Goal: Information Seeking & Learning: Learn about a topic

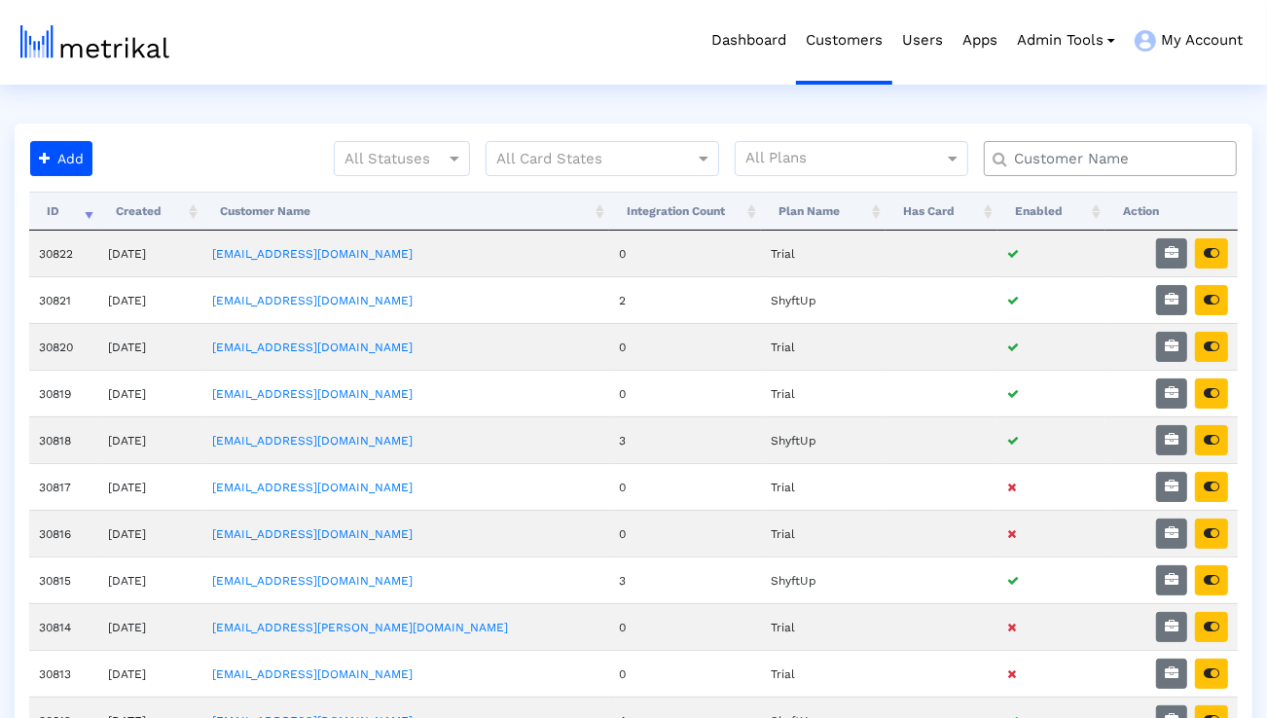
click at [1041, 151] on input "text" at bounding box center [1115, 159] width 229 height 20
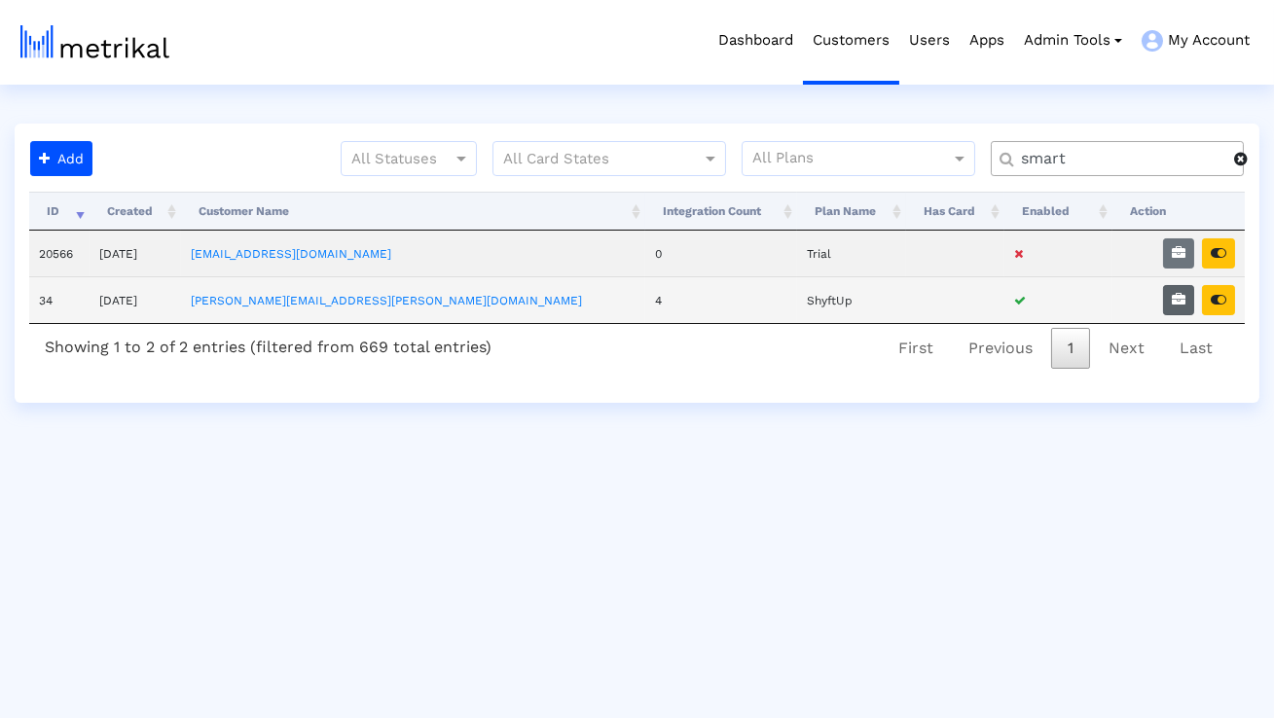
type input "smart"
click at [1172, 295] on icon "button" at bounding box center [1179, 300] width 14 height 14
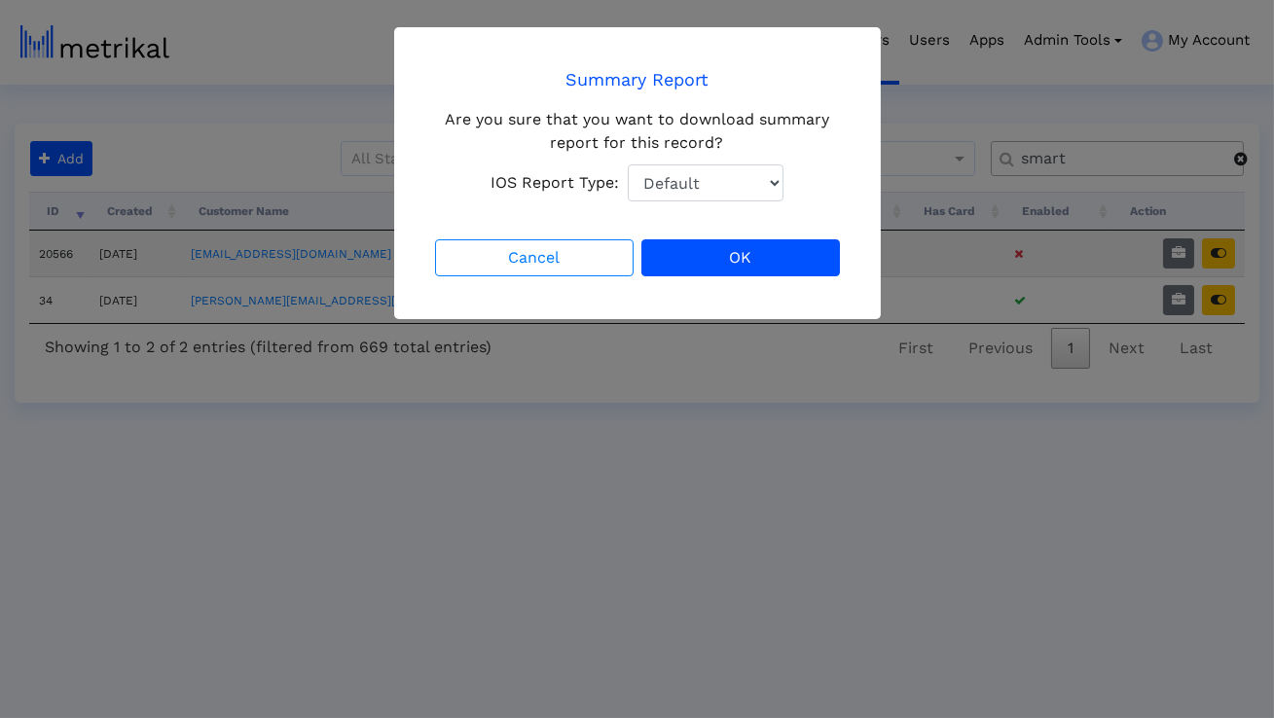
click at [760, 179] on select "Default Total Downloads New Downloads Redownloads" at bounding box center [706, 183] width 156 height 37
select select "1: 1"
click at [628, 165] on select "Default Total Downloads New Downloads Redownloads" at bounding box center [706, 183] width 156 height 37
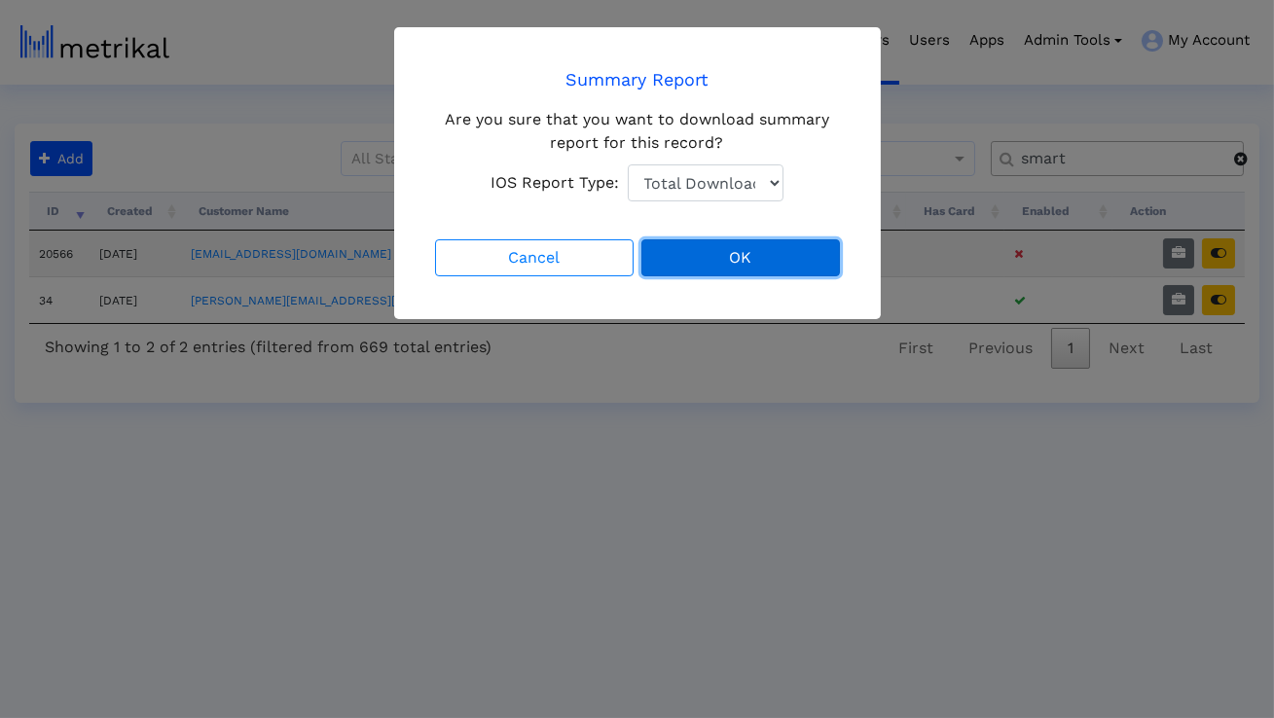
click at [726, 255] on button "OK" at bounding box center [741, 257] width 199 height 37
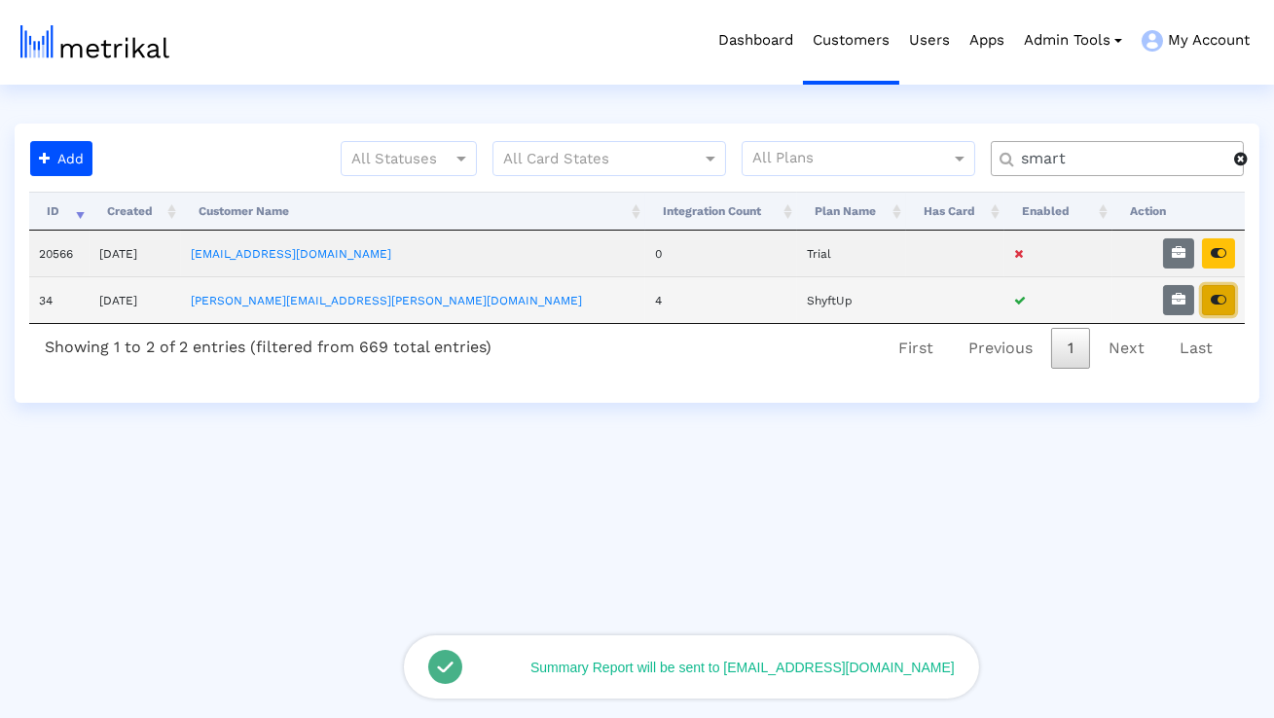
click at [1220, 301] on icon "button" at bounding box center [1219, 300] width 16 height 14
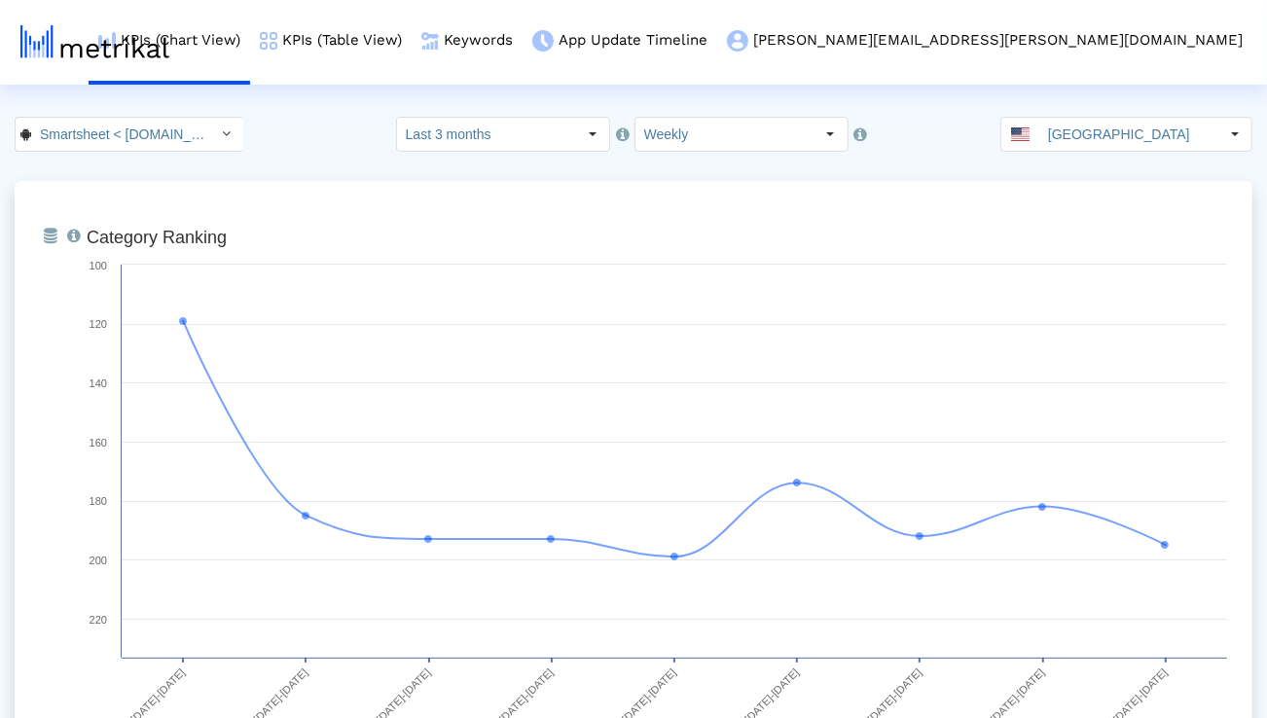
click at [211, 135] on div "Select" at bounding box center [226, 134] width 31 height 31
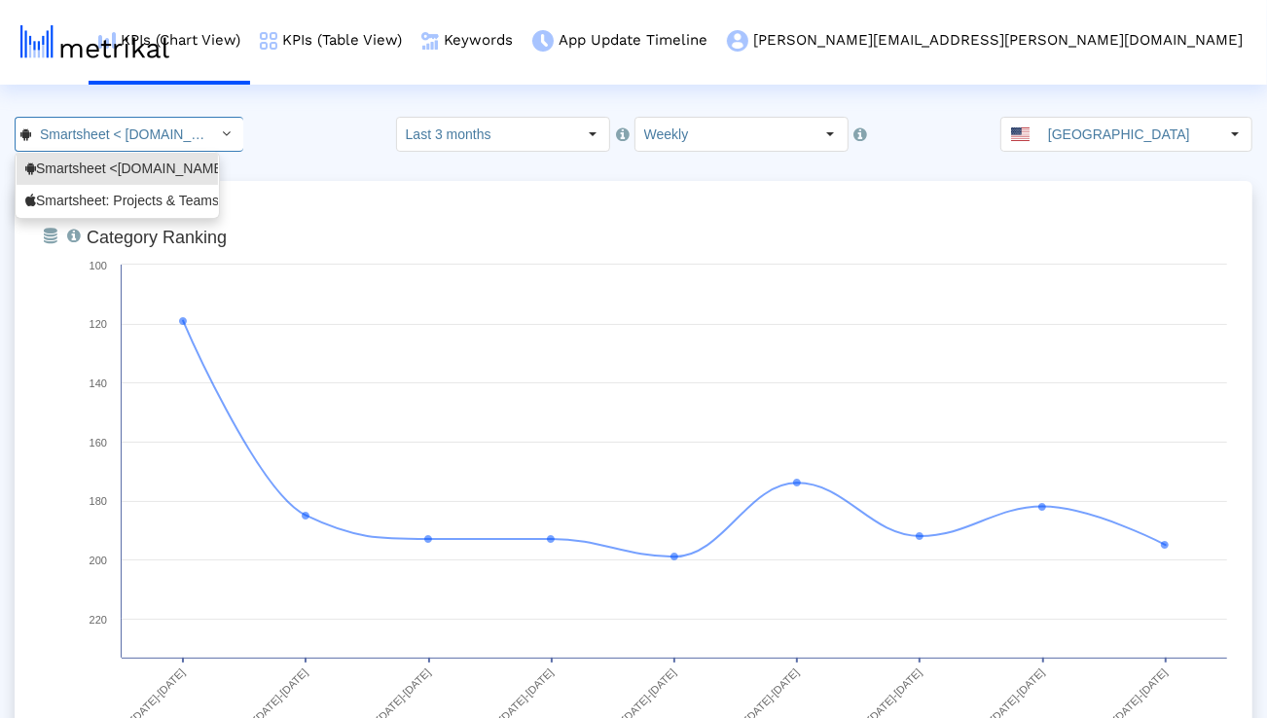
scroll to position [0, 104]
click at [157, 202] on div "Smartsheet: Projects & Teams <568421135>" at bounding box center [117, 201] width 184 height 18
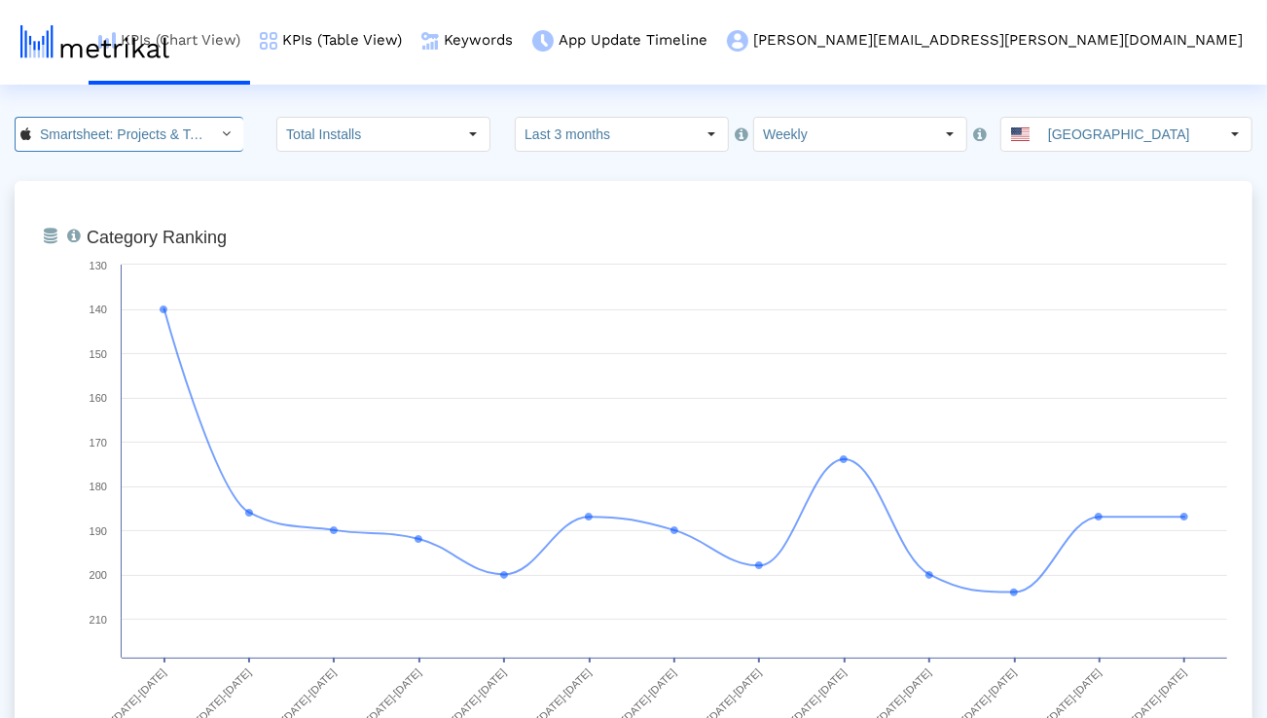
scroll to position [0, 136]
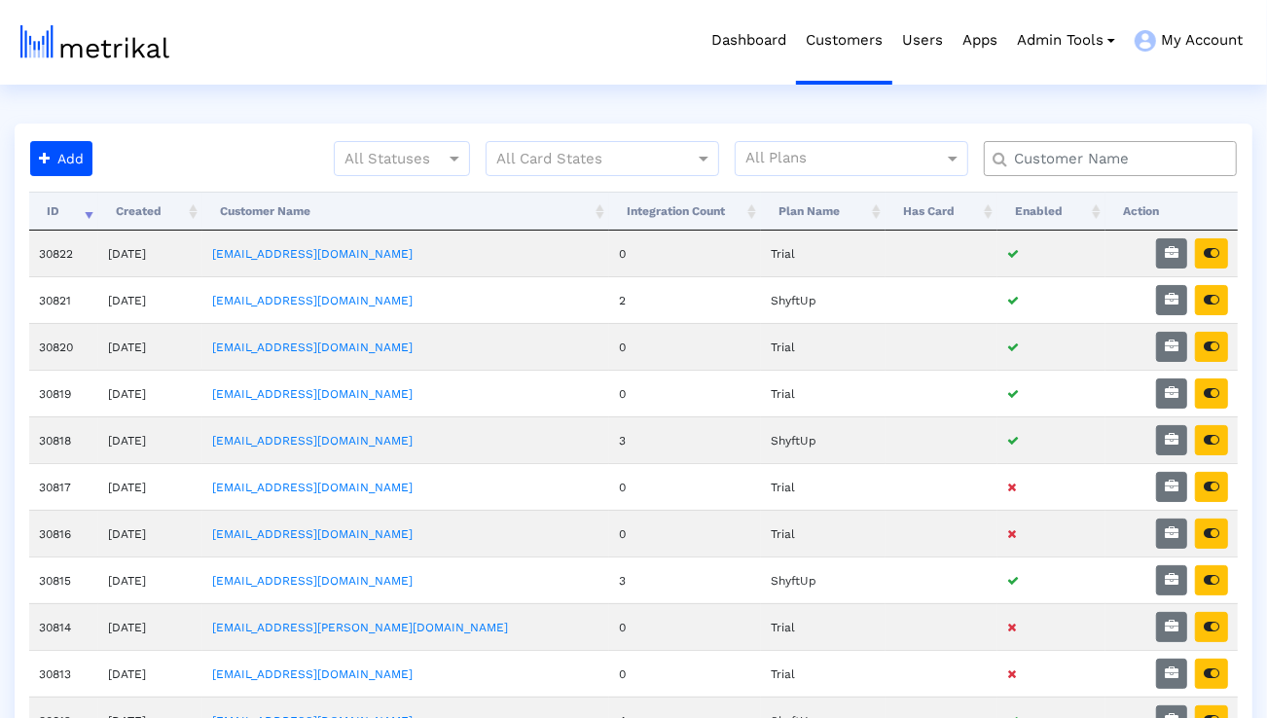
click at [1061, 168] on div at bounding box center [1110, 158] width 253 height 35
click at [1056, 165] on input "text" at bounding box center [1115, 159] width 229 height 20
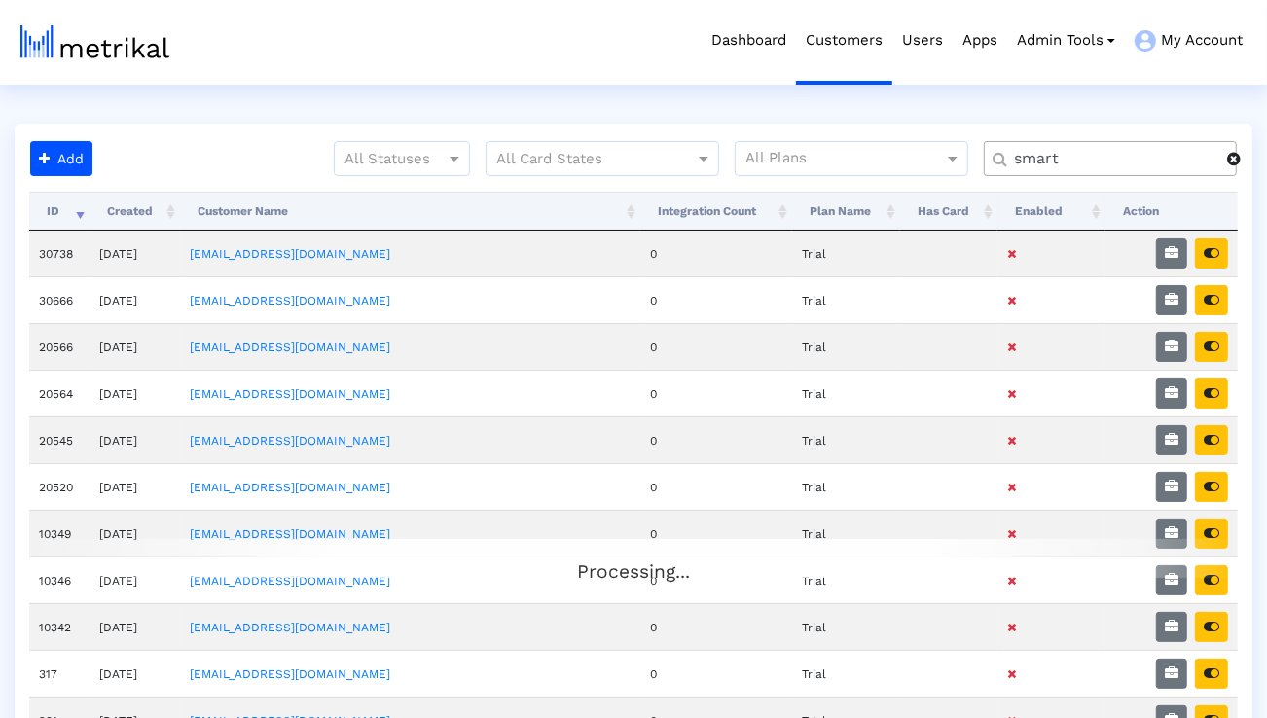
type input "smart"
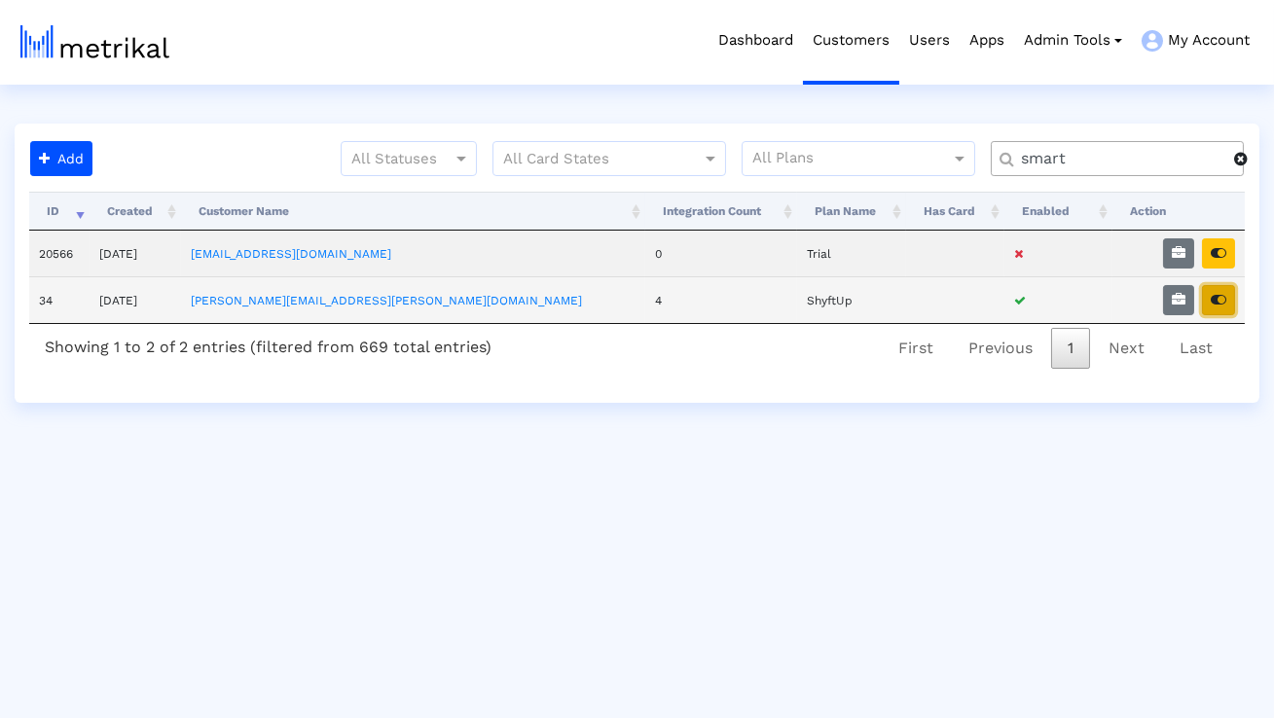
click at [1227, 304] on icon "button" at bounding box center [1219, 300] width 16 height 14
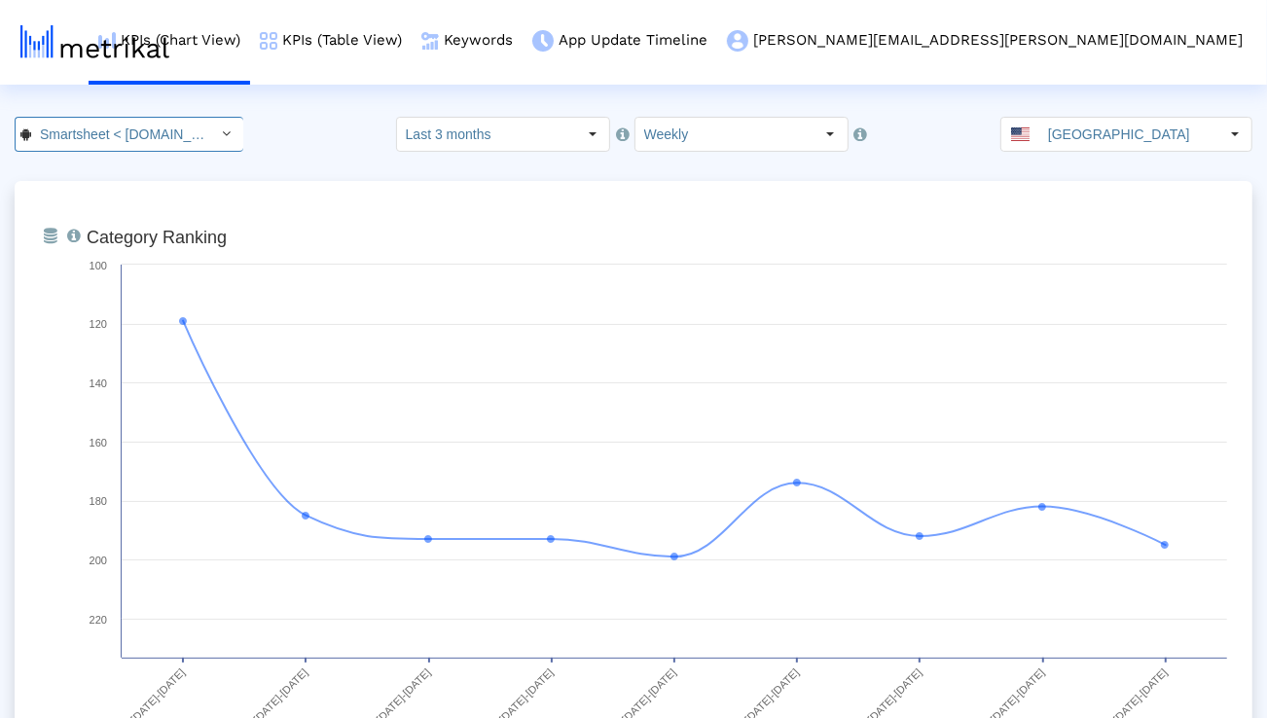
click at [211, 129] on div "Select" at bounding box center [226, 134] width 31 height 31
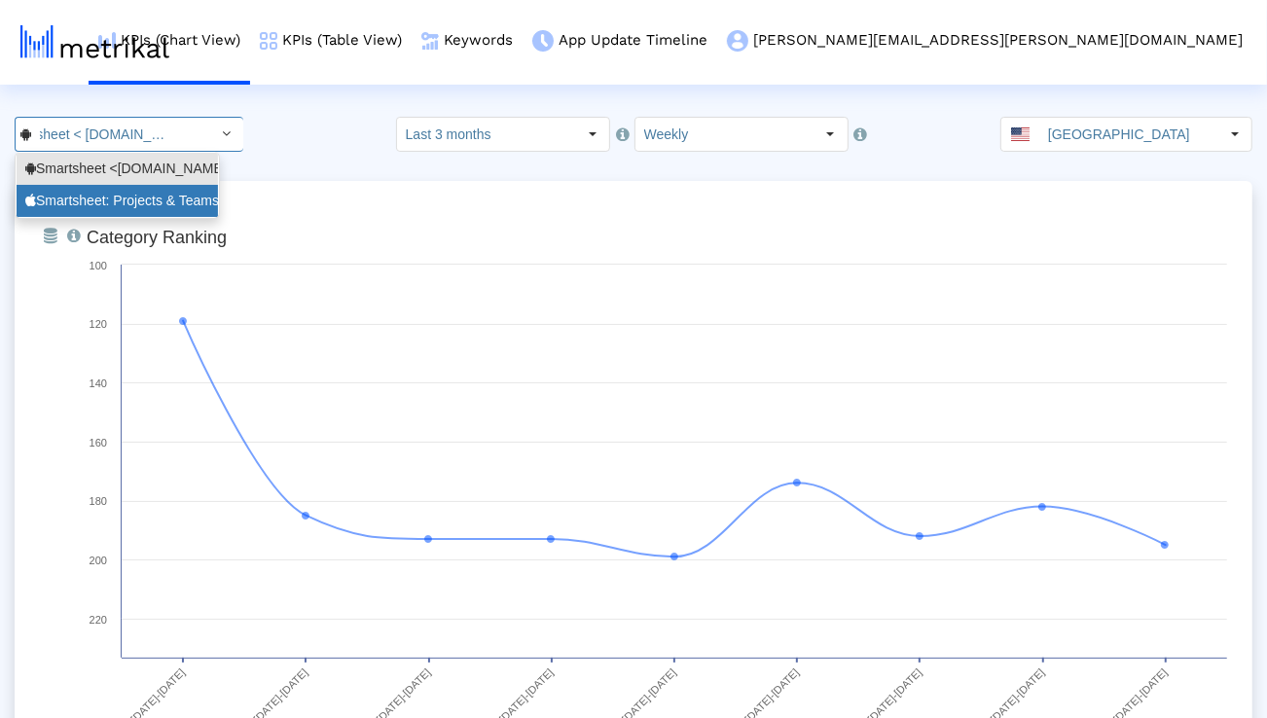
click at [157, 195] on div "Smartsheet: Projects & Teams <568421135>" at bounding box center [117, 201] width 184 height 18
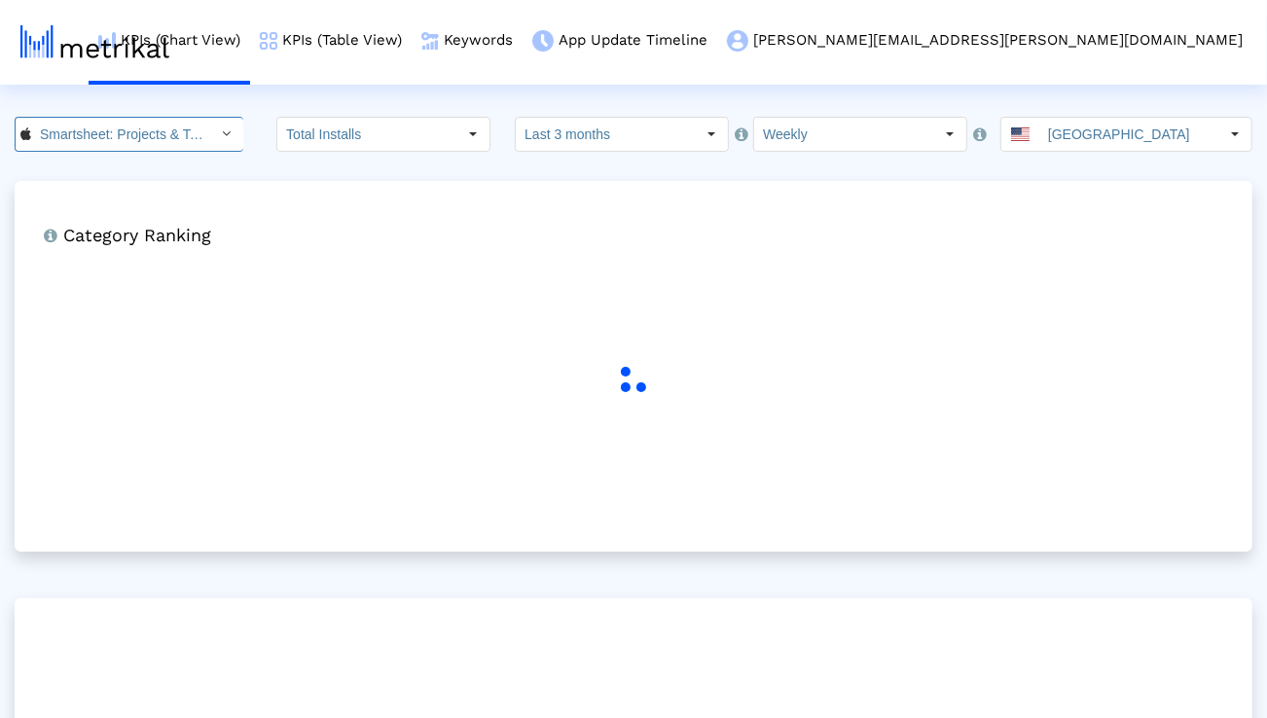
scroll to position [0, 136]
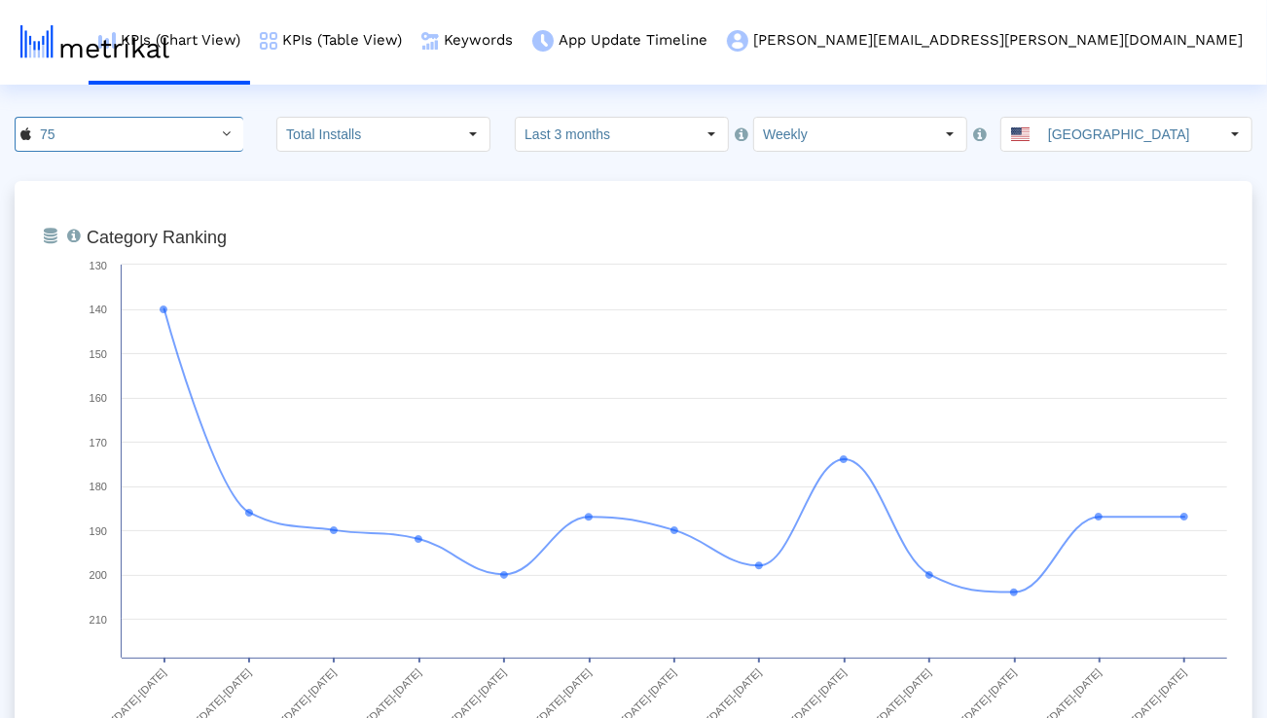
click at [590, 134] on input "Last 3 months" at bounding box center [605, 134] width 179 height 33
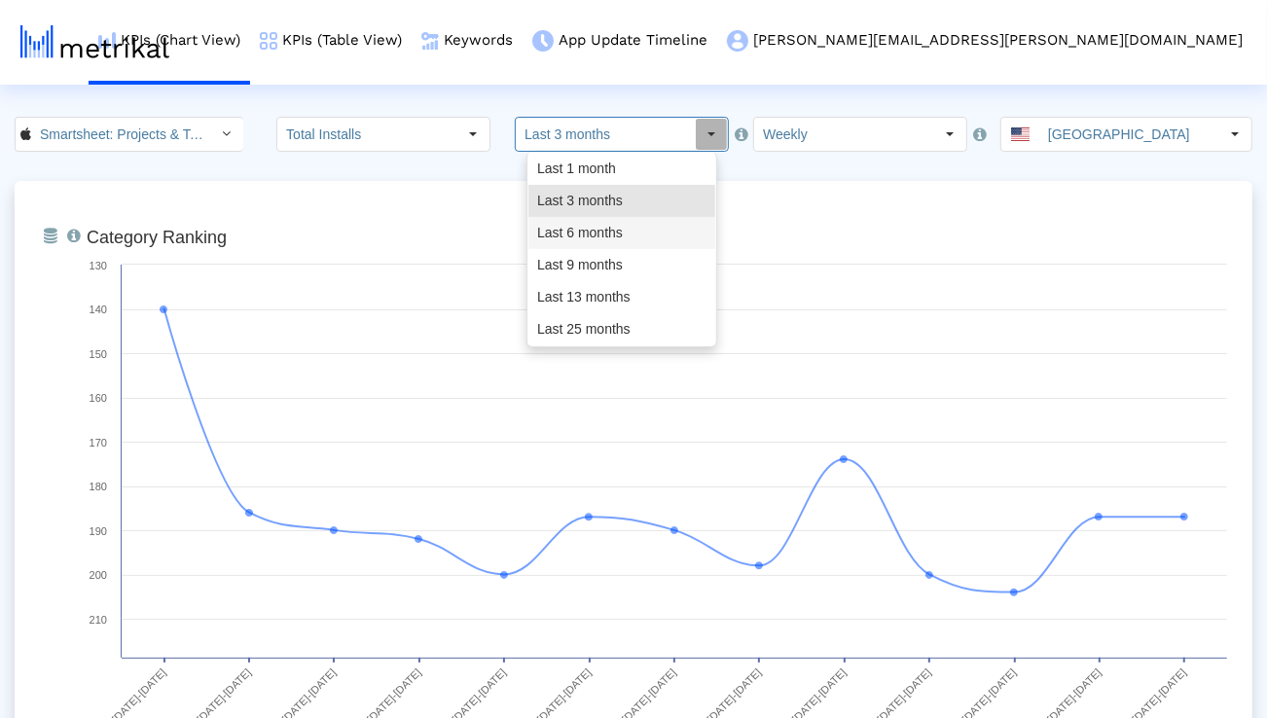
click at [574, 223] on div "Last 6 months" at bounding box center [622, 233] width 187 height 32
type input "Last 6 months"
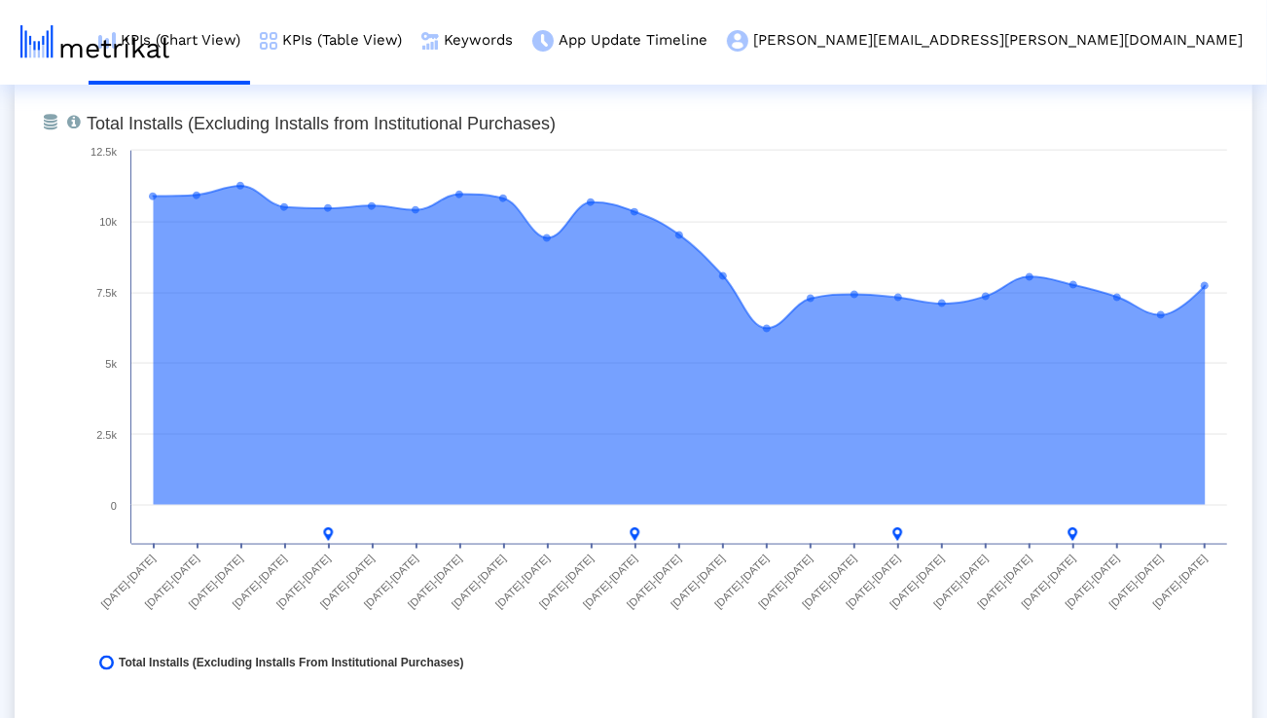
scroll to position [1527, 0]
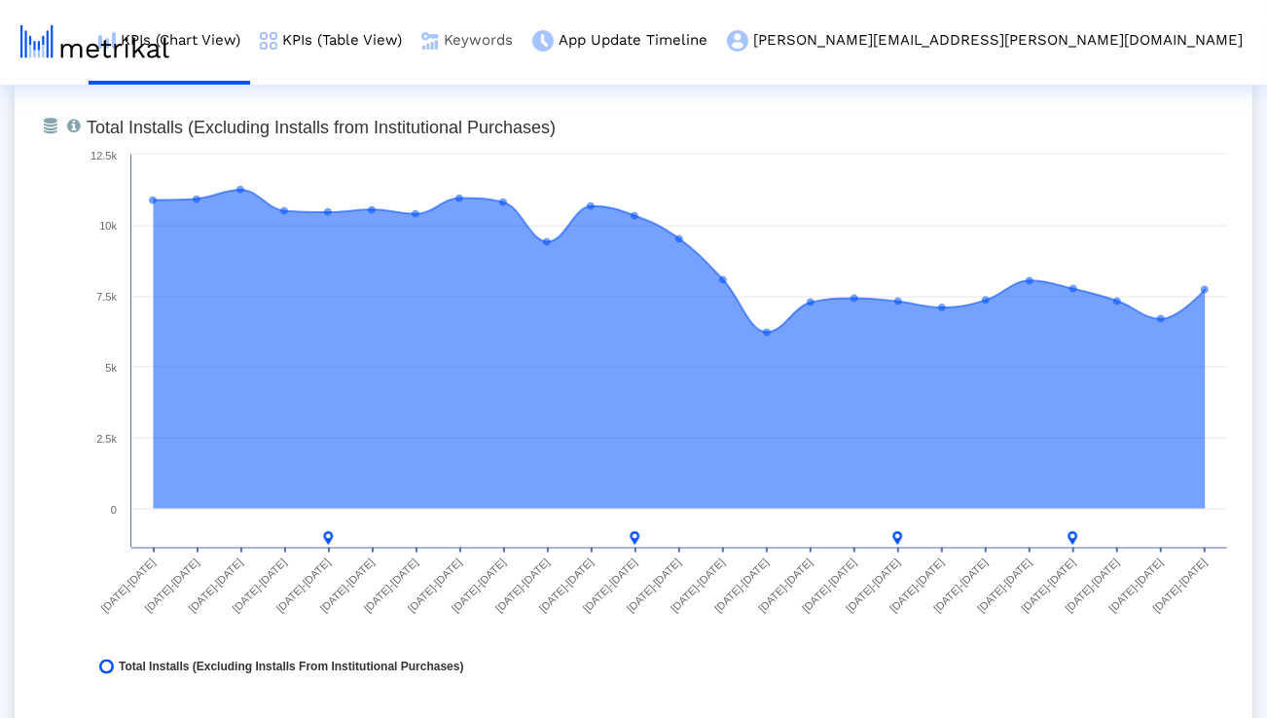
click at [523, 36] on link "Keywords" at bounding box center [467, 40] width 111 height 81
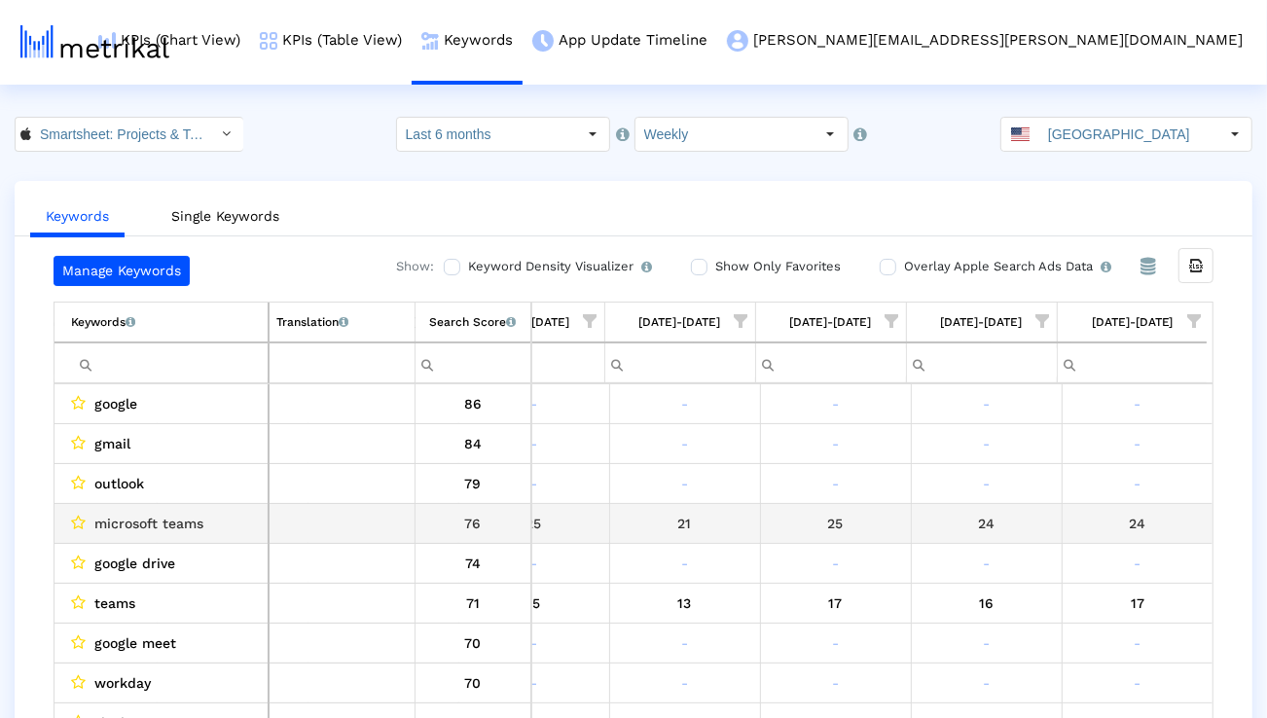
scroll to position [0, 3096]
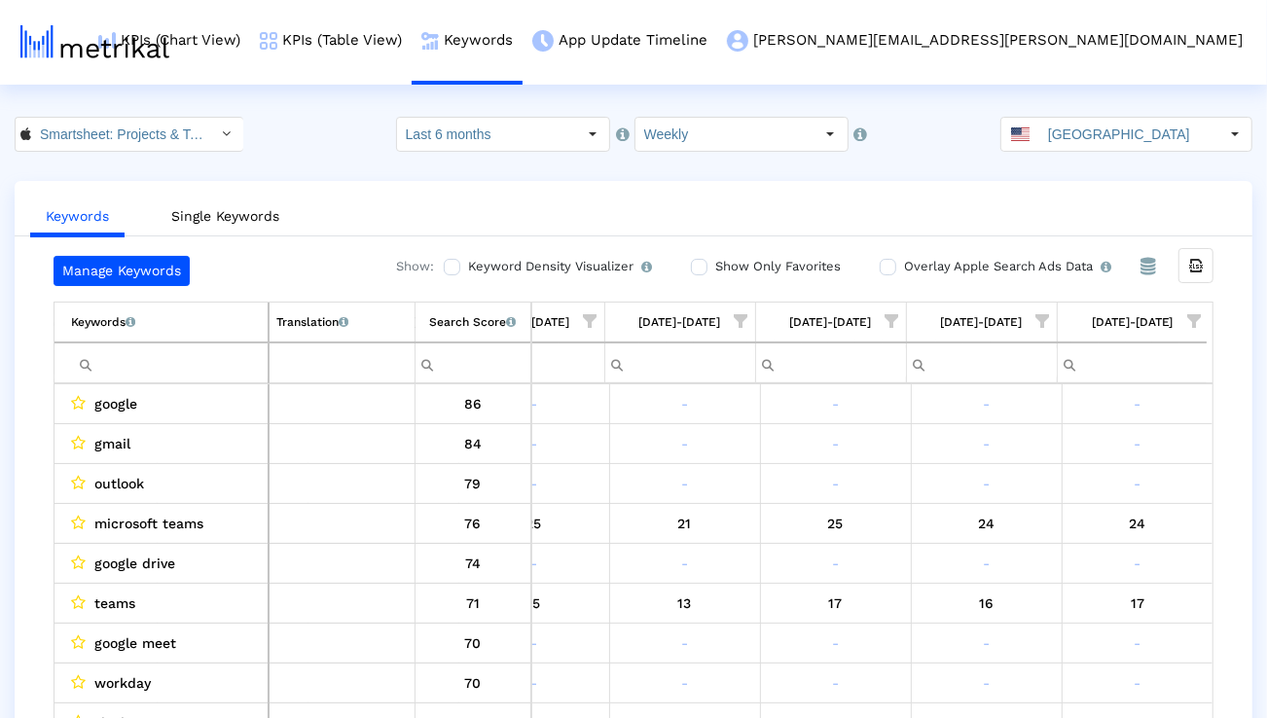
click at [237, 365] on input "Filter cell" at bounding box center [169, 364] width 197 height 32
paste input "program management"
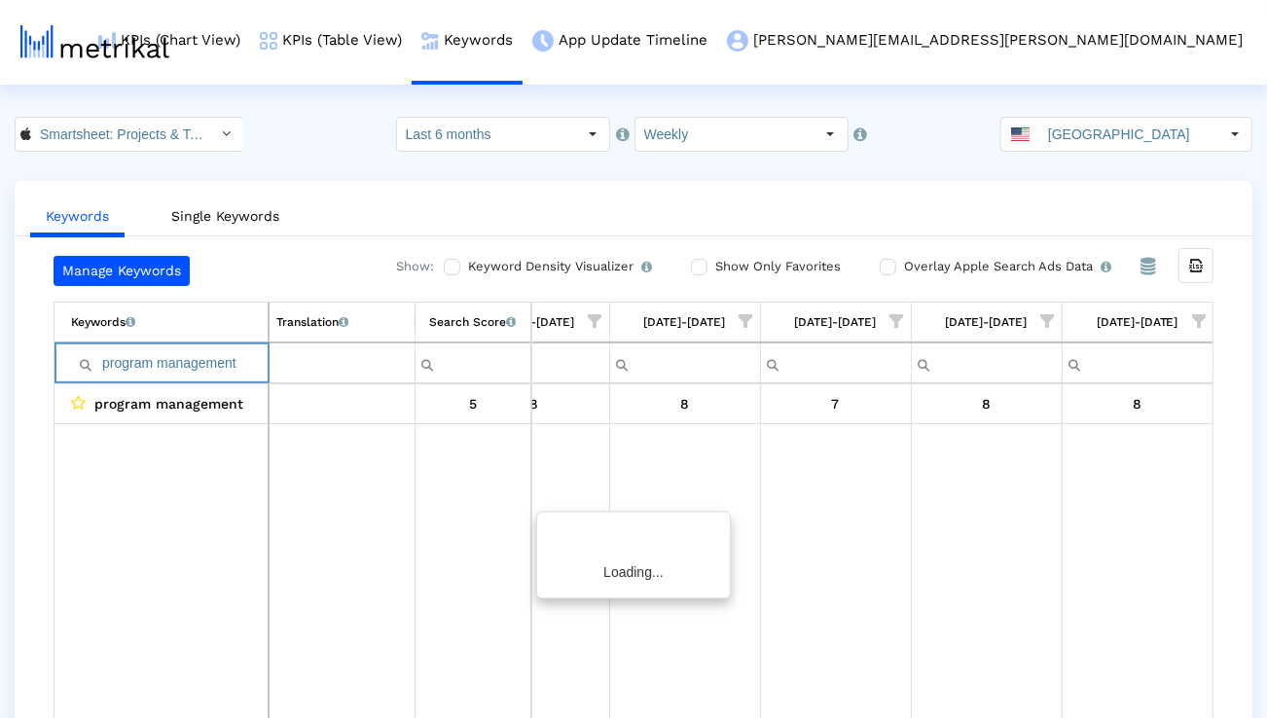
scroll to position [0, 3090]
paste input "jec"
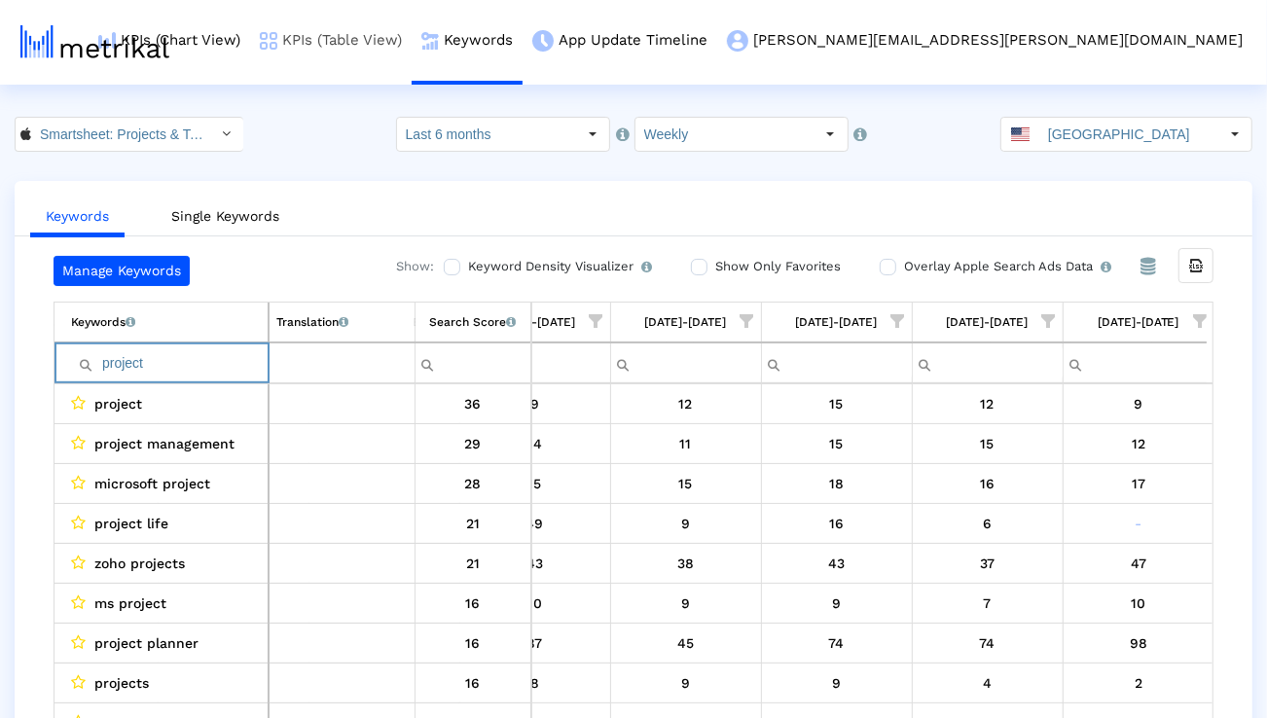
paste input "management"
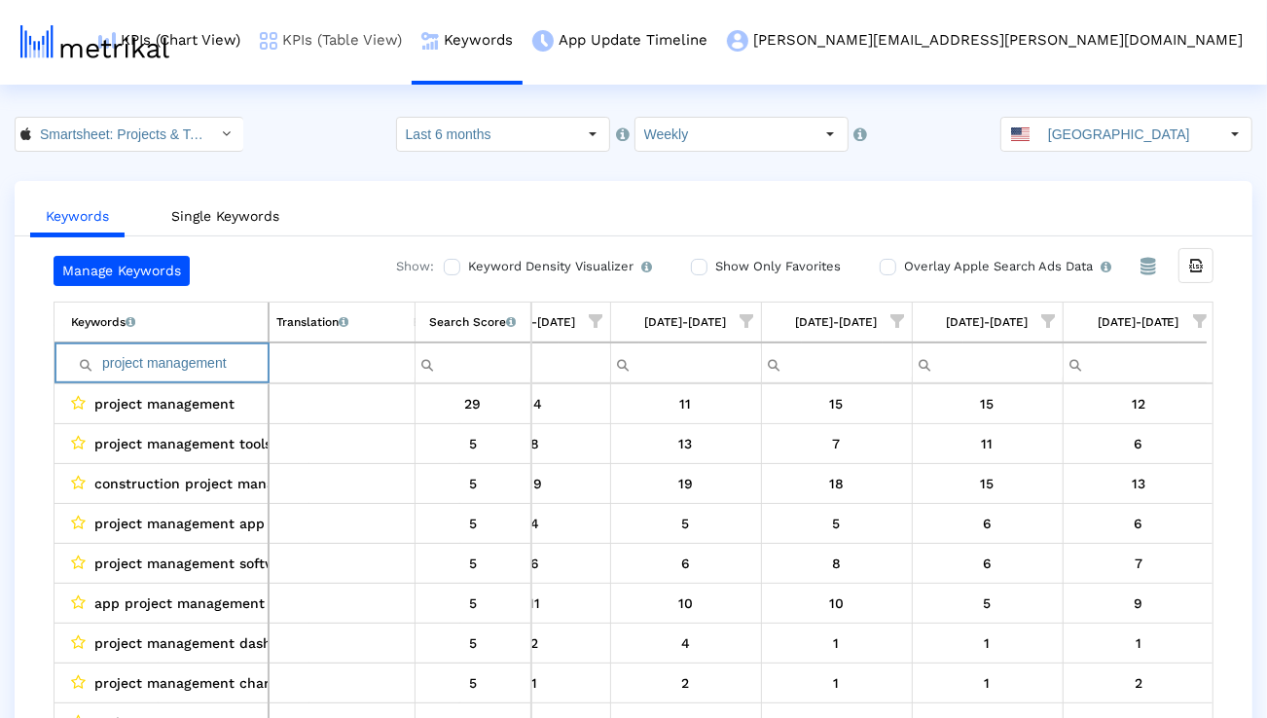
paste input "microsoft projec"
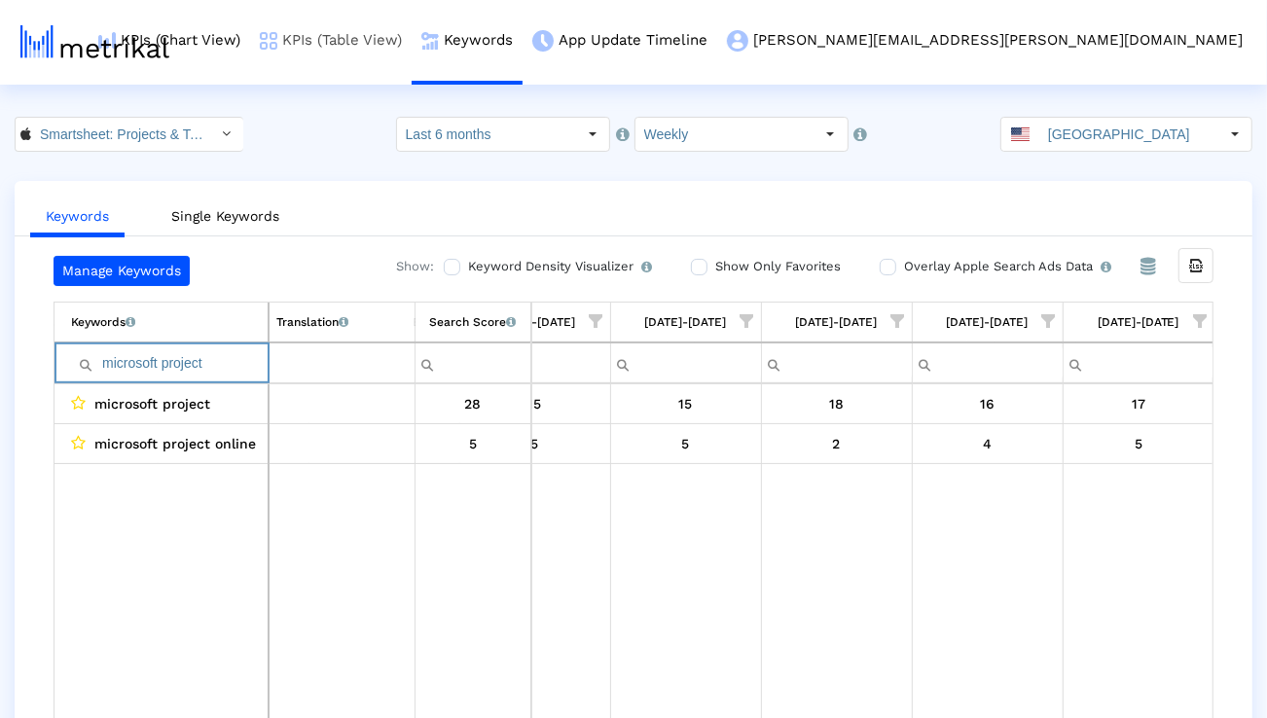
paste input "project manager"
paste input "manage projects"
paste input "project management app"
paste input "organizer"
paste input "planning"
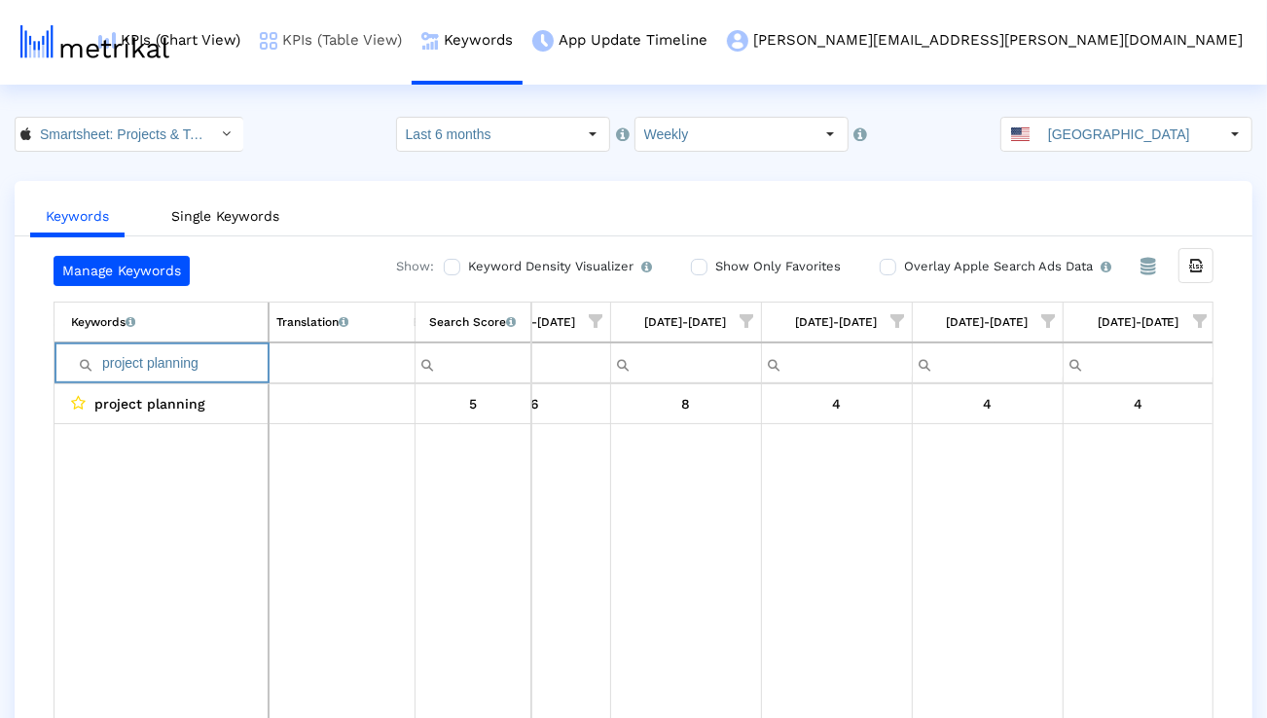
paste input "task"
paste input "create projects"
paste input "team"
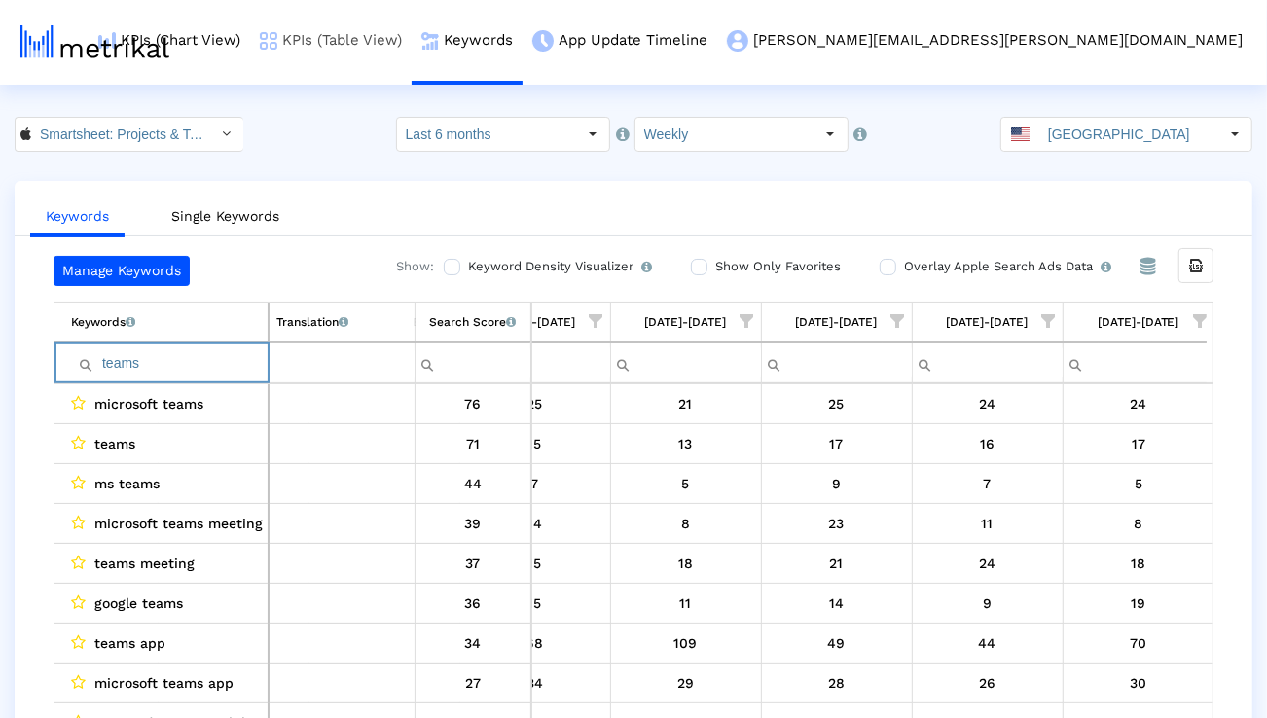
paste input "rello"
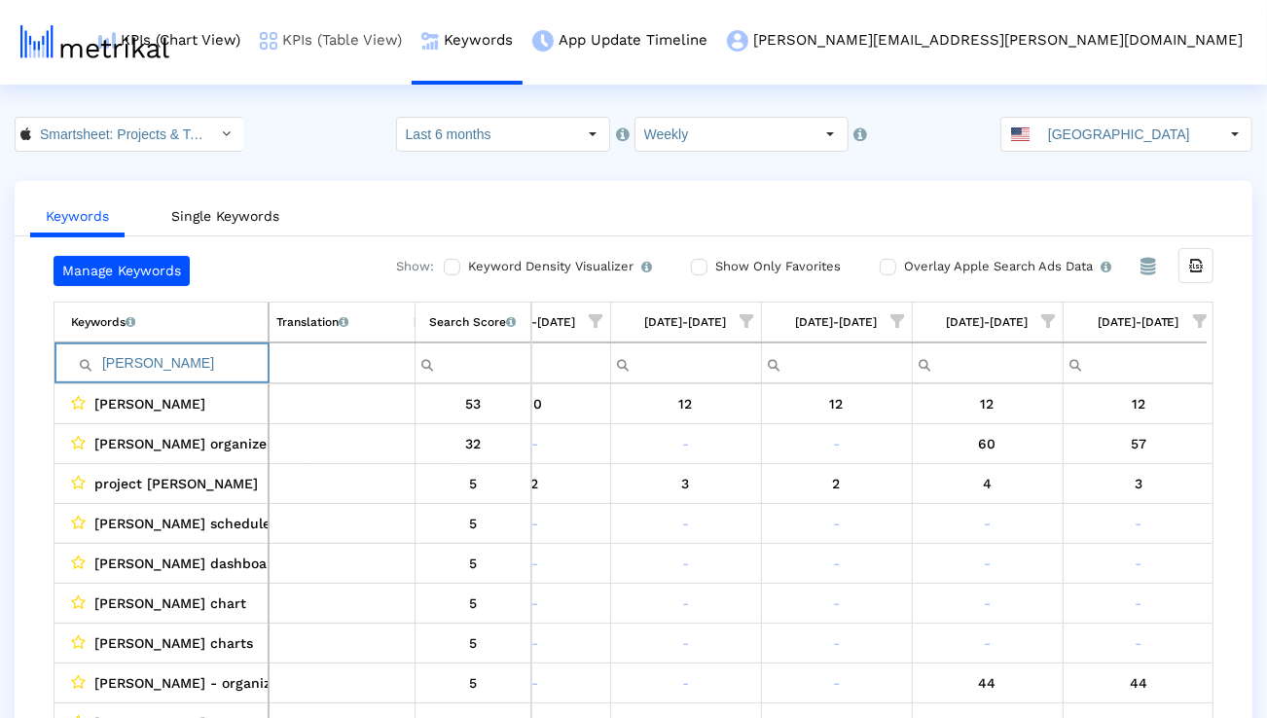
paste input "ms teams"
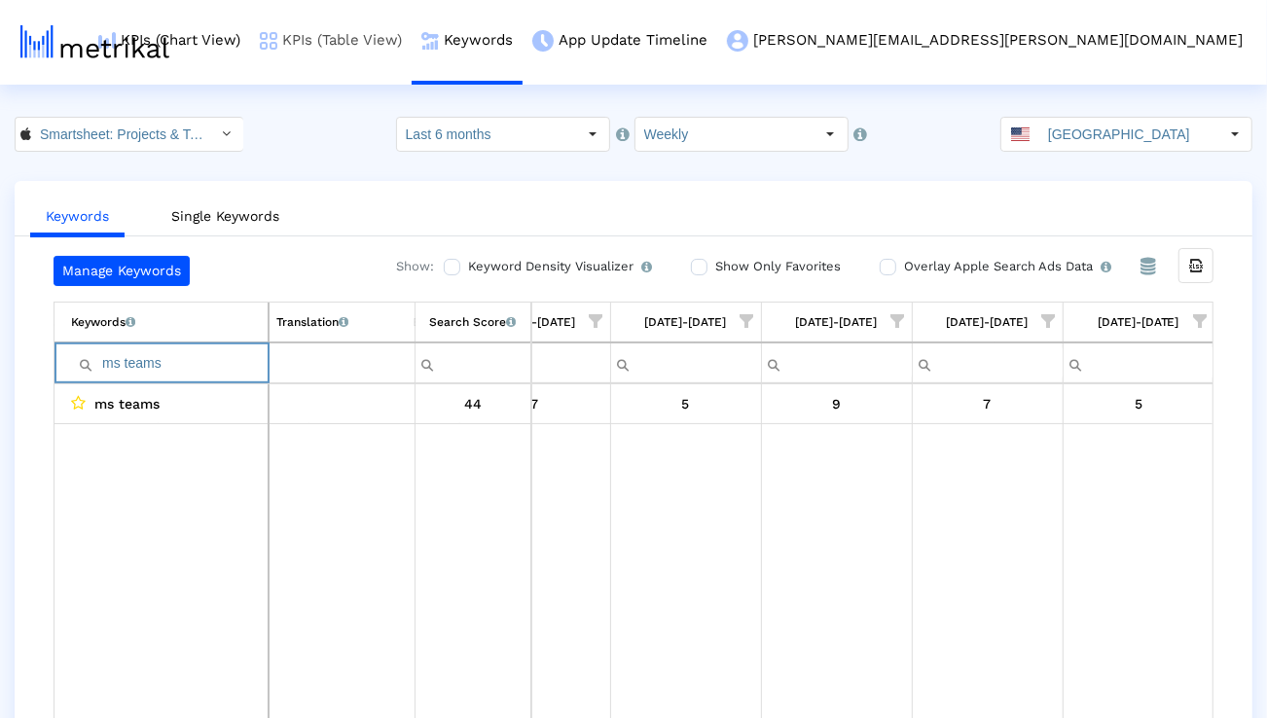
paste input "airtable"
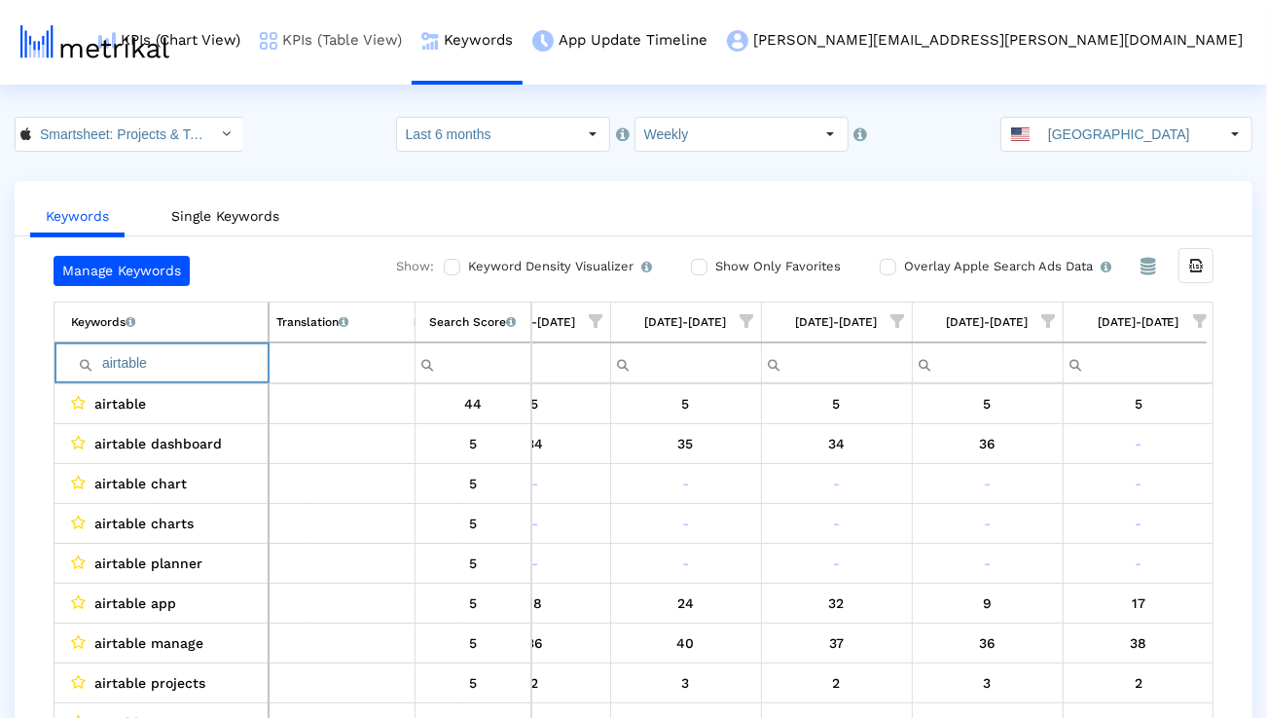
paste input "teamwork"
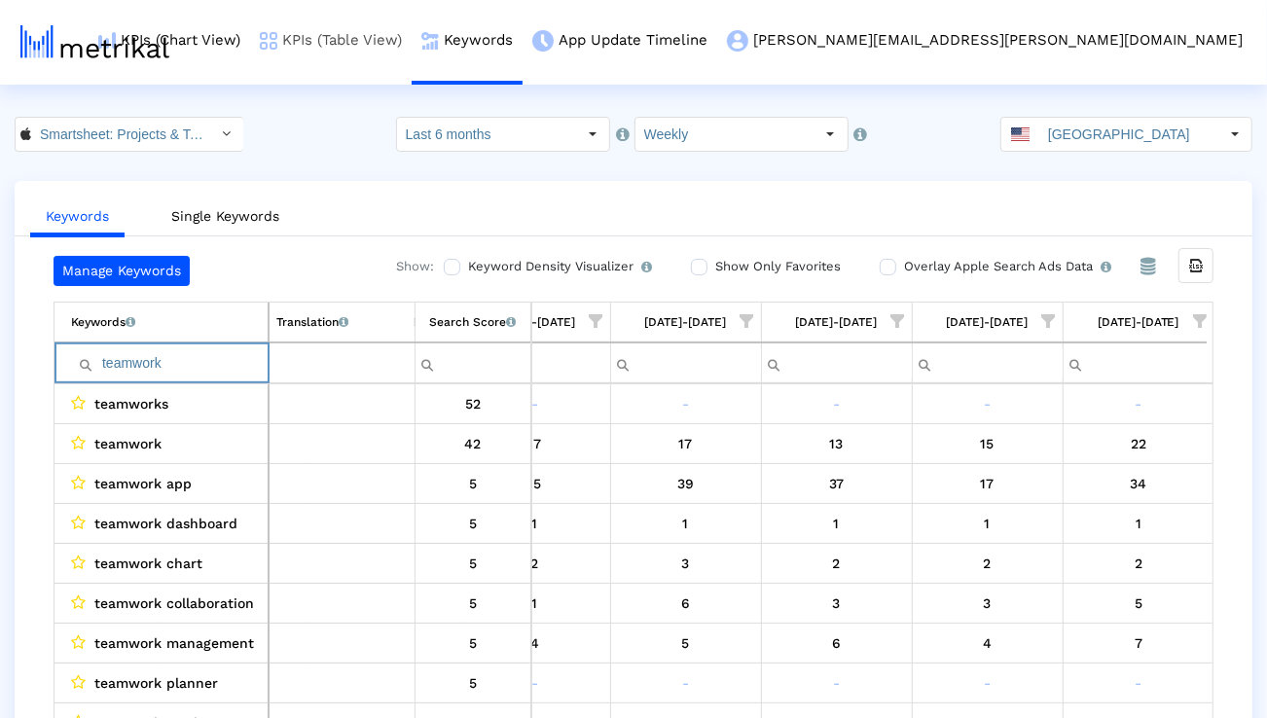
paste input "workflow"
paste input "project management tools"
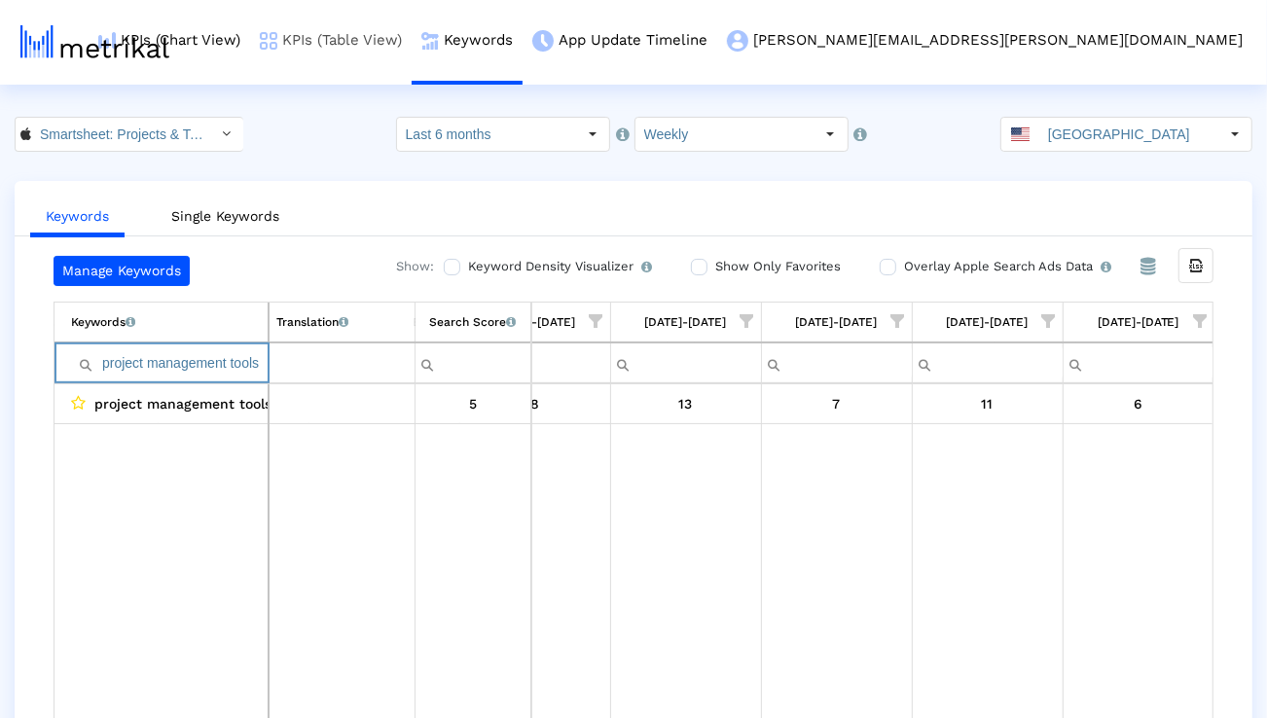
scroll to position [0, 0]
paste input "manage team"
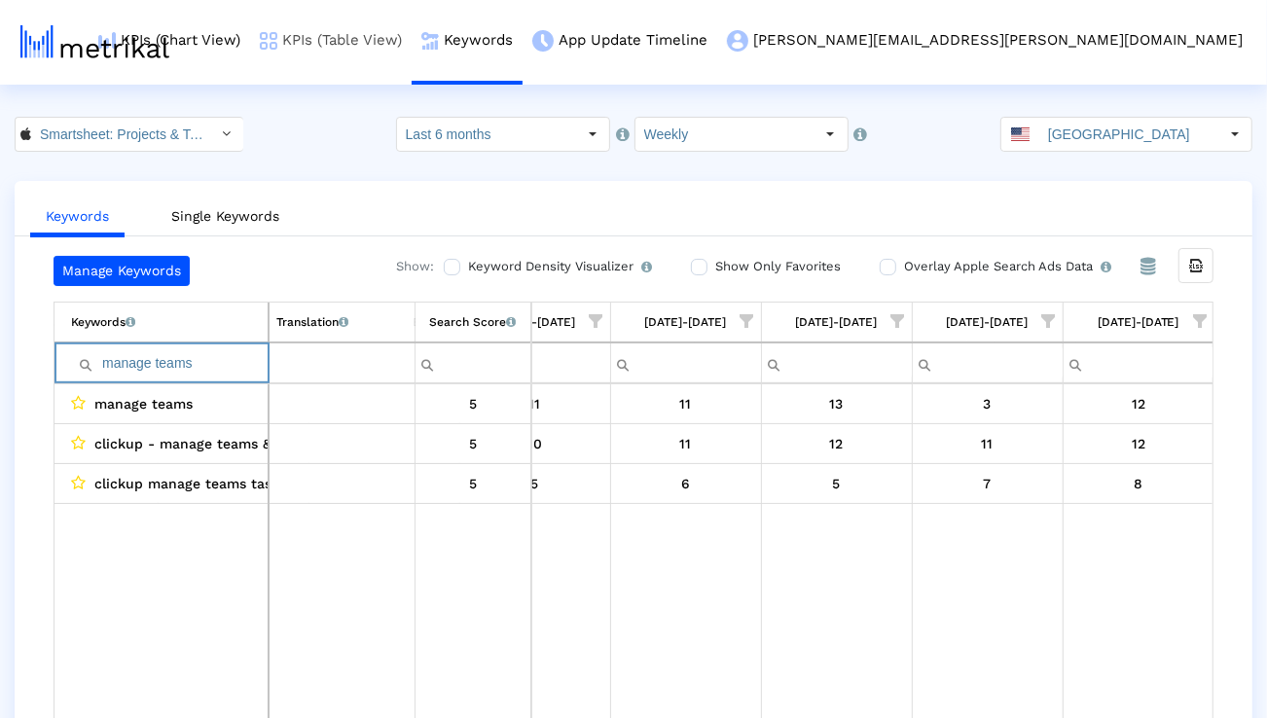
paste input "plan project"
paste input "automate workflows"
type input "automate workflows"
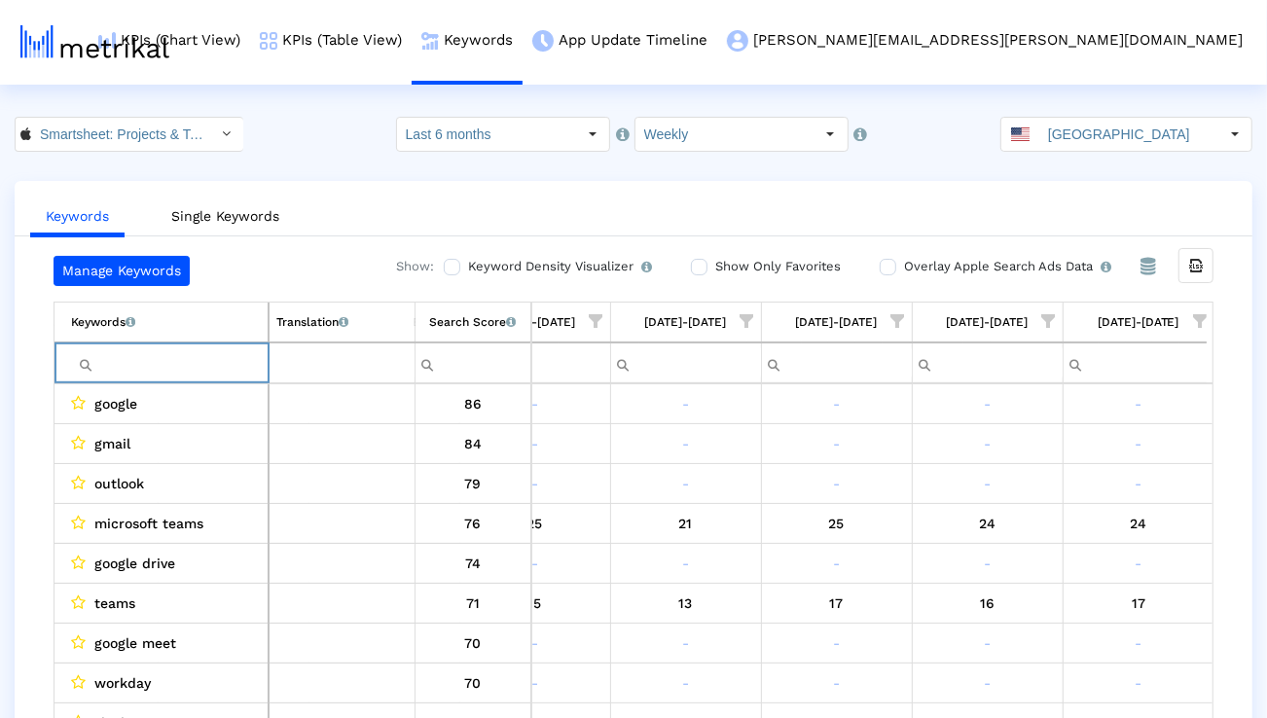
click at [1193, 320] on span "Show filter options for column '09/07/25-09/13/25'" at bounding box center [1200, 321] width 14 height 14
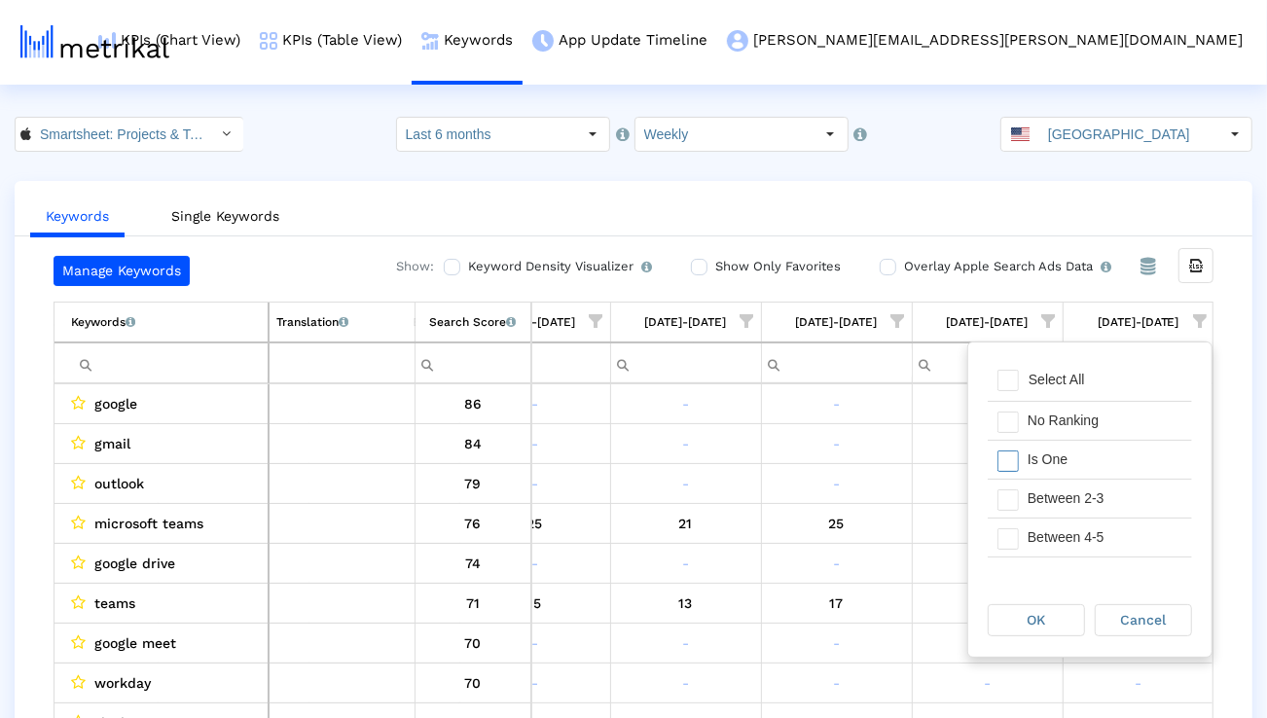
click at [1090, 456] on div "Is One" at bounding box center [1105, 460] width 174 height 38
click at [1090, 501] on div "Between 2-3" at bounding box center [1105, 499] width 174 height 38
click at [1081, 537] on div "Between 4-5" at bounding box center [1105, 538] width 174 height 38
click at [1081, 537] on div "Between 6-10" at bounding box center [1105, 536] width 174 height 38
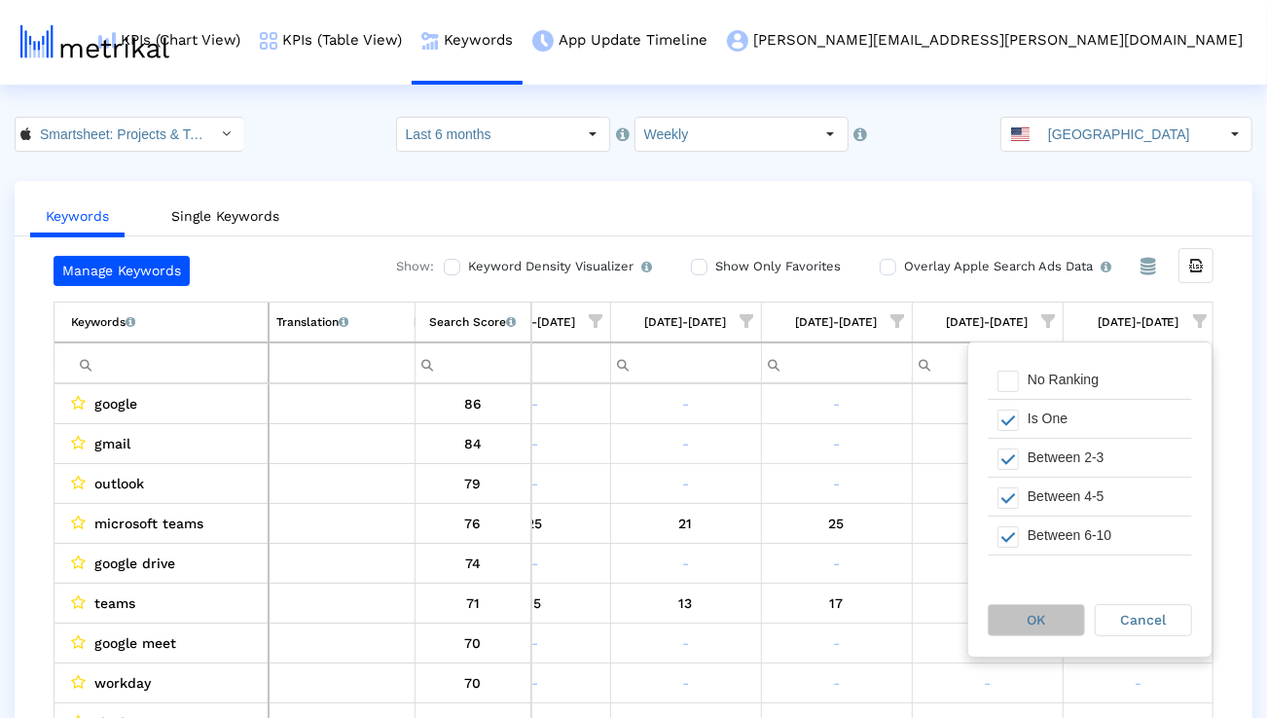
click at [1047, 611] on div "OK" at bounding box center [1036, 620] width 95 height 30
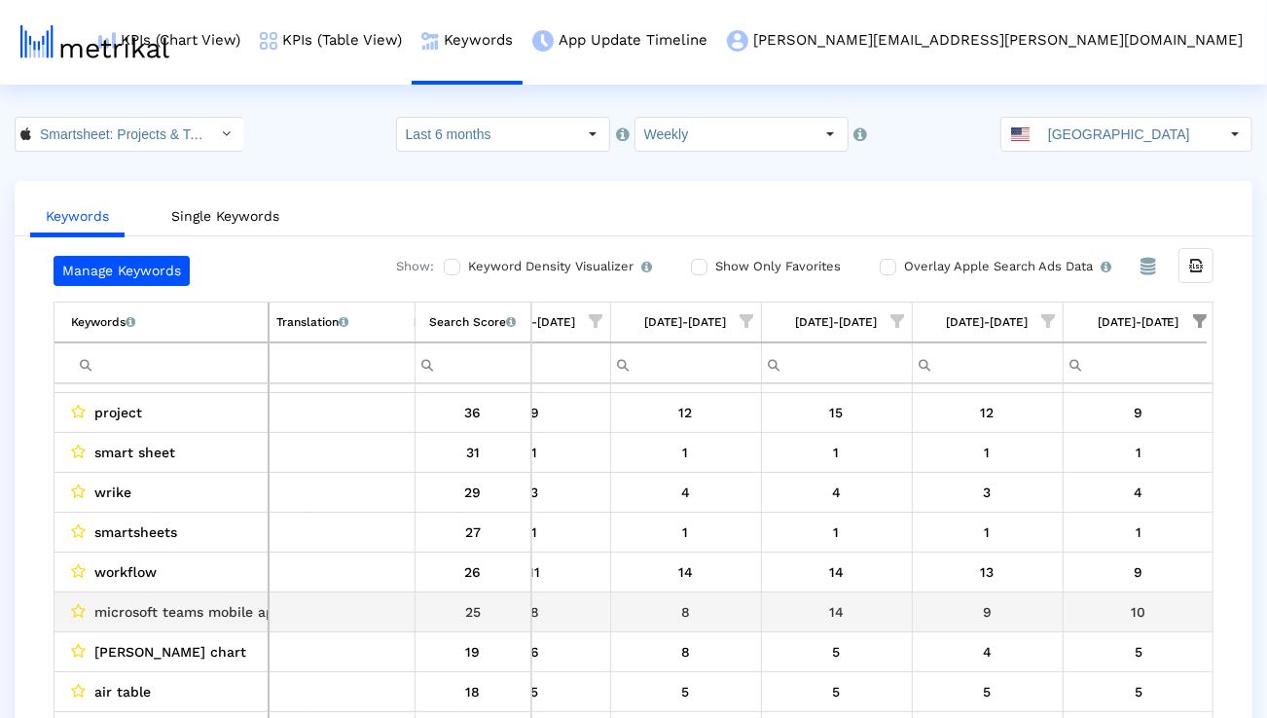
scroll to position [156, 0]
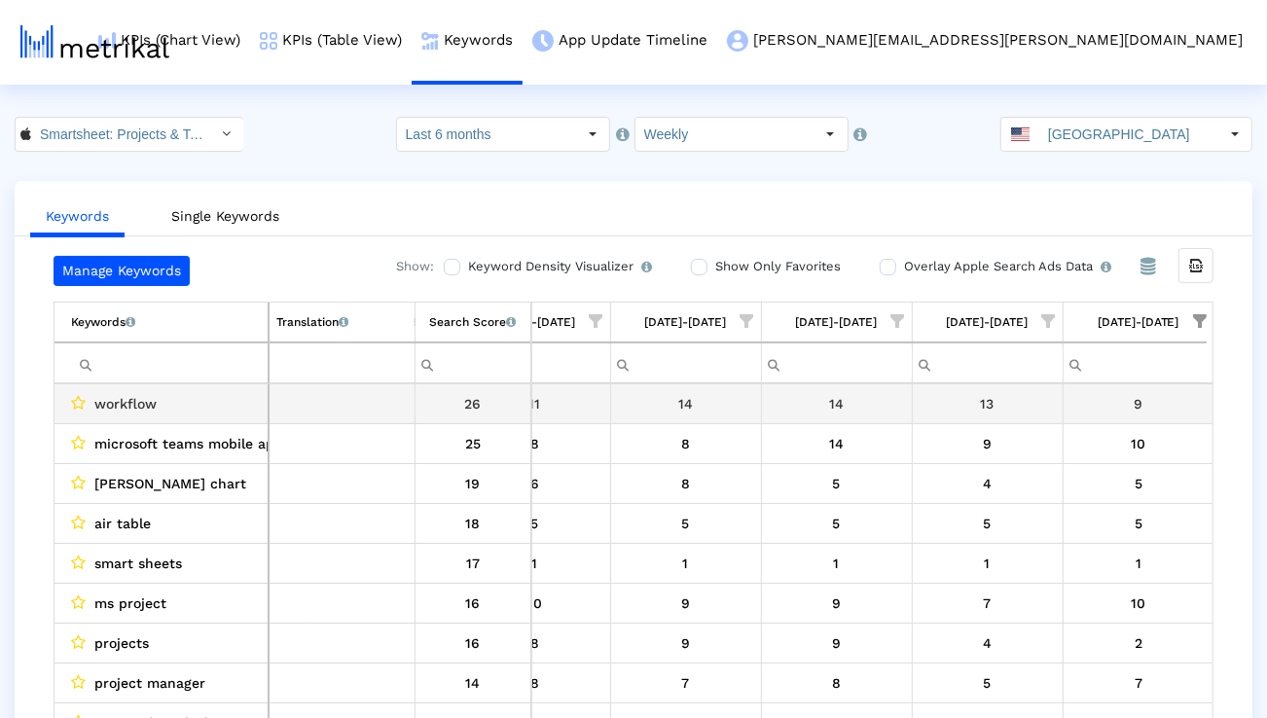
click at [135, 403] on span "workflow" at bounding box center [125, 403] width 62 height 25
click at [134, 402] on span "workflow" at bounding box center [125, 403] width 62 height 25
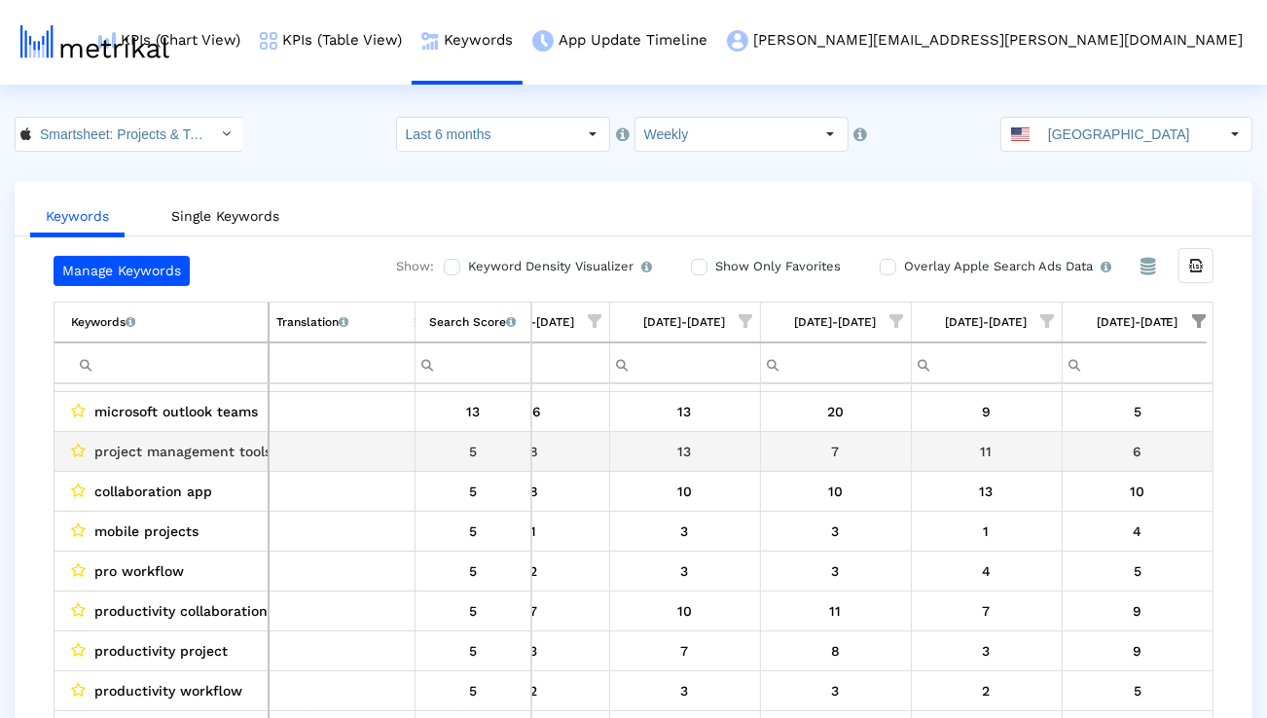
click at [157, 475] on td "collaboration app" at bounding box center [162, 492] width 214 height 40
click at [157, 454] on span "project management tools" at bounding box center [182, 451] width 177 height 25
copy span "project management tools"
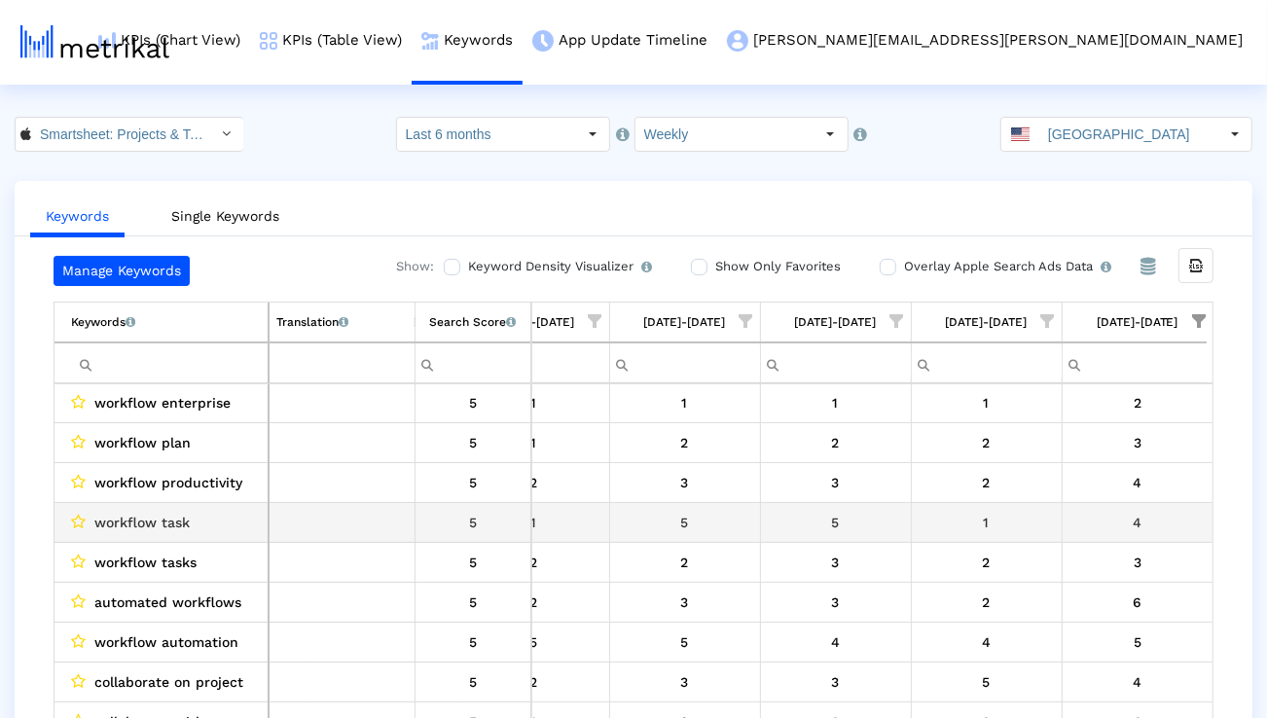
scroll to position [5317, 0]
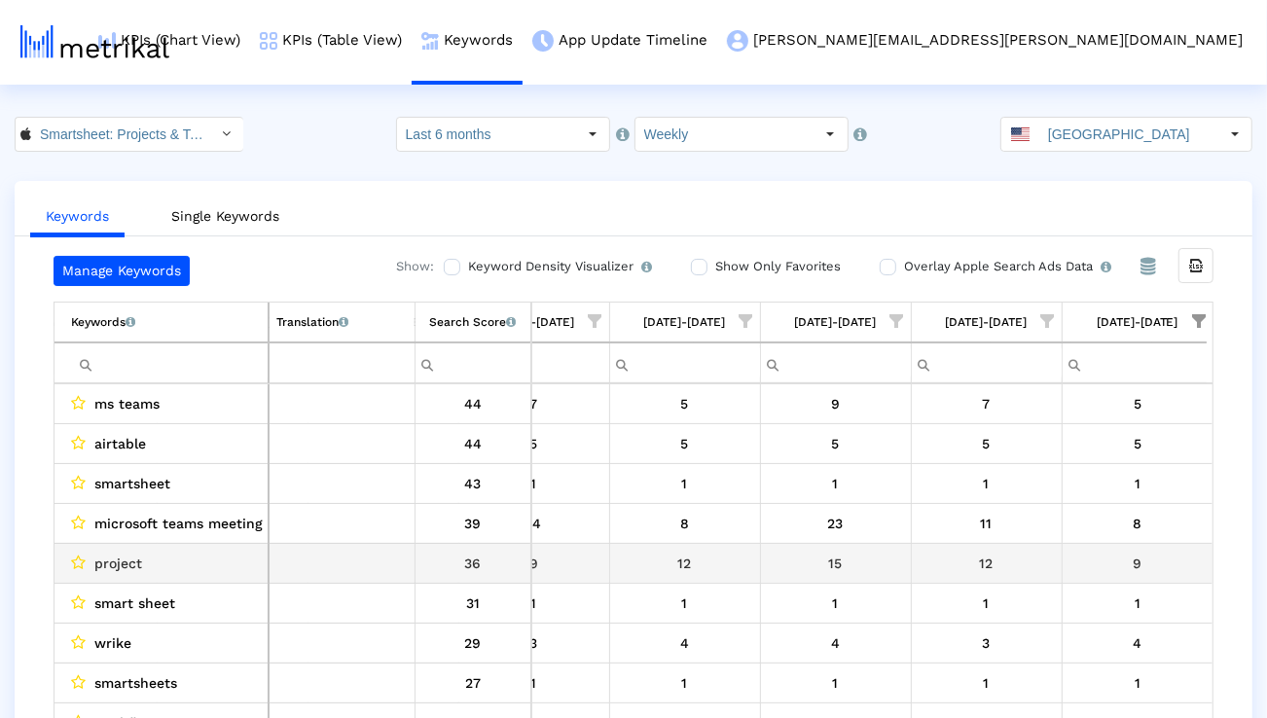
click at [133, 563] on span "project" at bounding box center [118, 563] width 48 height 25
copy span "project"
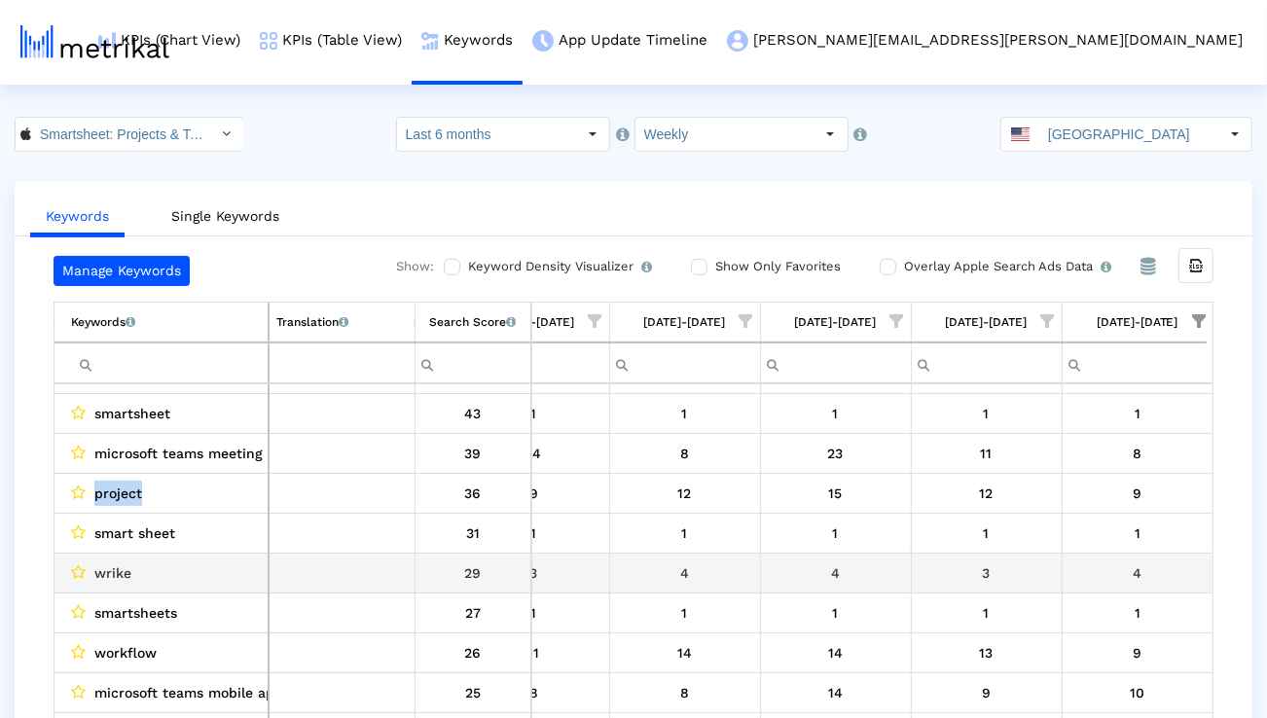
scroll to position [92, 0]
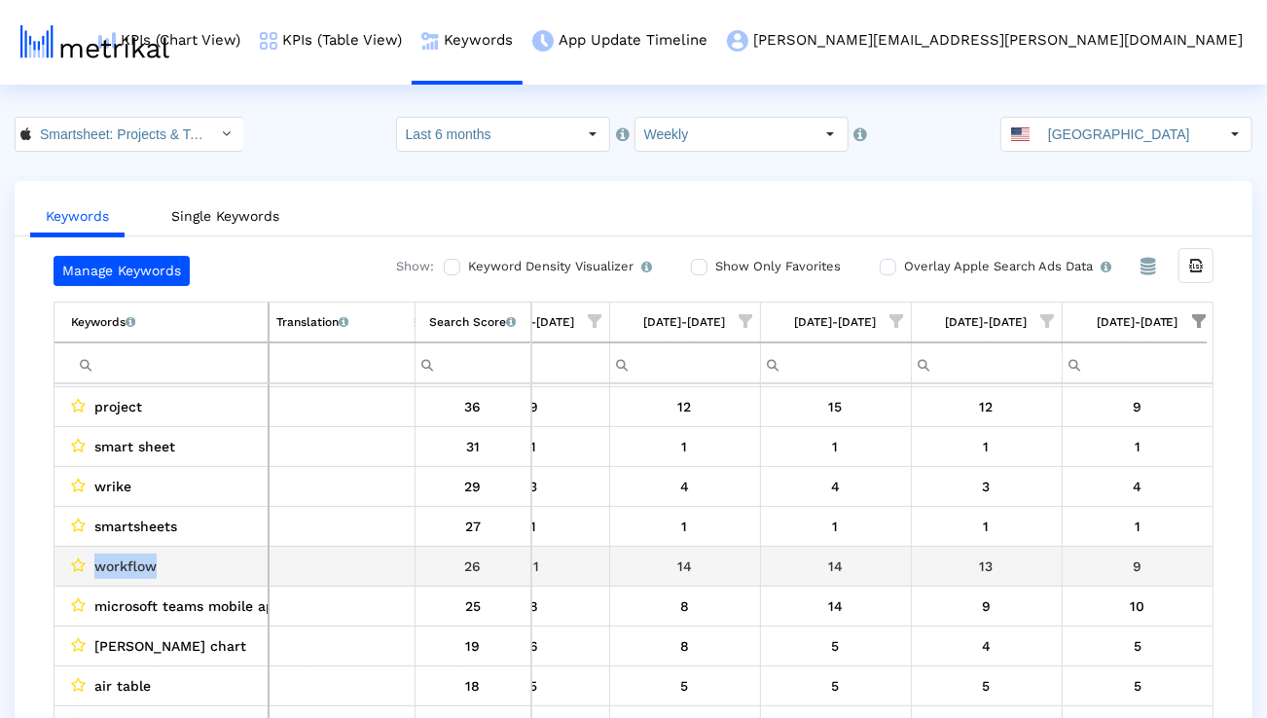
drag, startPoint x: 192, startPoint y: 560, endPoint x: 93, endPoint y: 559, distance: 98.3
click at [93, 559] on div "workflow" at bounding box center [166, 566] width 190 height 25
copy span "workflow"
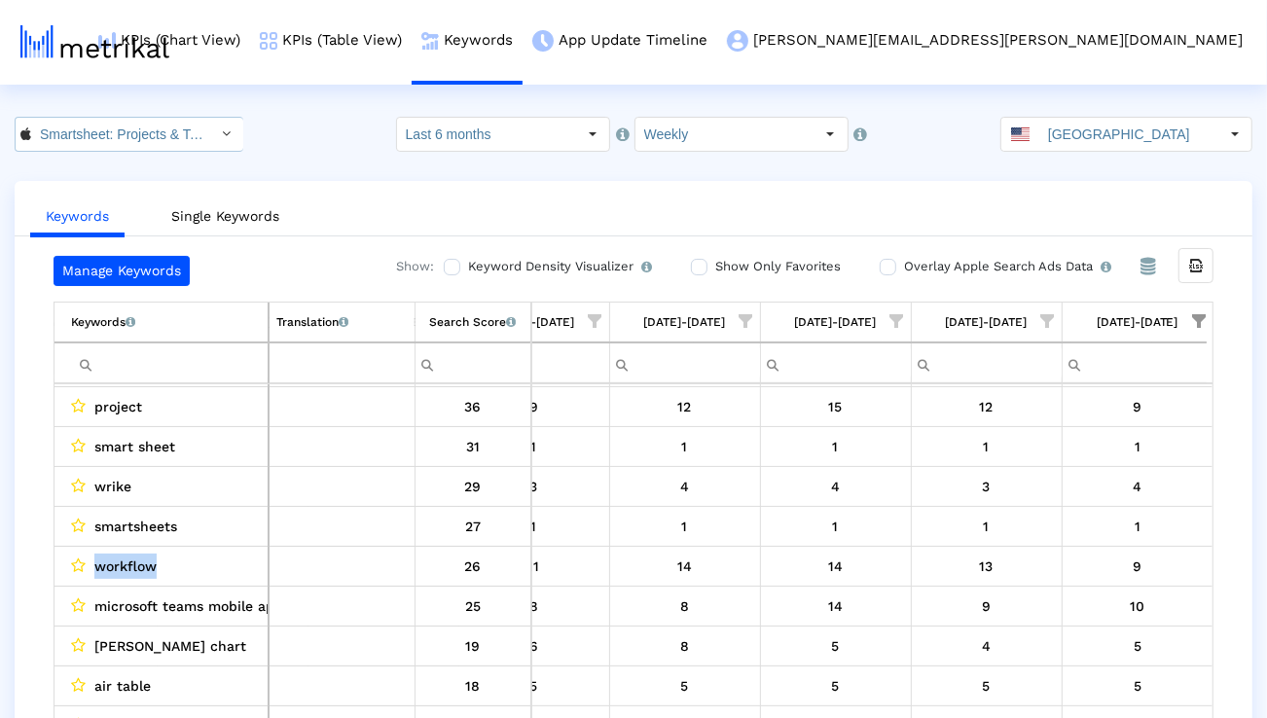
click at [179, 137] on input "Smartsheet: Projects & Teams < 568421135 >" at bounding box center [118, 134] width 175 height 33
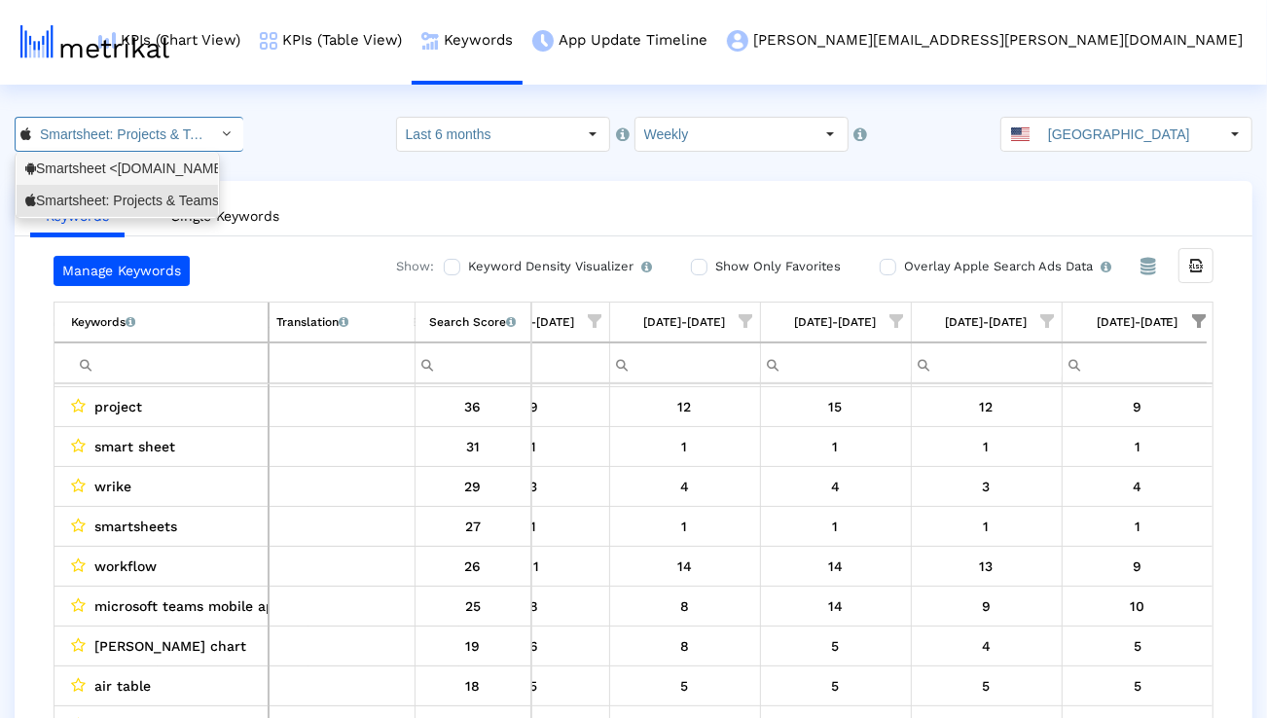
click at [155, 183] on div "Smartsheet <com.smartsheet.android>" at bounding box center [118, 169] width 202 height 32
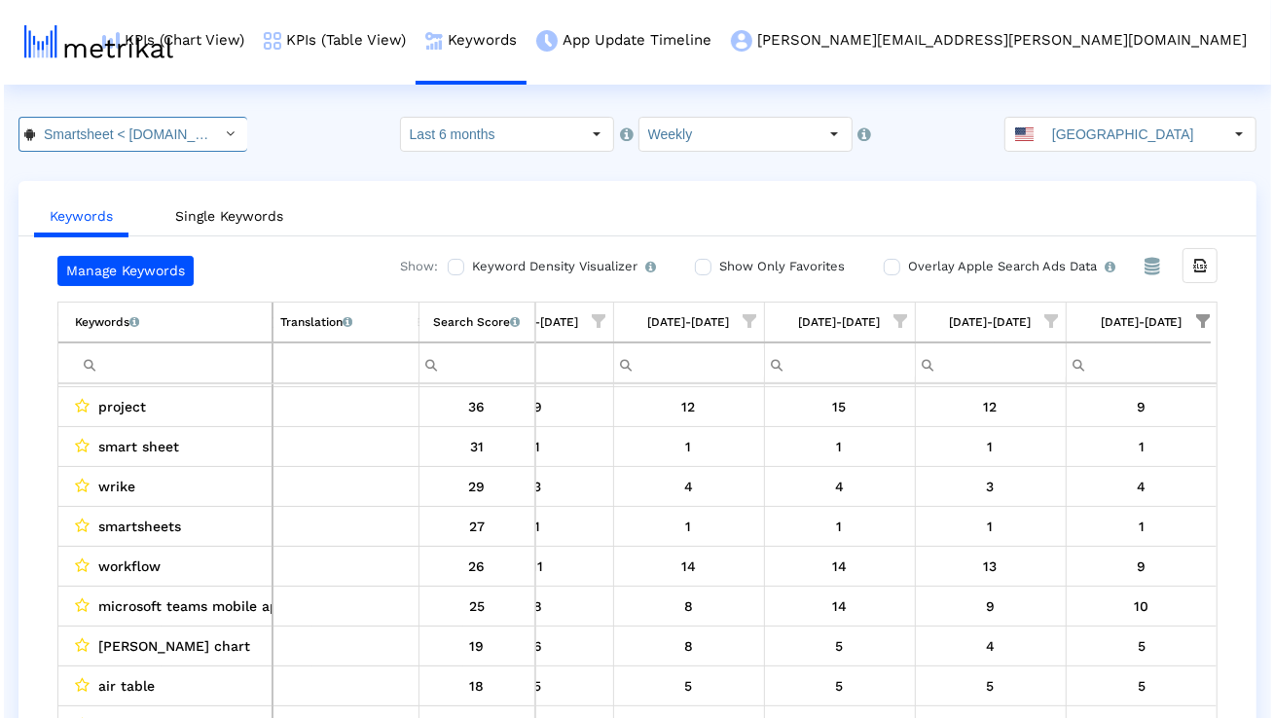
scroll to position [0, 104]
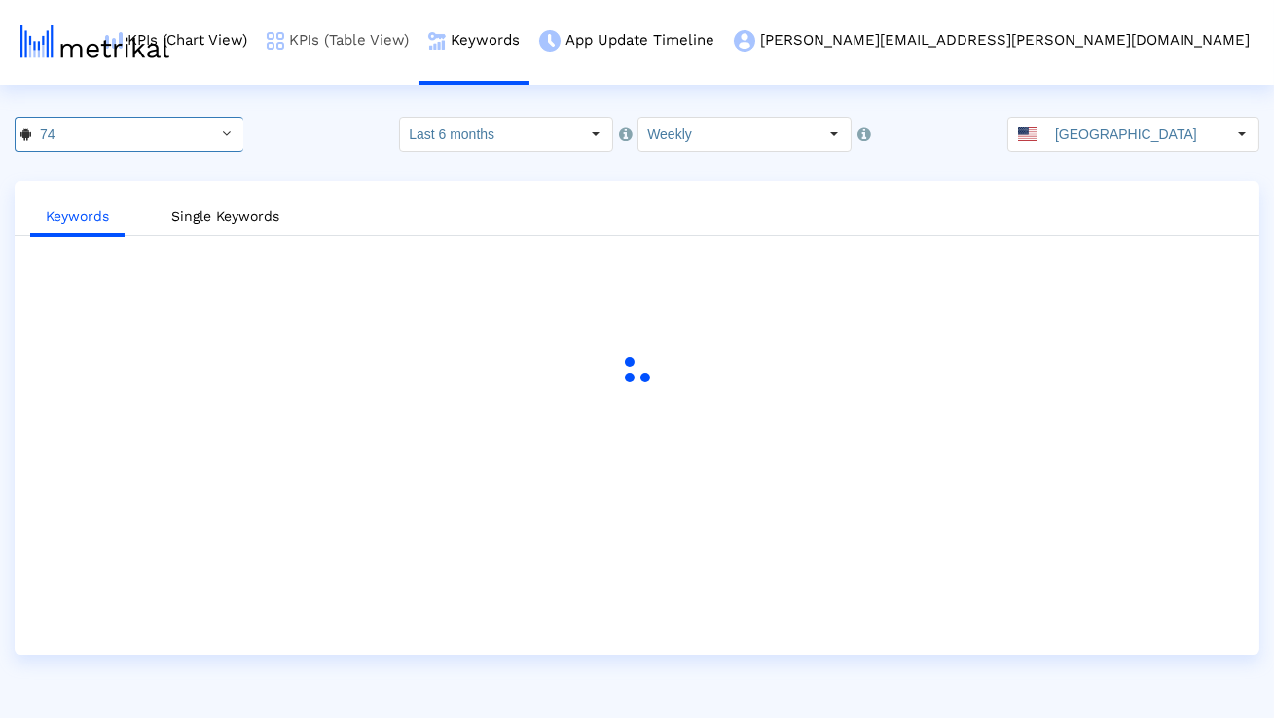
click at [419, 42] on link "KPIs (Table View)" at bounding box center [338, 40] width 162 height 81
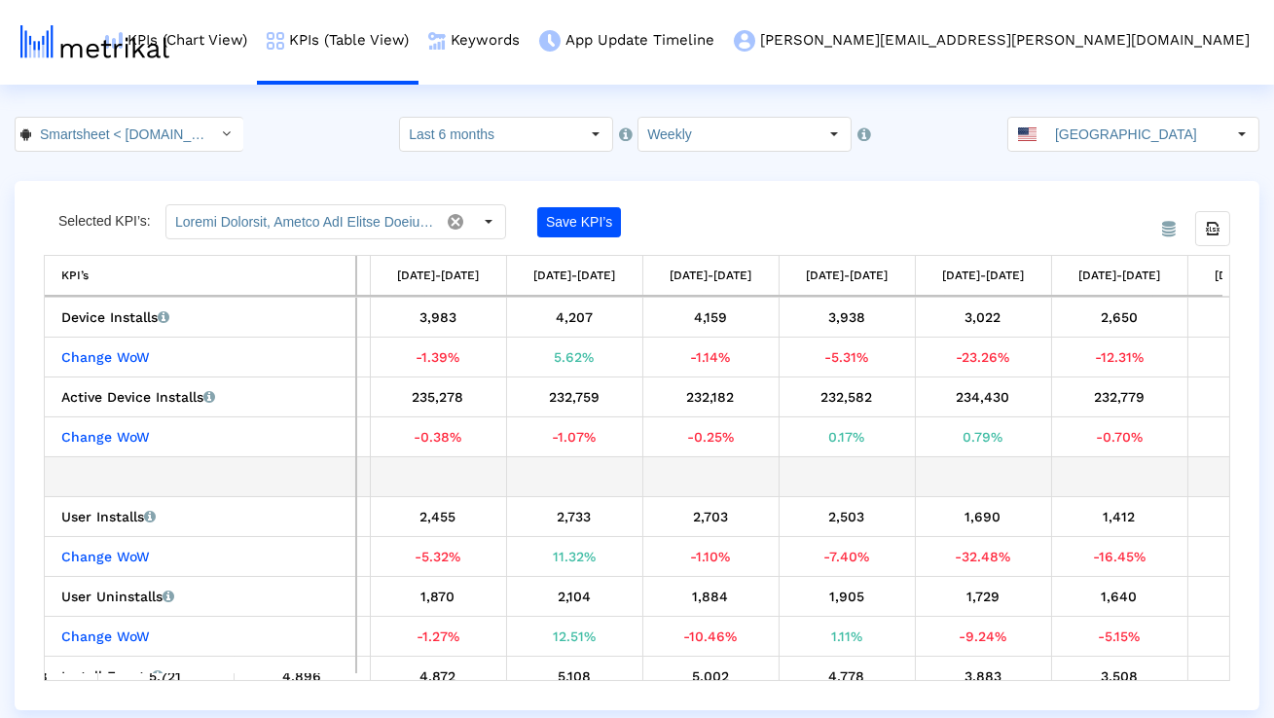
scroll to position [0, 1392]
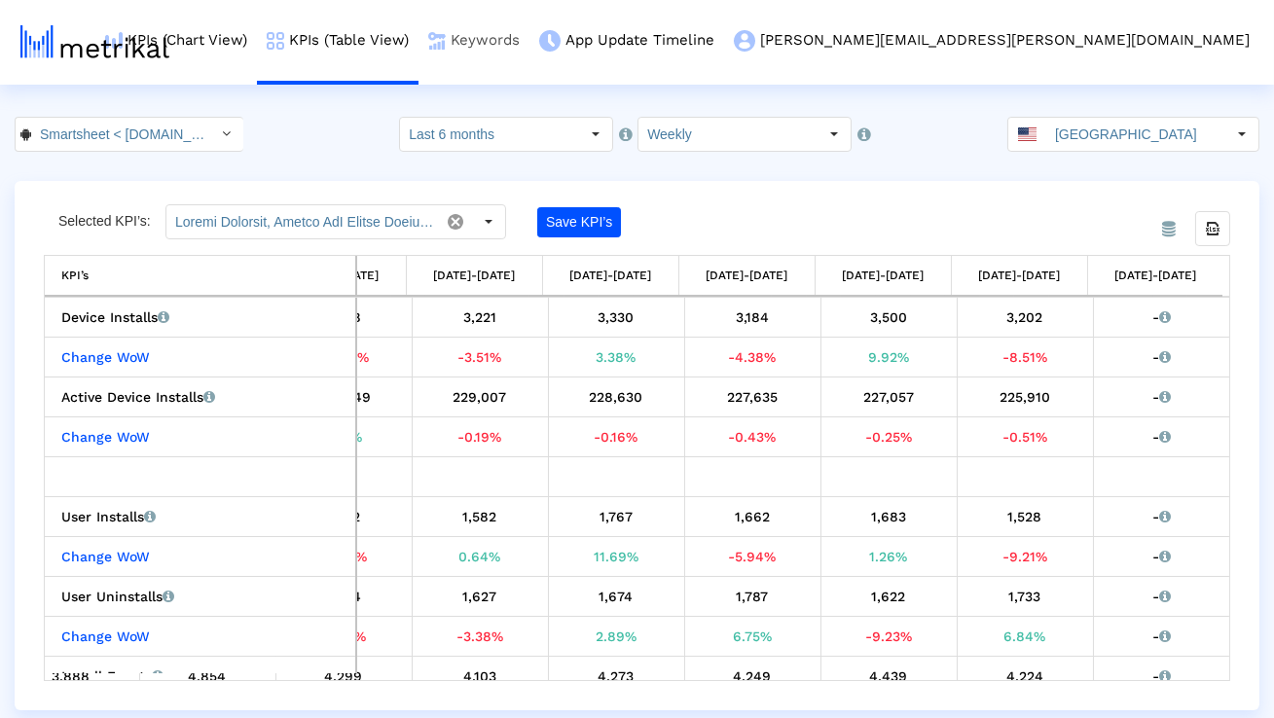
click at [530, 43] on link "Keywords" at bounding box center [474, 40] width 111 height 81
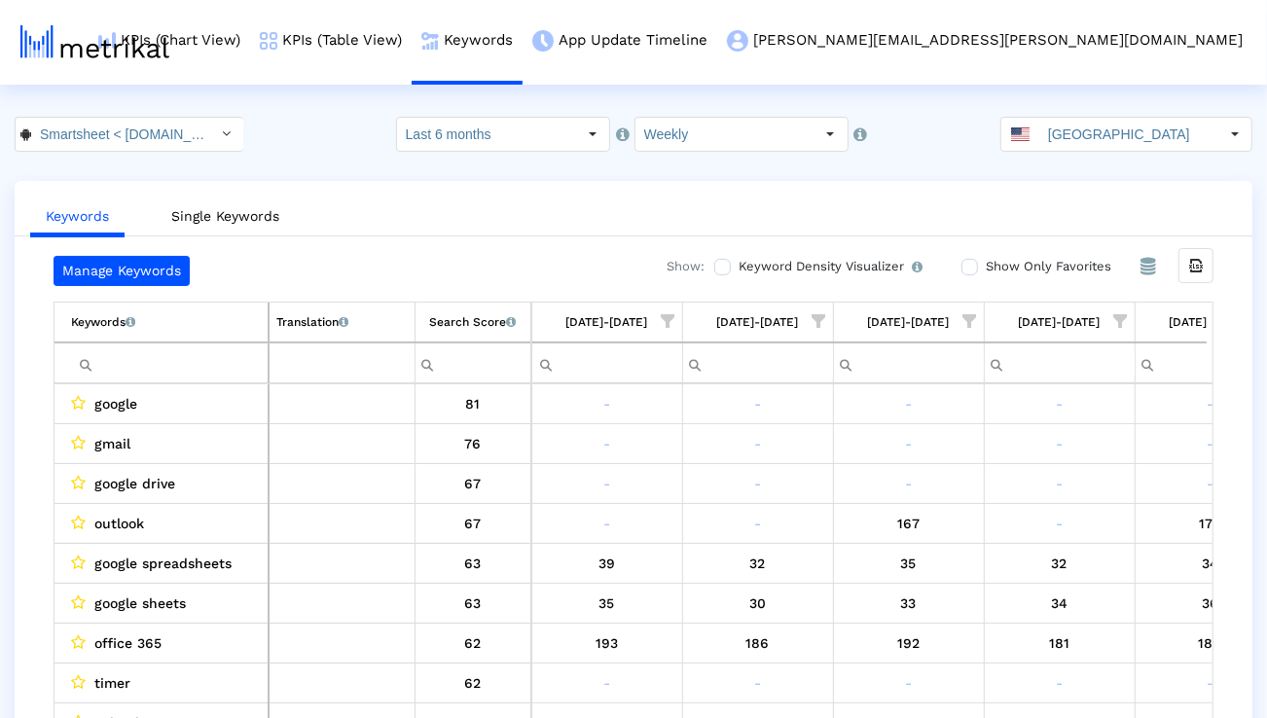
scroll to position [0, 3096]
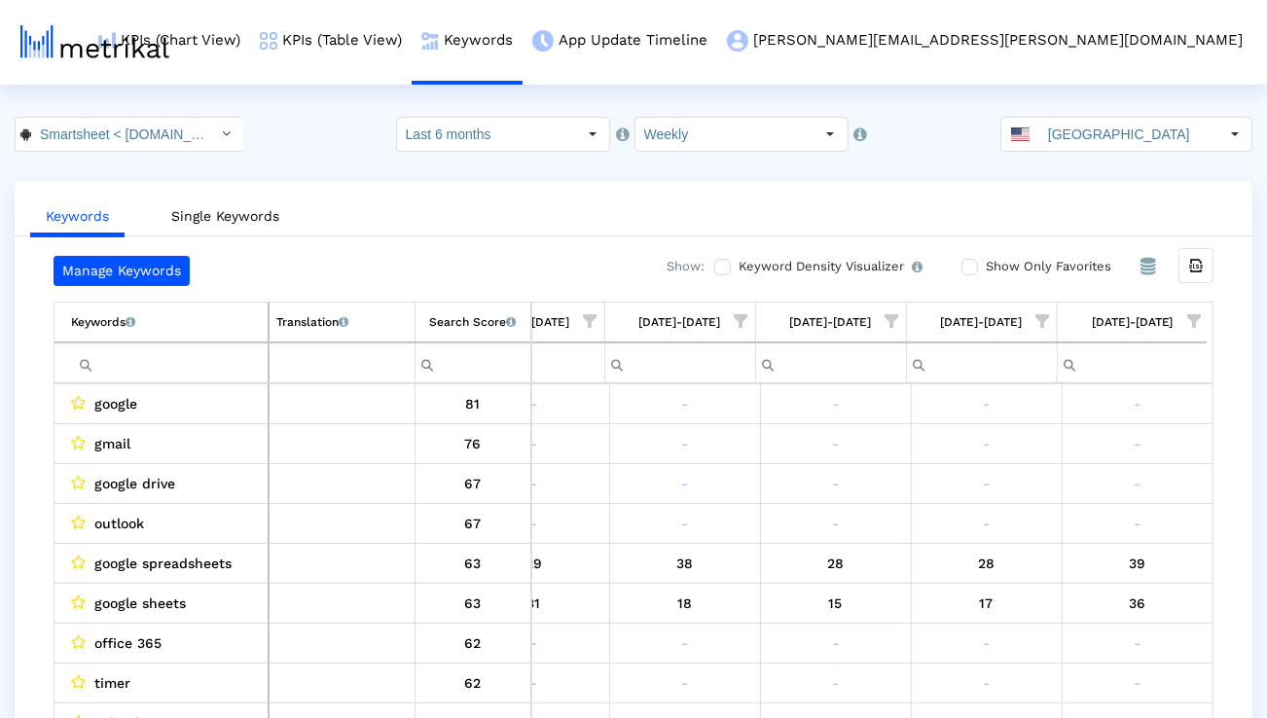
click at [193, 346] on td "Filter cell" at bounding box center [162, 363] width 214 height 41
click at [193, 353] on input "Filter cell" at bounding box center [169, 364] width 197 height 32
paste input "program management"
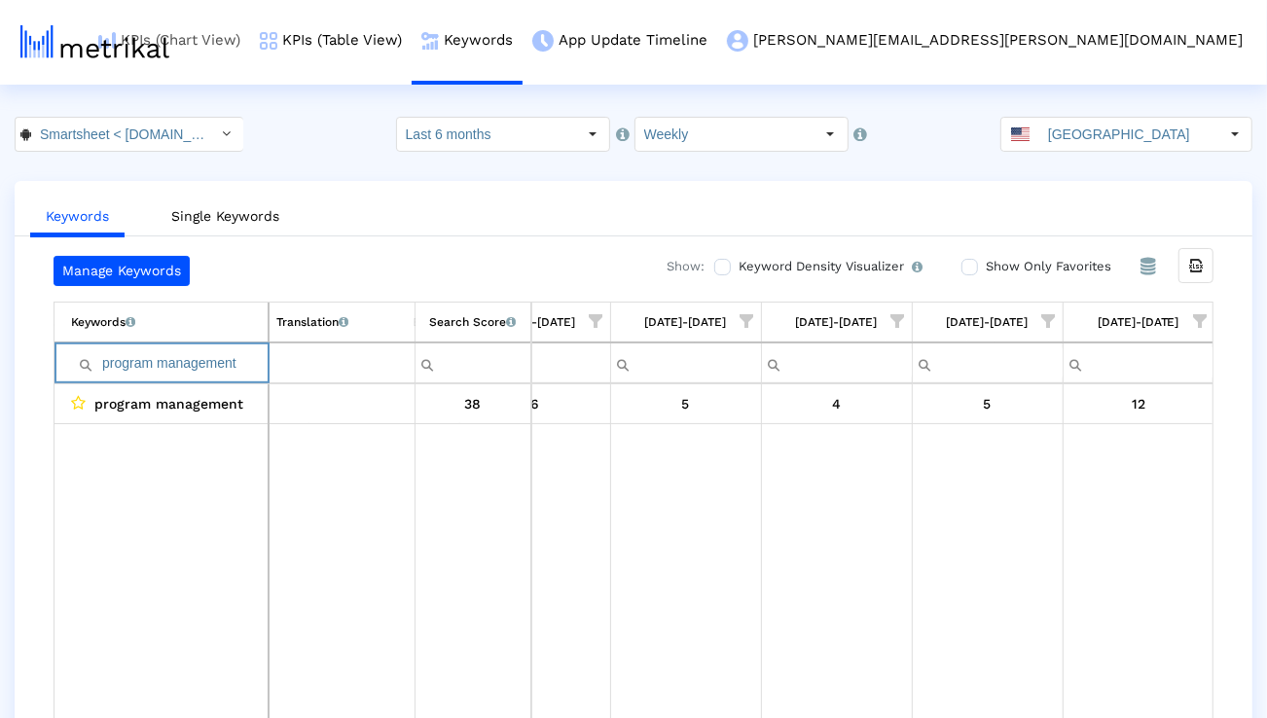
paste input "automate process"
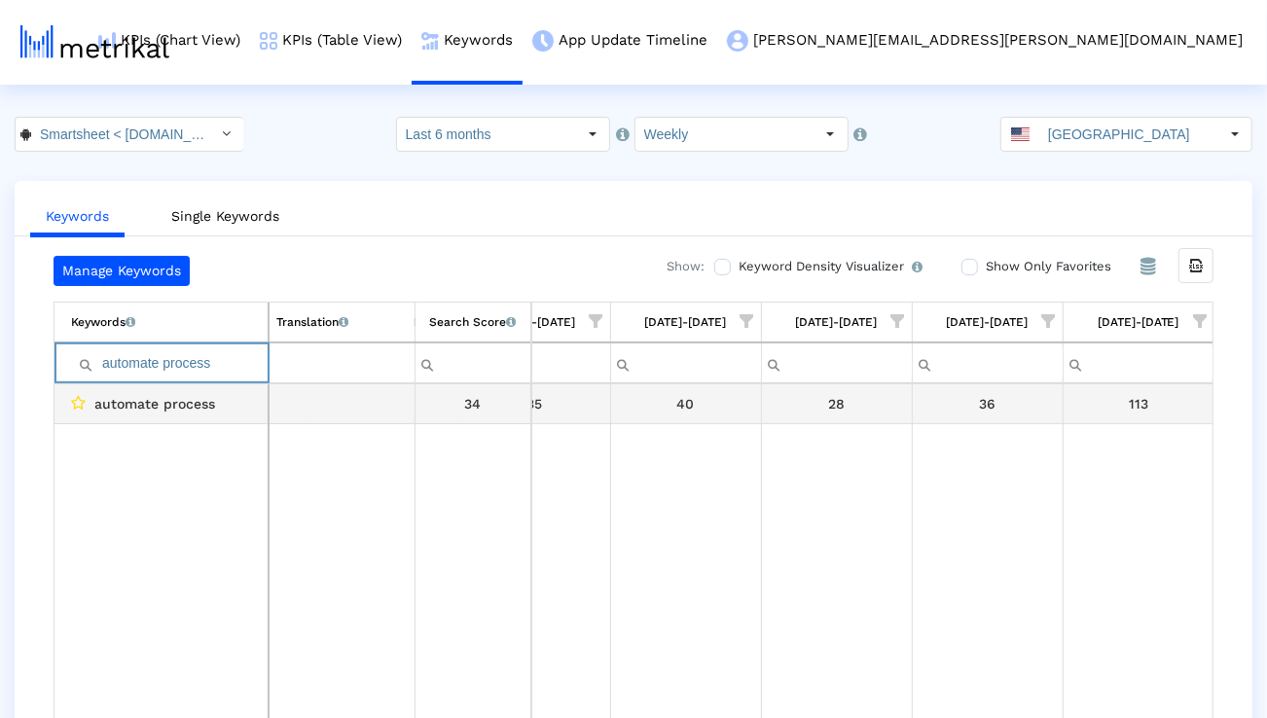
paste input "business"
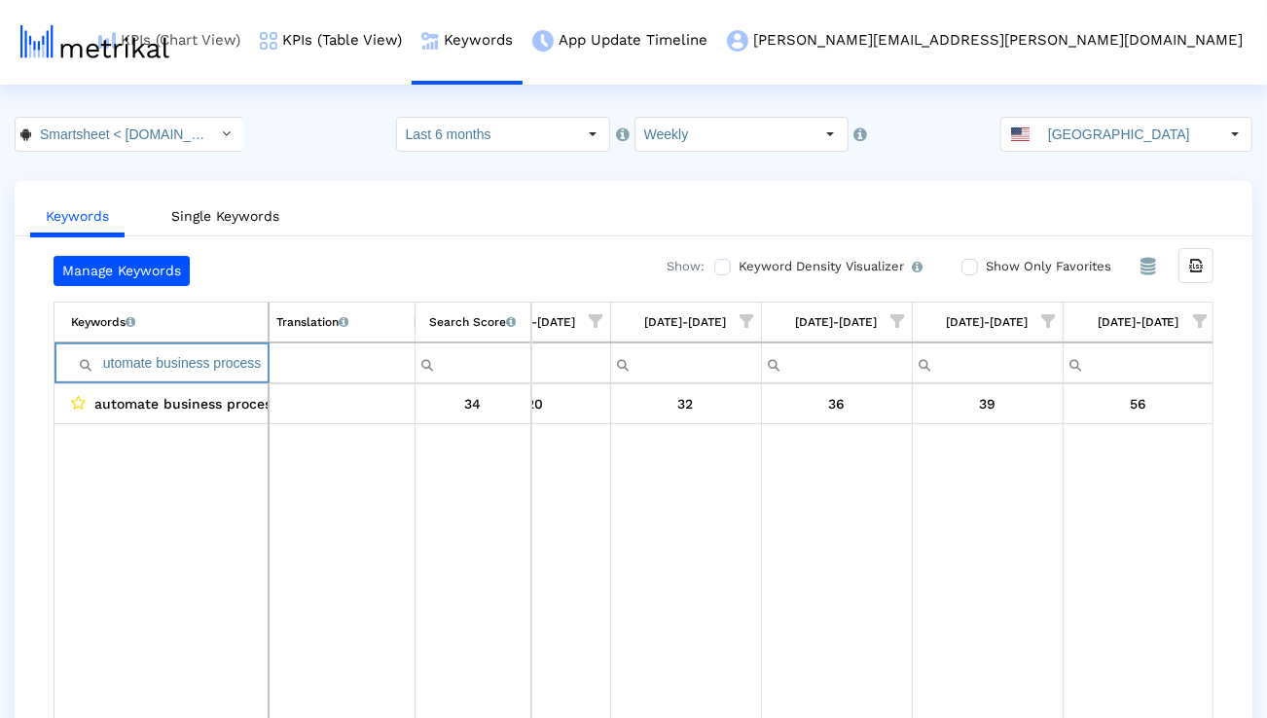
scroll to position [0, 0]
paste input "project"
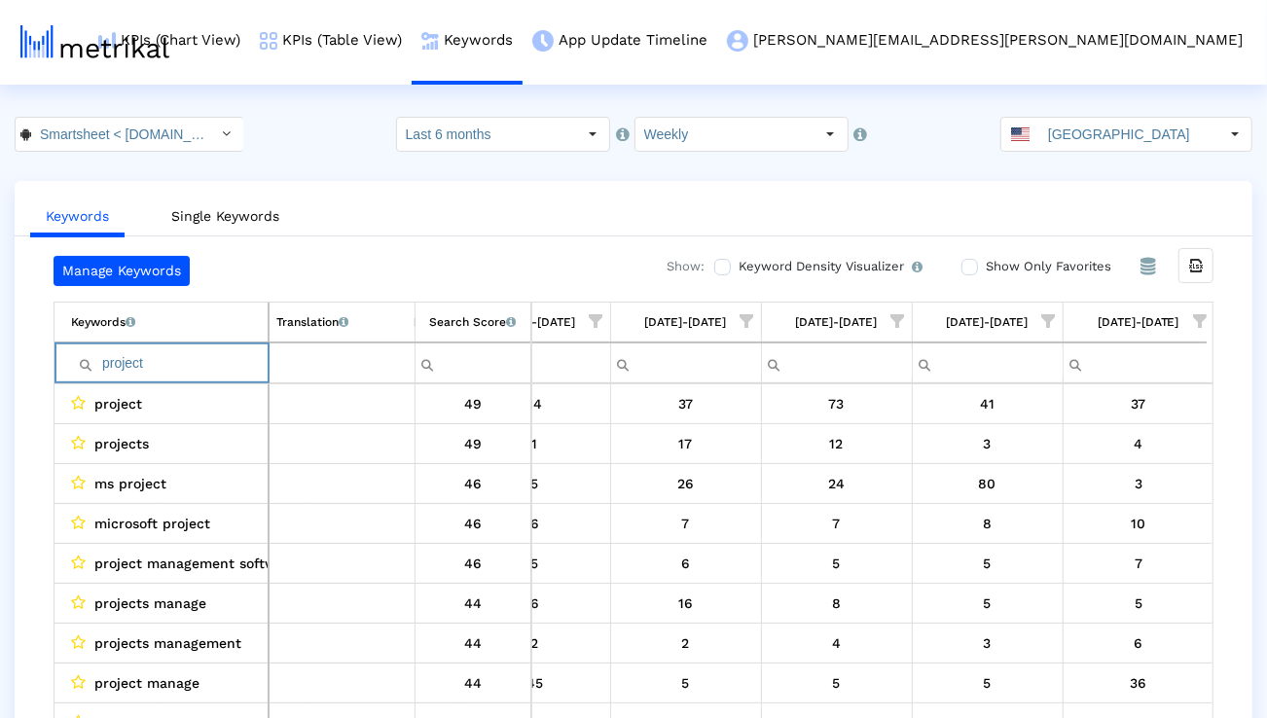
paste input "management"
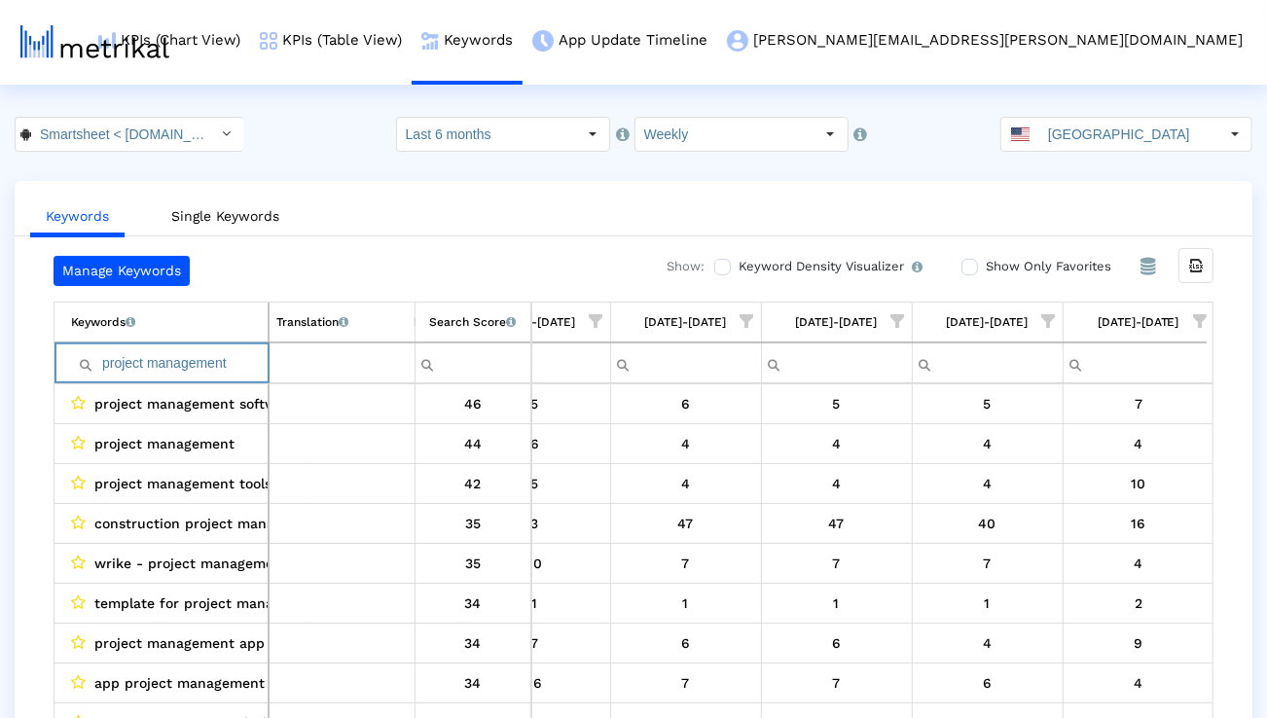
paste input "microsoft projec"
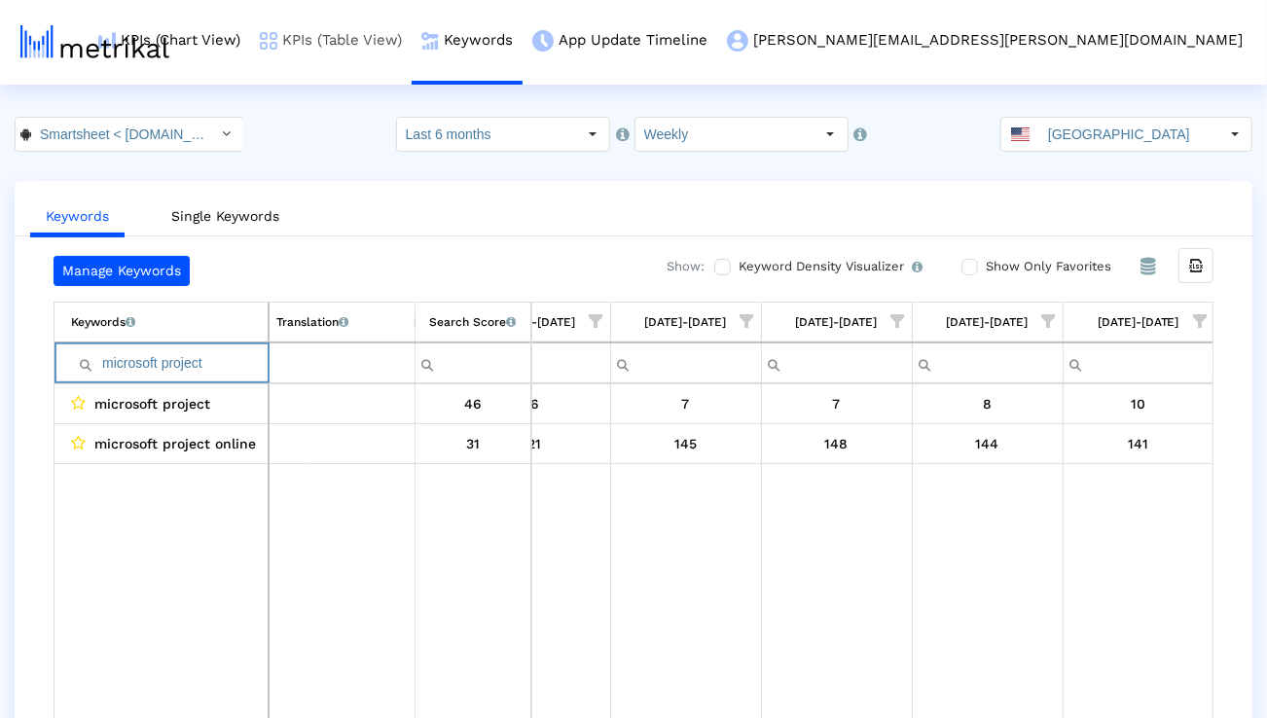
paste input "project manager"
paste input "manage projects"
paste input "project management app"
paste input "organizer"
paste input "planning"
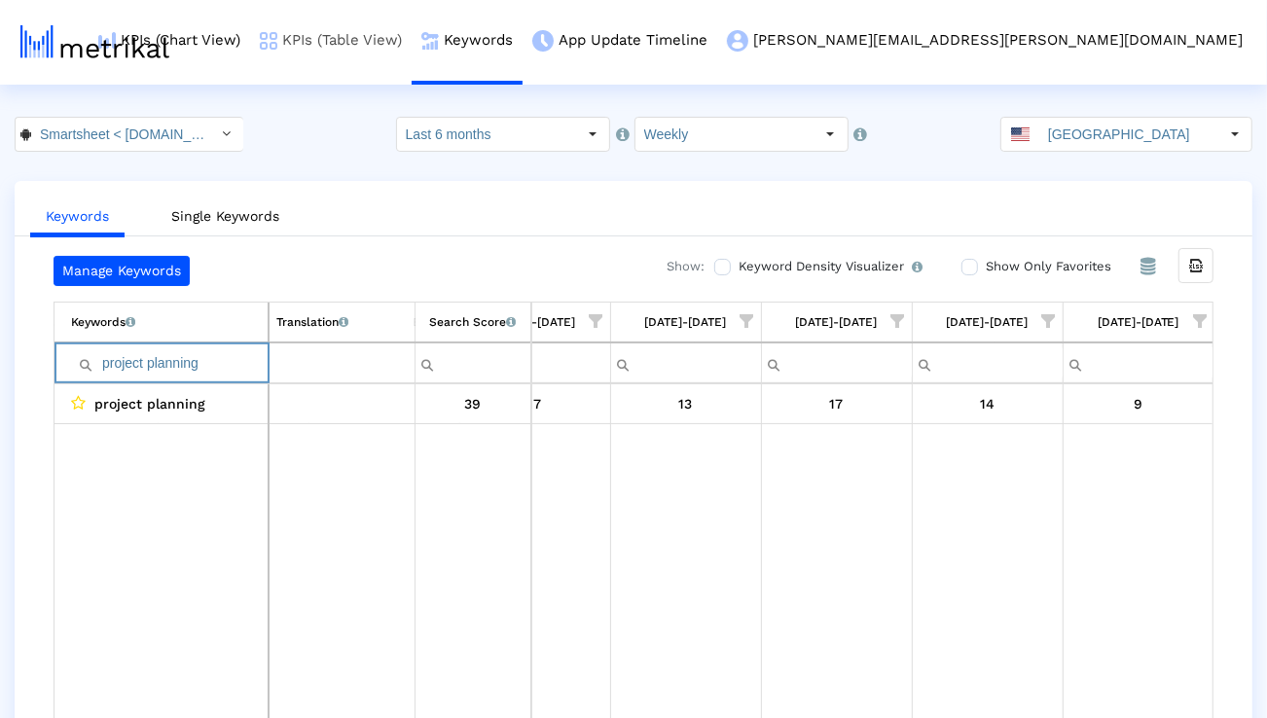
paste input "task"
paste input "track projects"
paste input "eam"
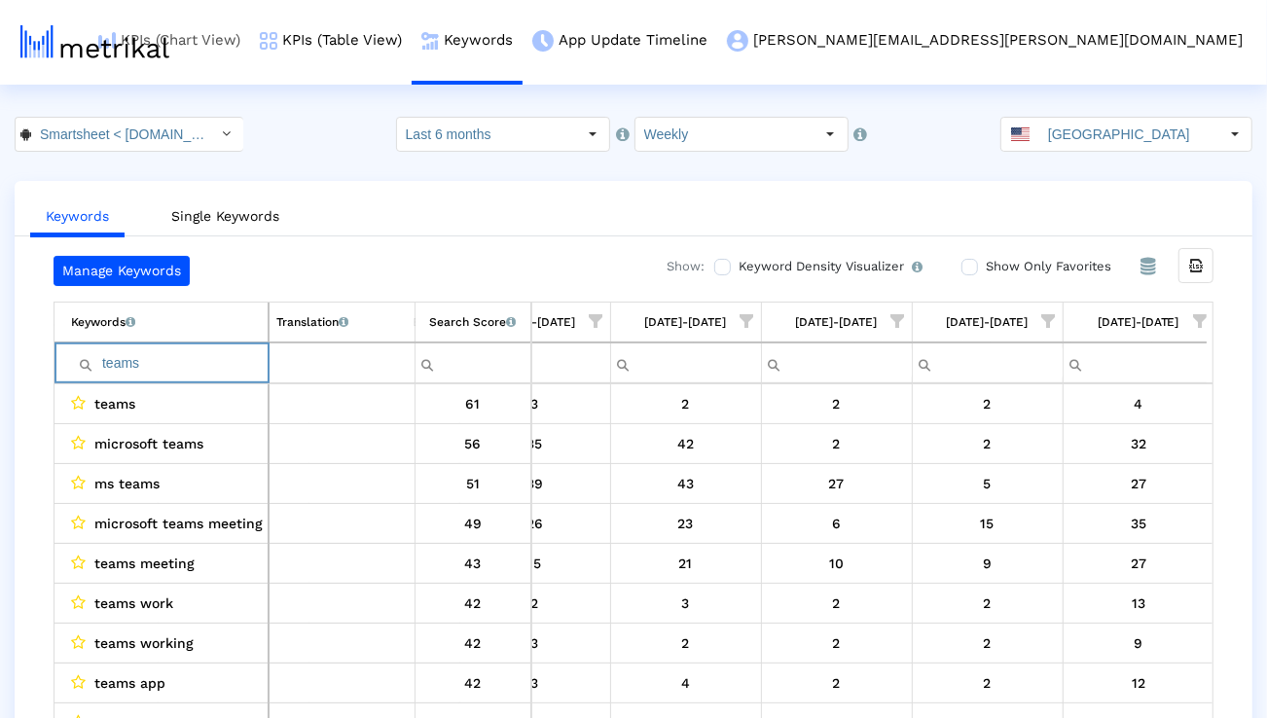
paste input "rello"
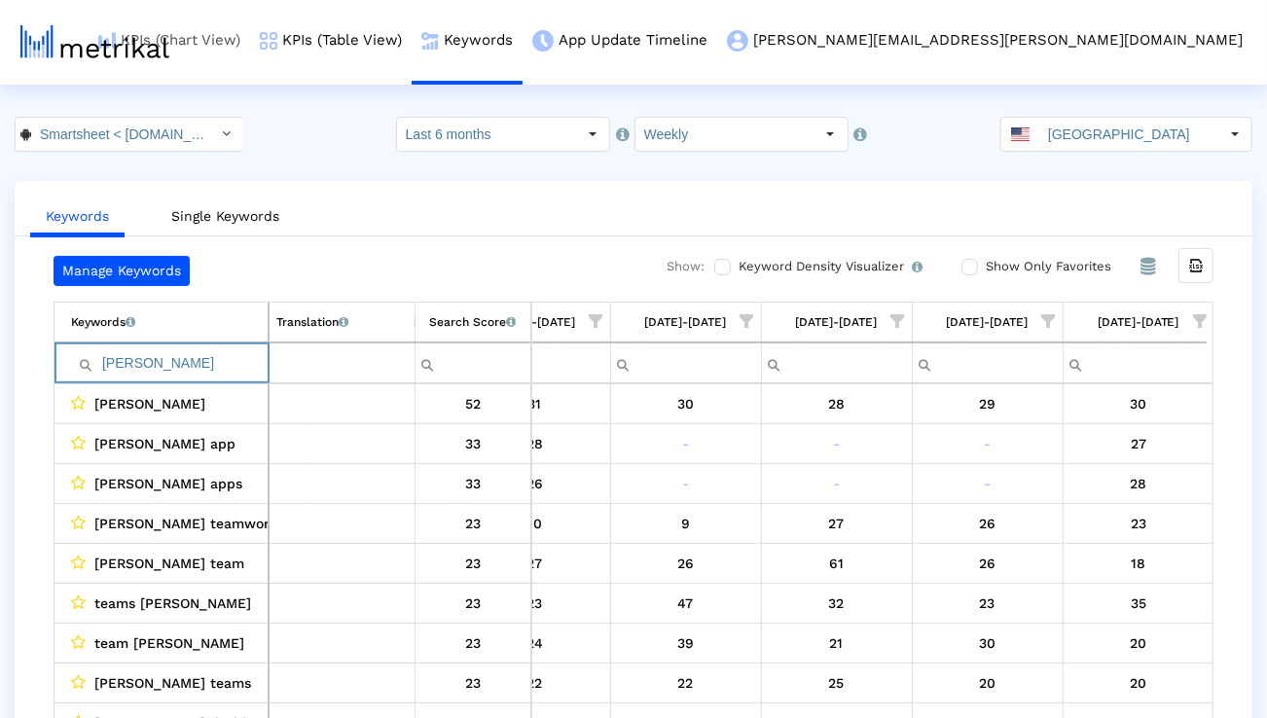
paste input "monday com"
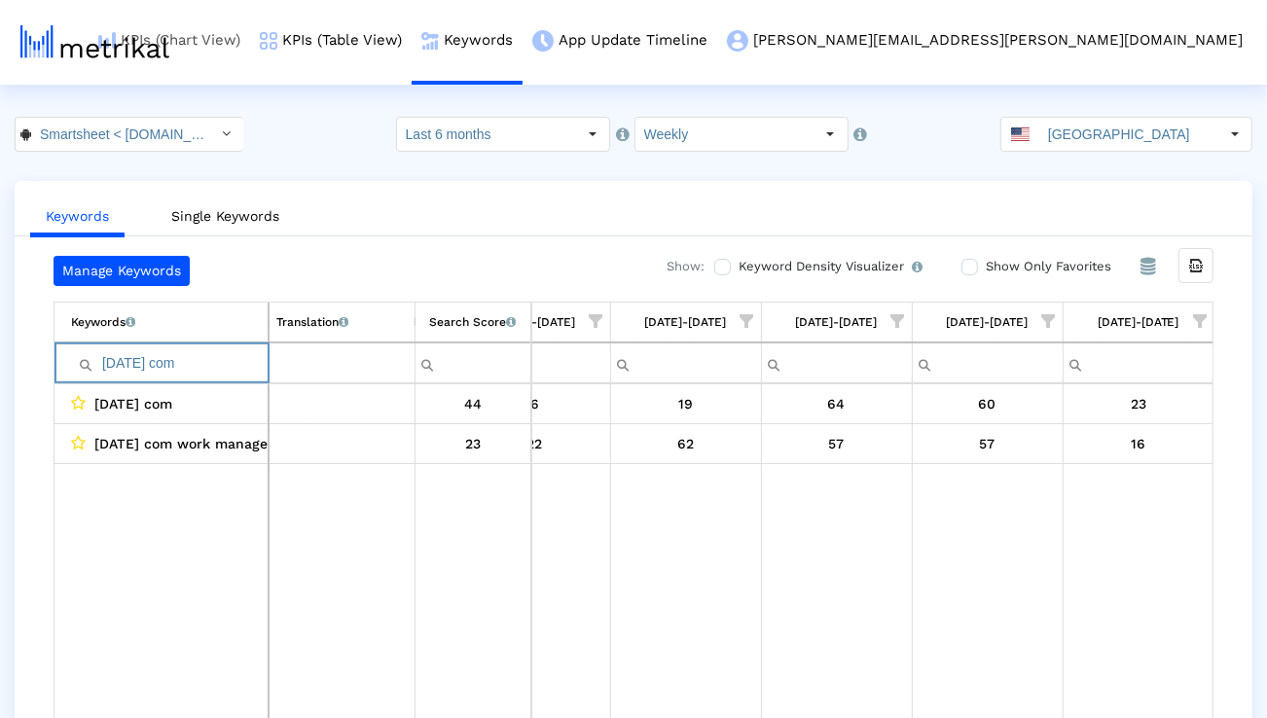
paste input "project dashboard"
paste input "airtable"
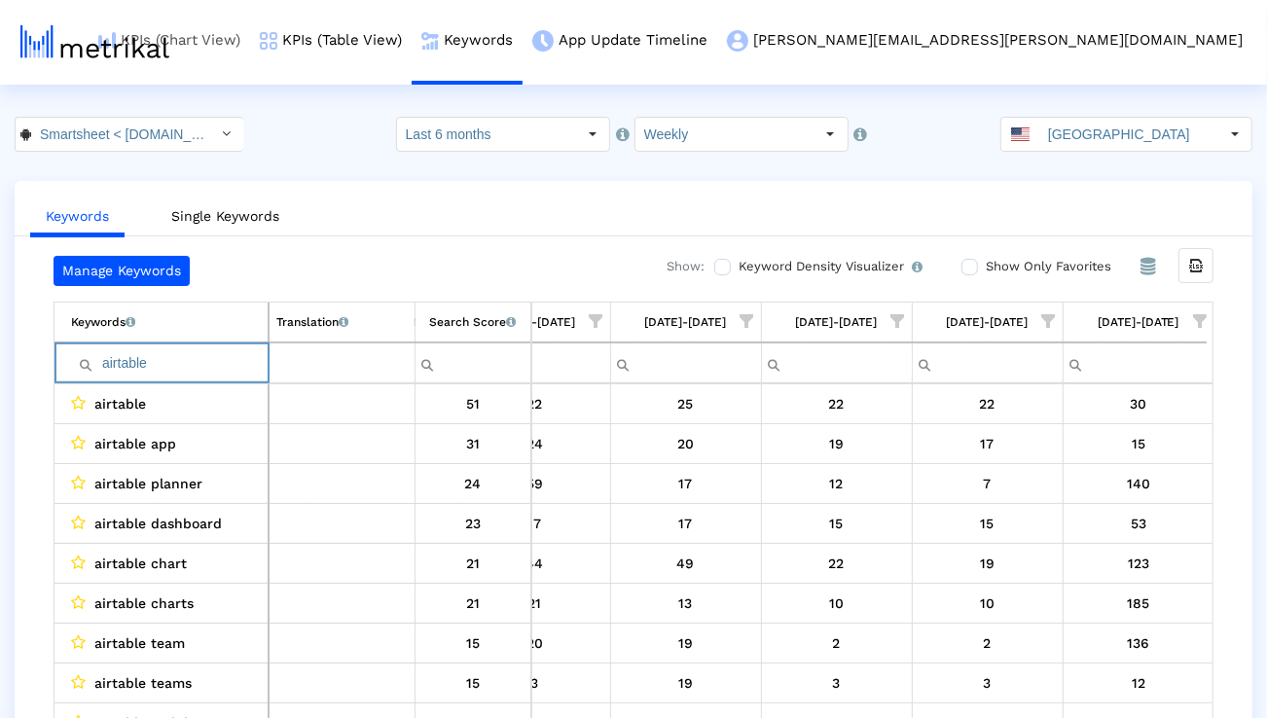
paste input "teamwork"
paste input "workflow"
paste input "project management tools"
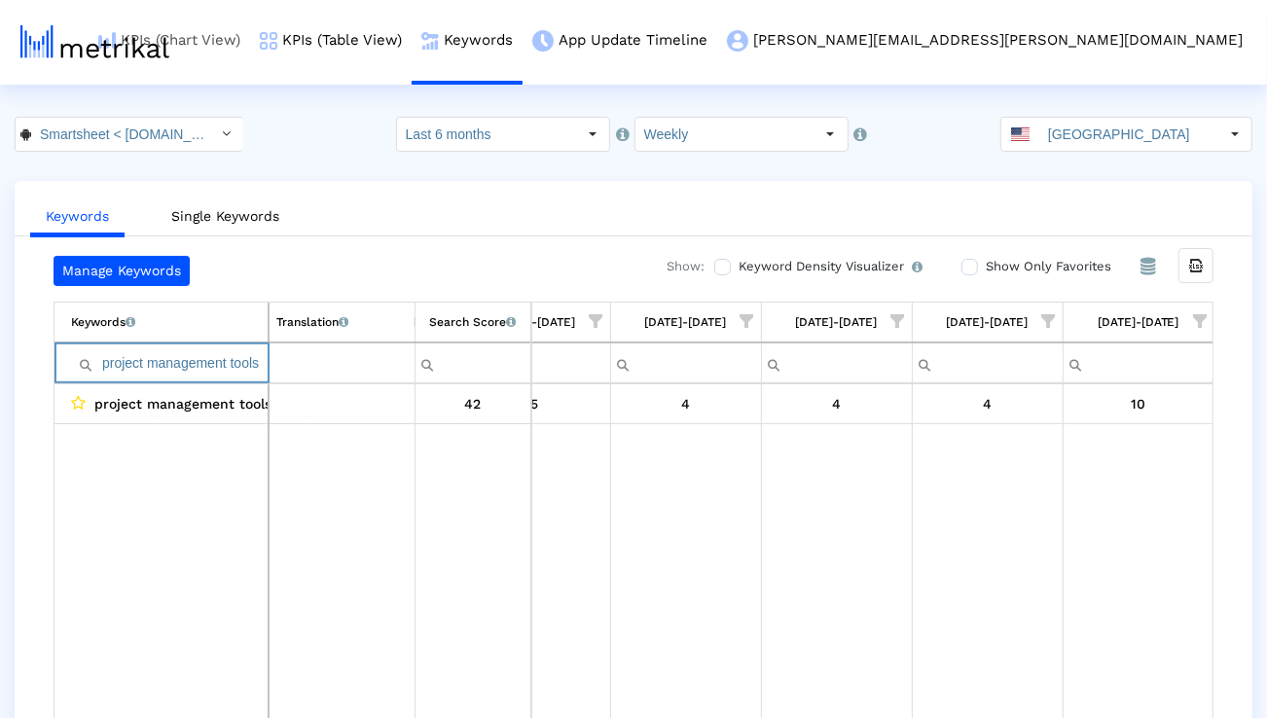
paste input "manage team"
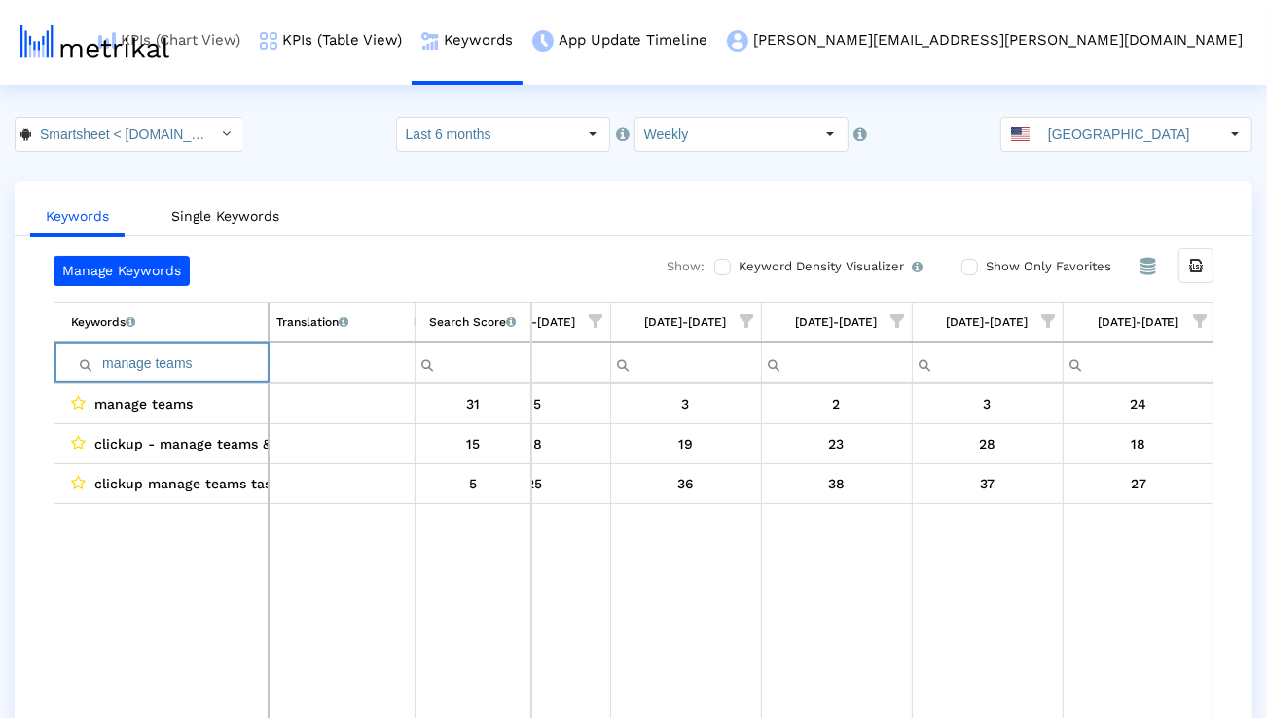
paste input "plan project"
paste input "automate workflows"
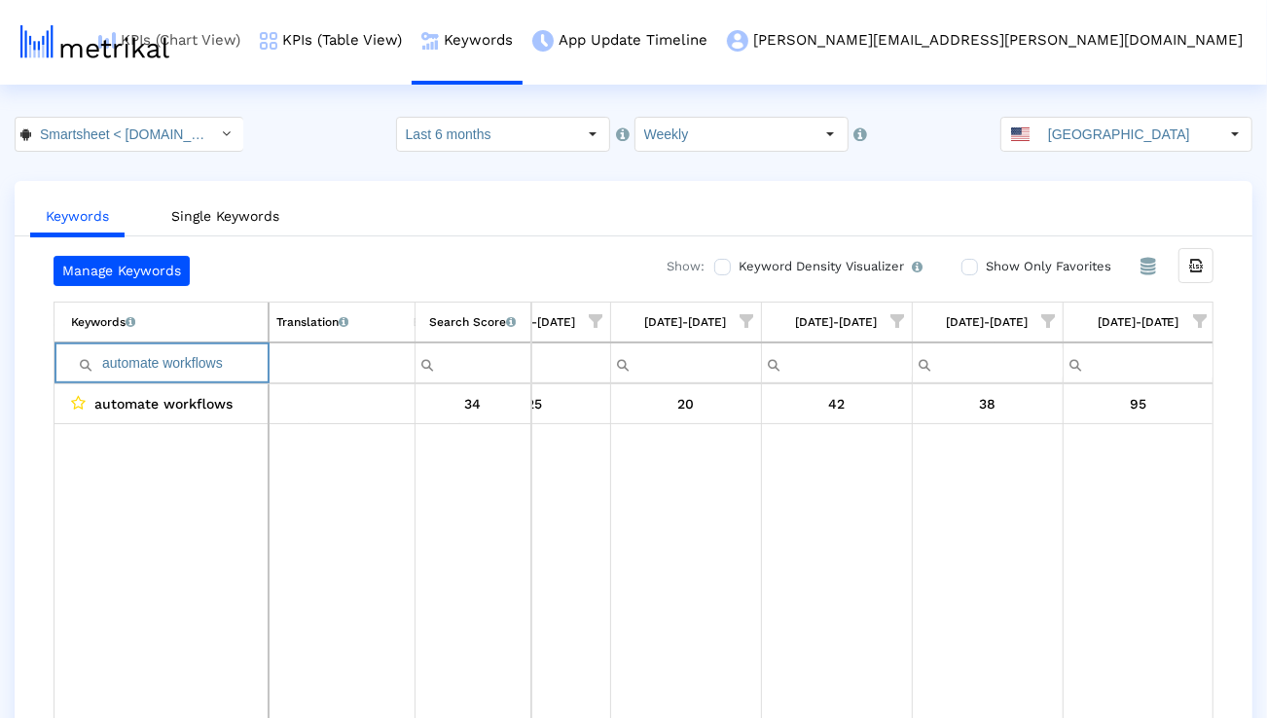
type input "automate workflows"
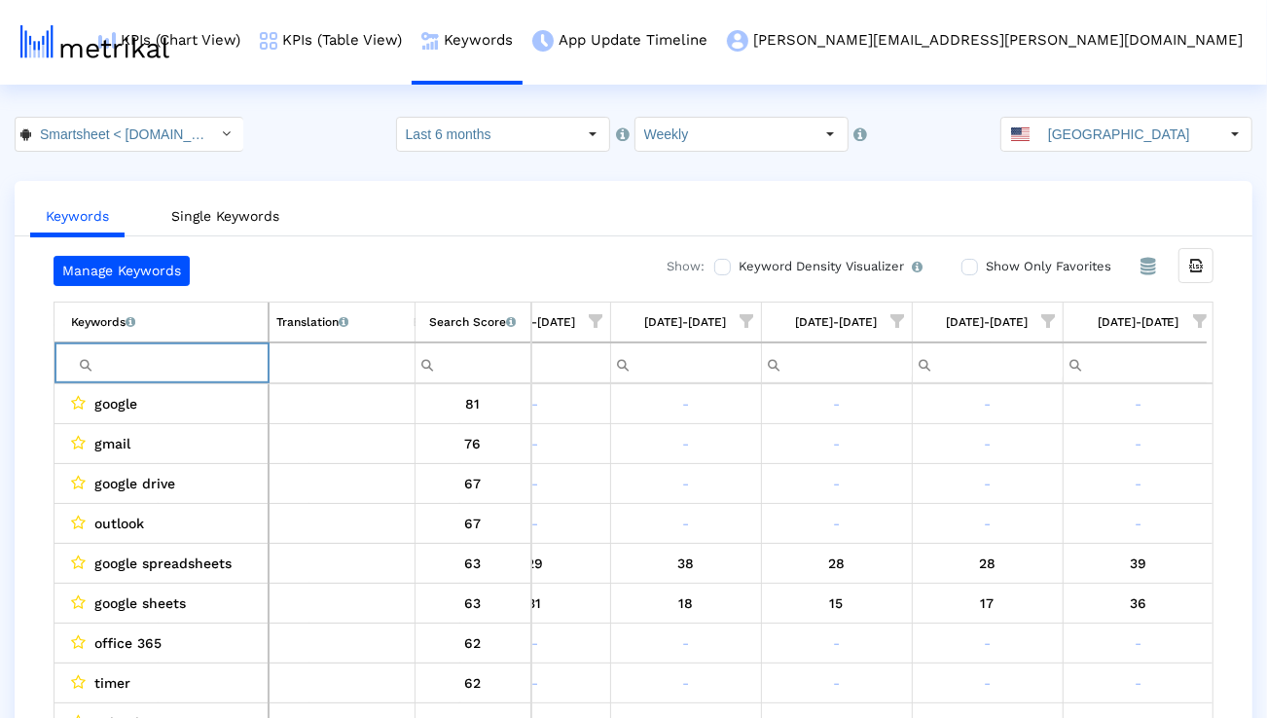
click at [1202, 317] on span "Show filter options for column '09/07/25-09/13/25'" at bounding box center [1200, 321] width 14 height 14
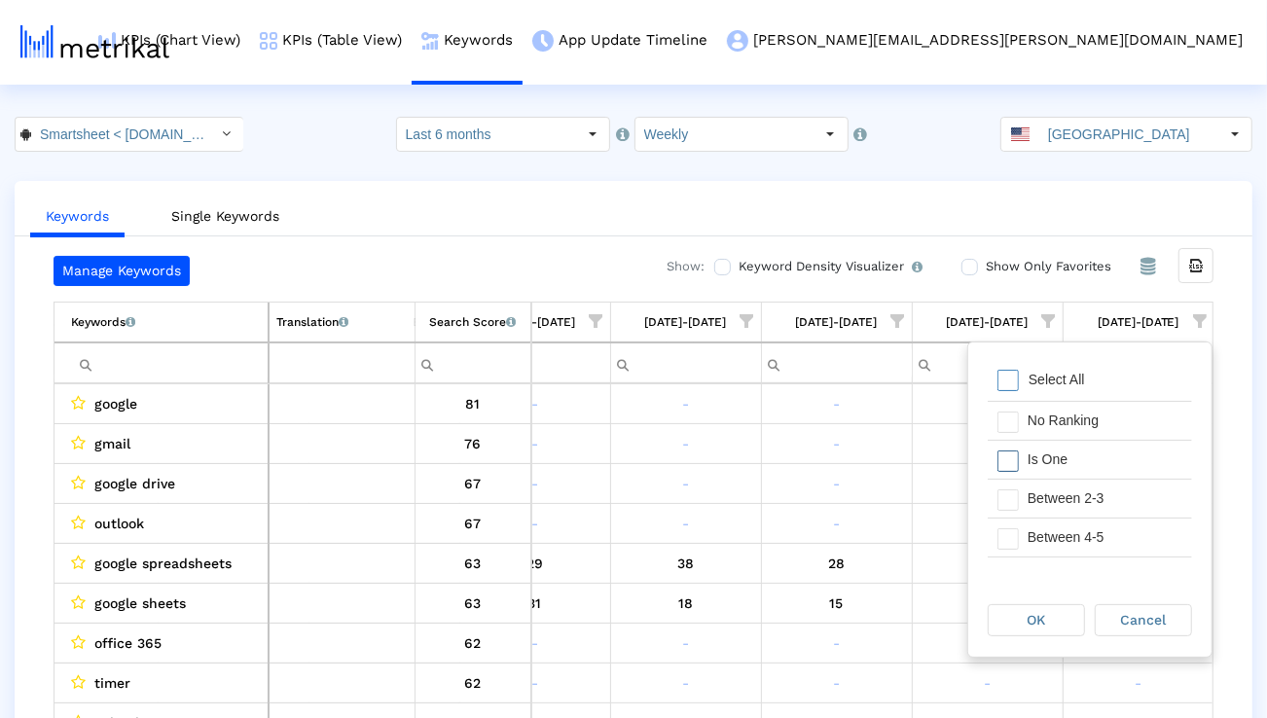
click at [1111, 461] on div "Is One" at bounding box center [1105, 460] width 174 height 38
click at [1107, 496] on div "Between 2-3" at bounding box center [1105, 499] width 174 height 38
click at [1107, 519] on div "Between 4-5" at bounding box center [1105, 538] width 174 height 38
click at [1102, 531] on div "Between 6-10" at bounding box center [1105, 539] width 174 height 38
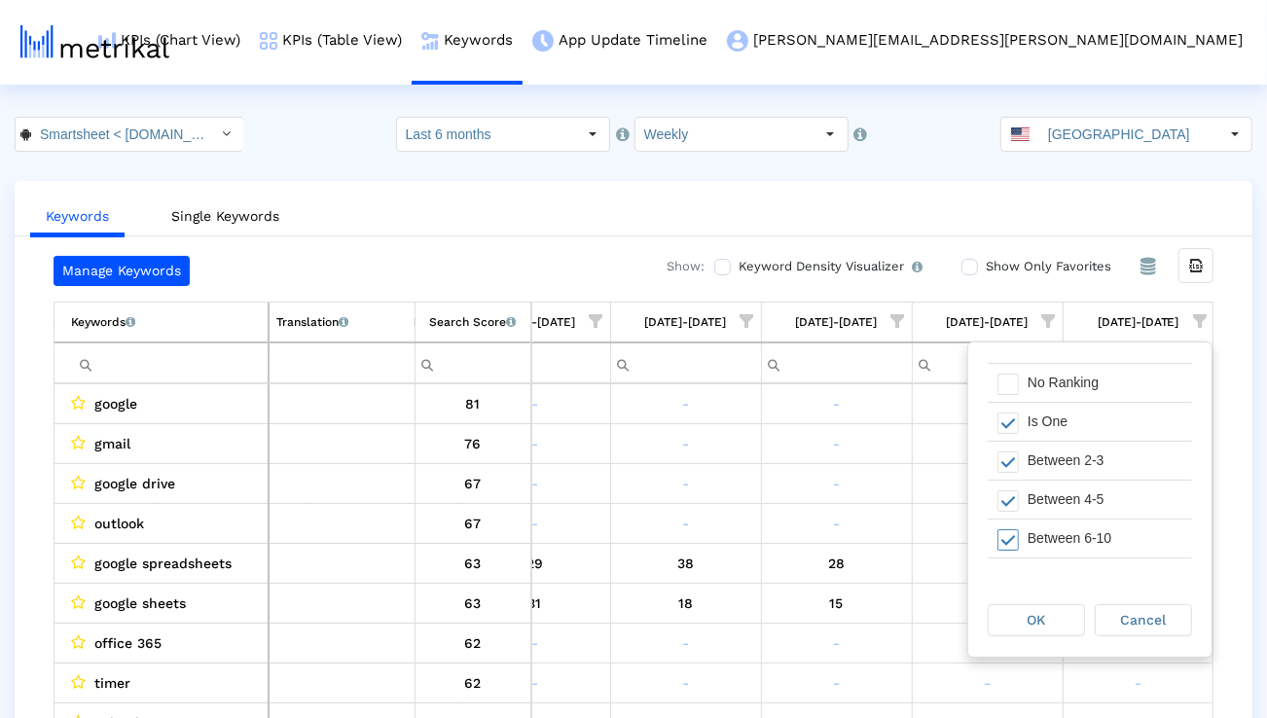
click at [1061, 609] on div "OK" at bounding box center [1036, 620] width 95 height 30
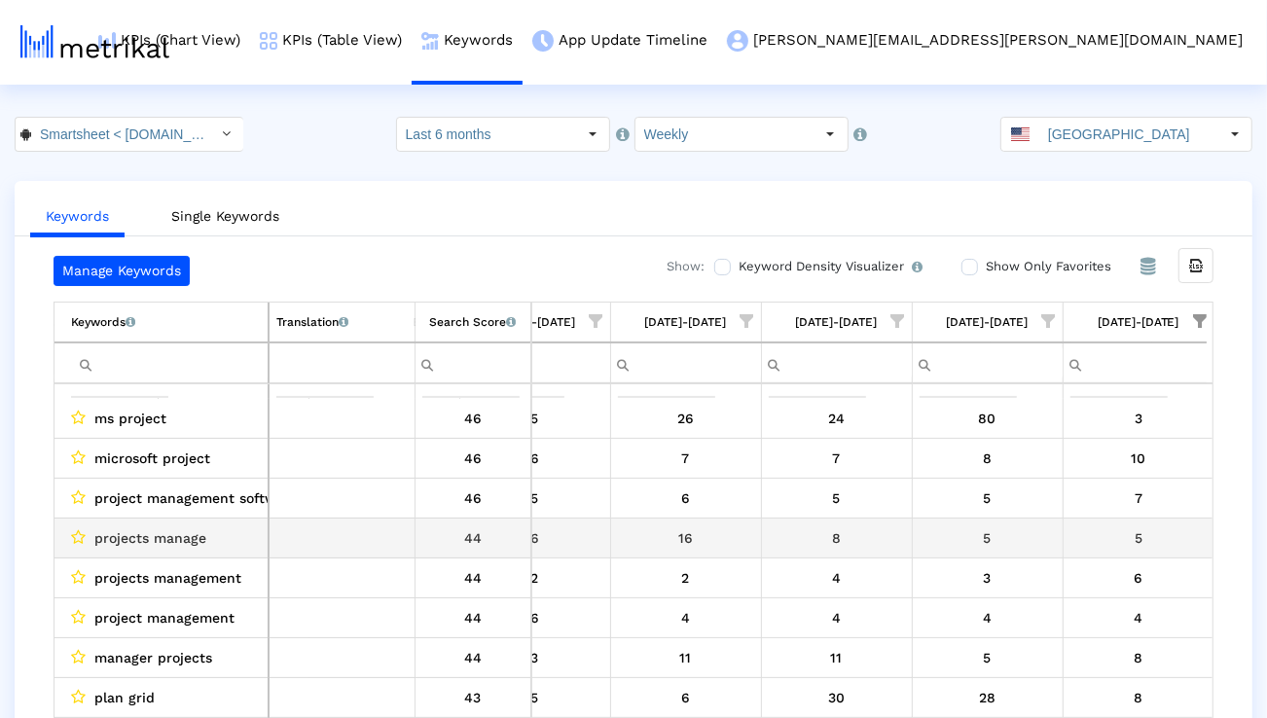
scroll to position [293, 3090]
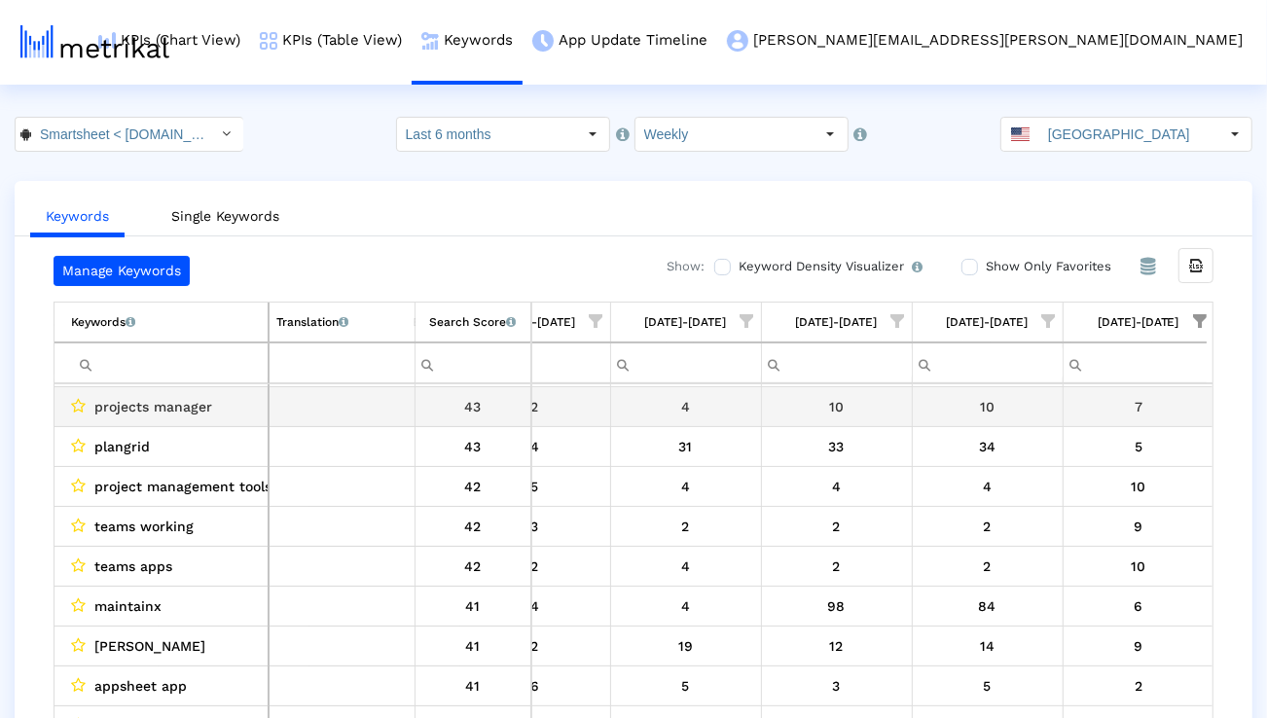
click at [194, 408] on span "projects manager" at bounding box center [153, 406] width 118 height 25
click at [193, 407] on span "projects manager" at bounding box center [153, 406] width 118 height 25
copy span "projects manager"
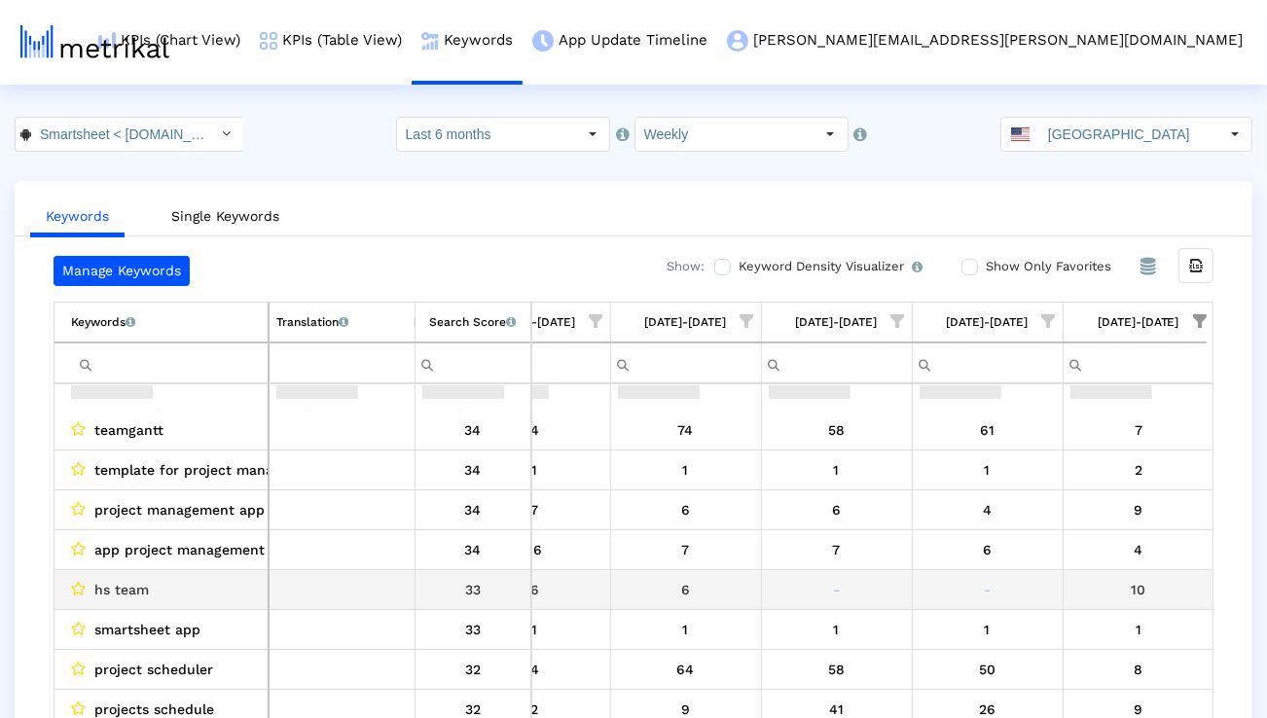
scroll to position [1257, 0]
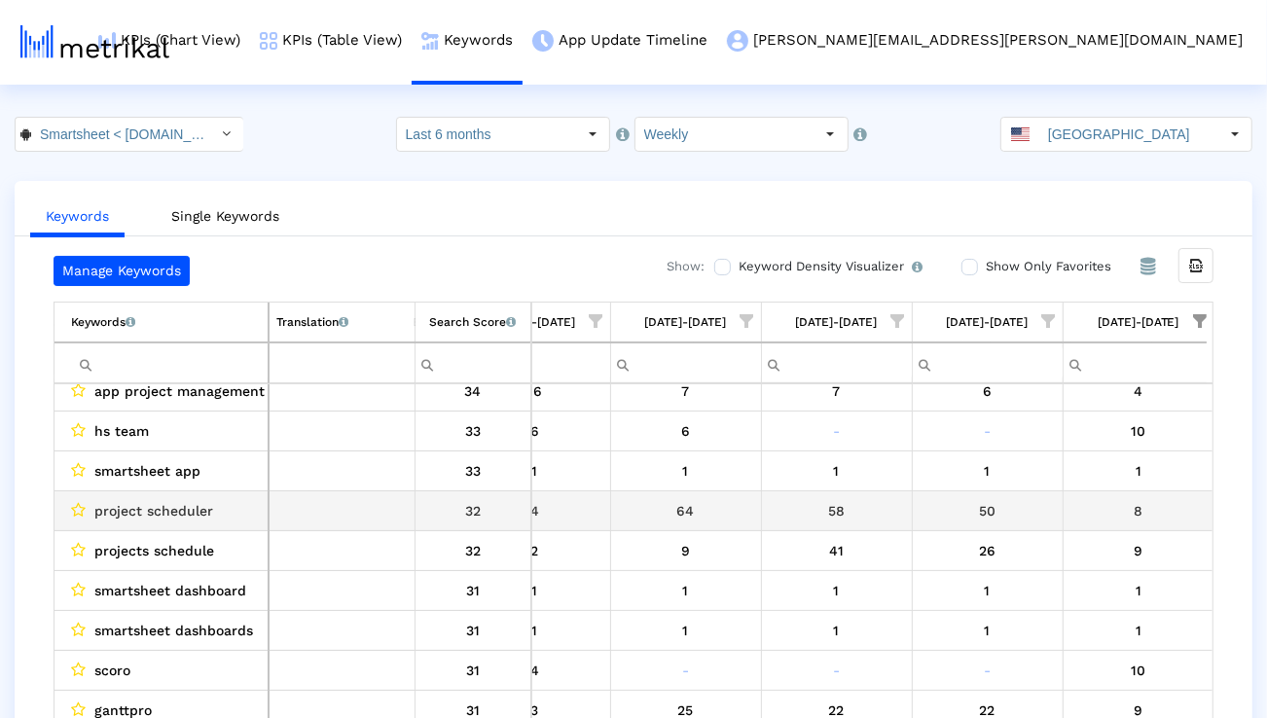
click at [129, 512] on span "project scheduler" at bounding box center [153, 510] width 119 height 25
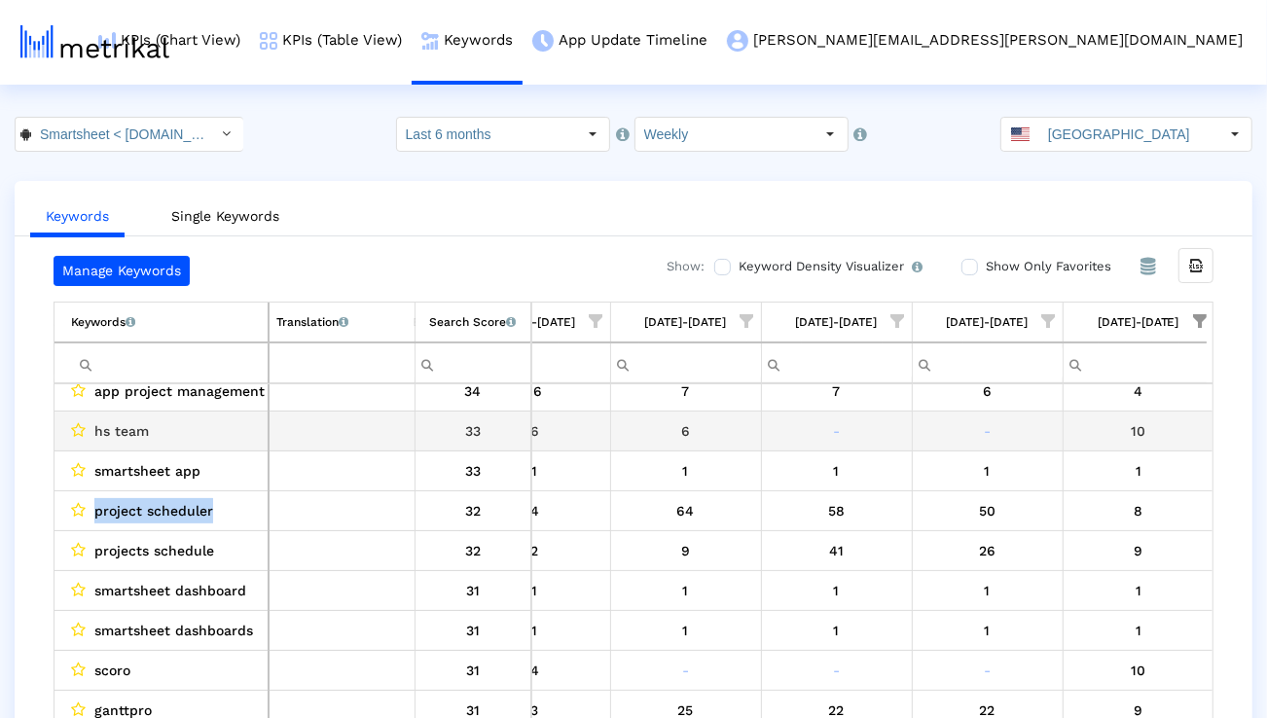
copy span "project scheduler"
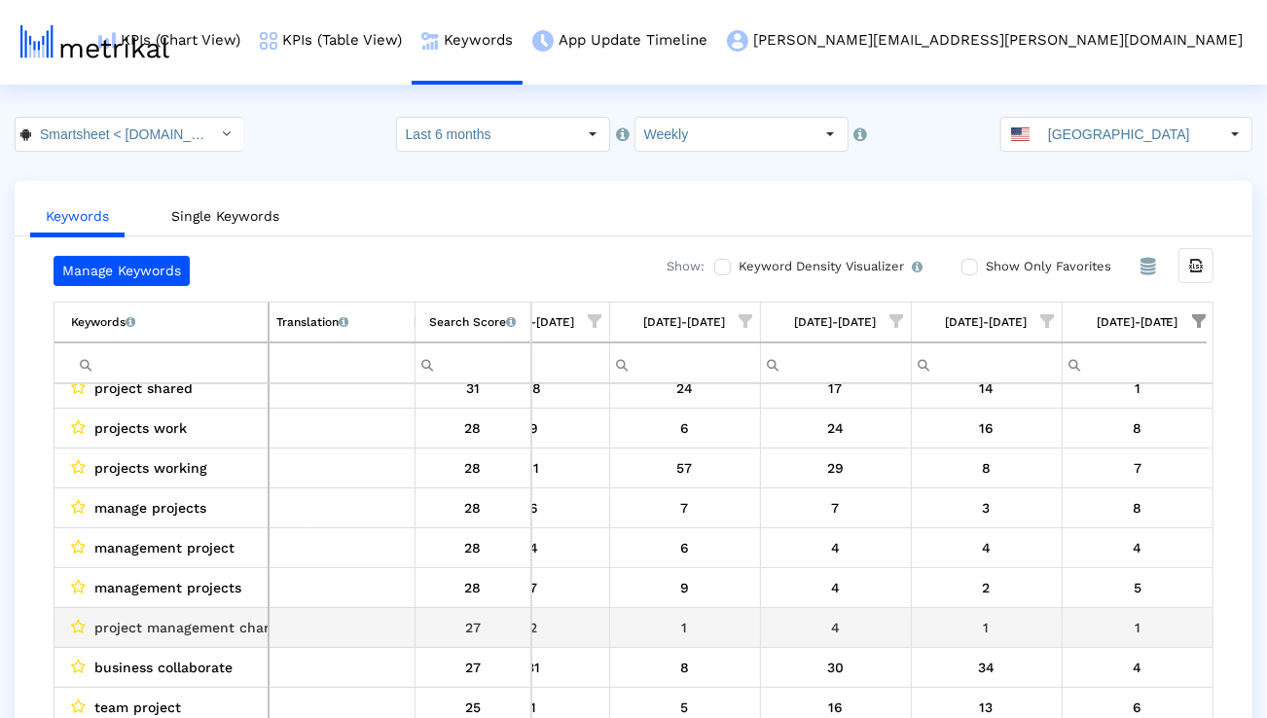
click at [172, 624] on span "project management chart" at bounding box center [184, 627] width 181 height 25
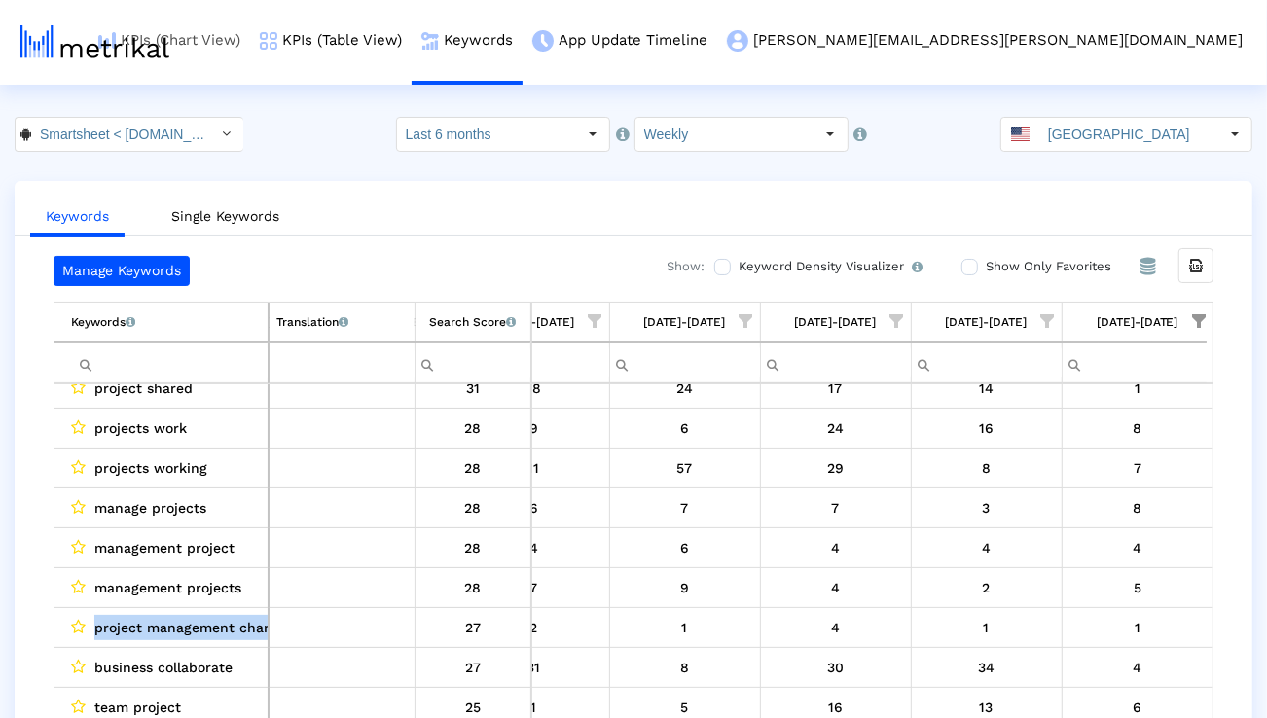
copy span "project management chart"
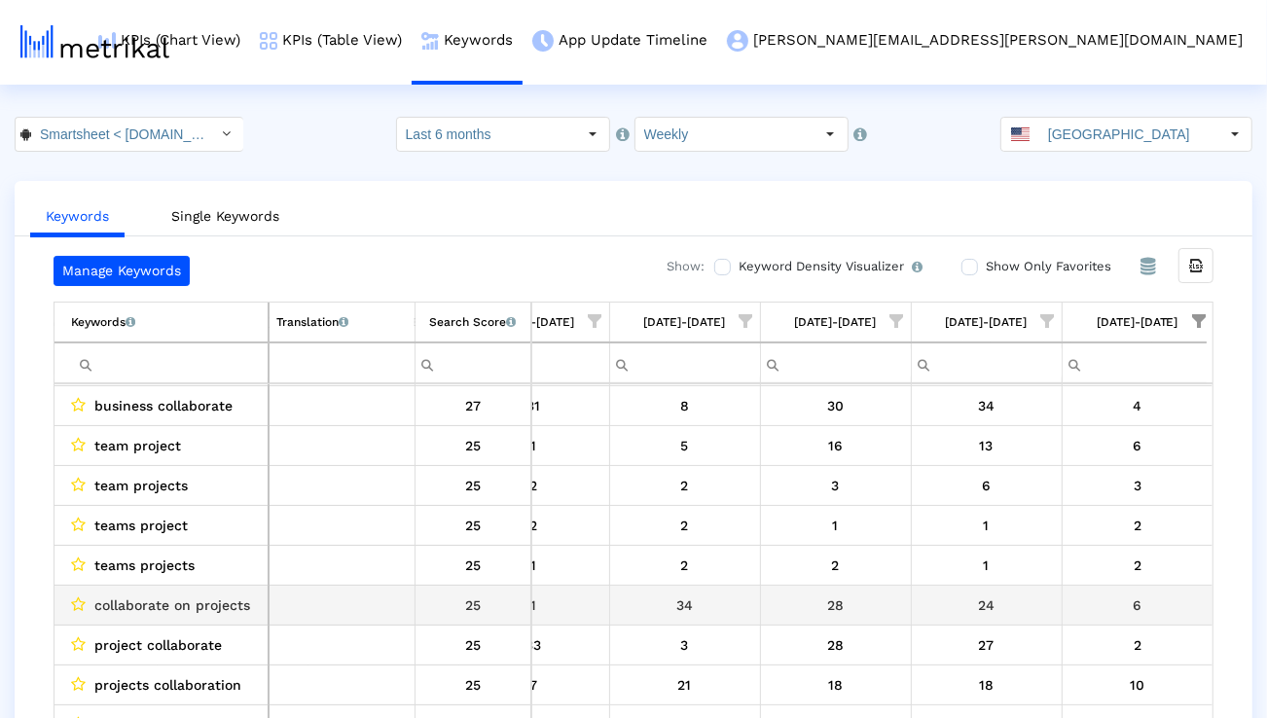
click at [206, 602] on span "collaborate on projects" at bounding box center [172, 605] width 156 height 25
click at [206, 603] on span "collaborate on projects" at bounding box center [172, 605] width 156 height 25
copy span "collaborate on projects"
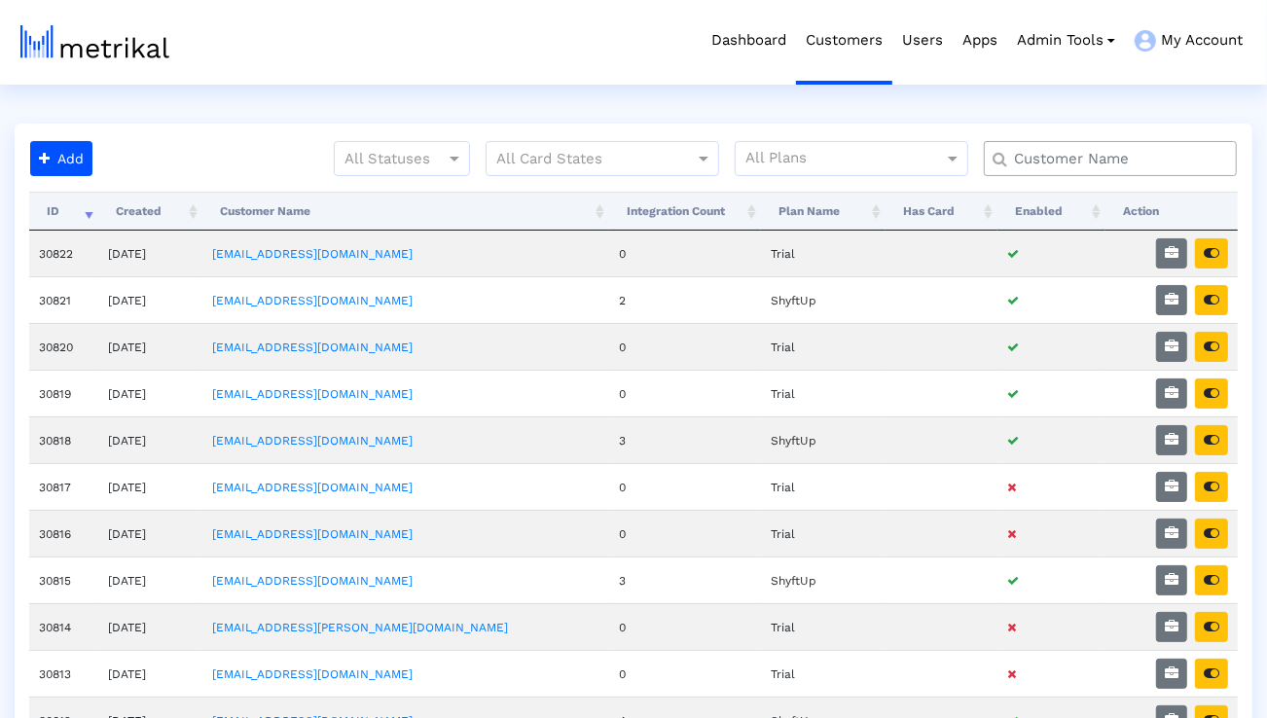
click at [1082, 162] on input "text" at bounding box center [1115, 159] width 229 height 20
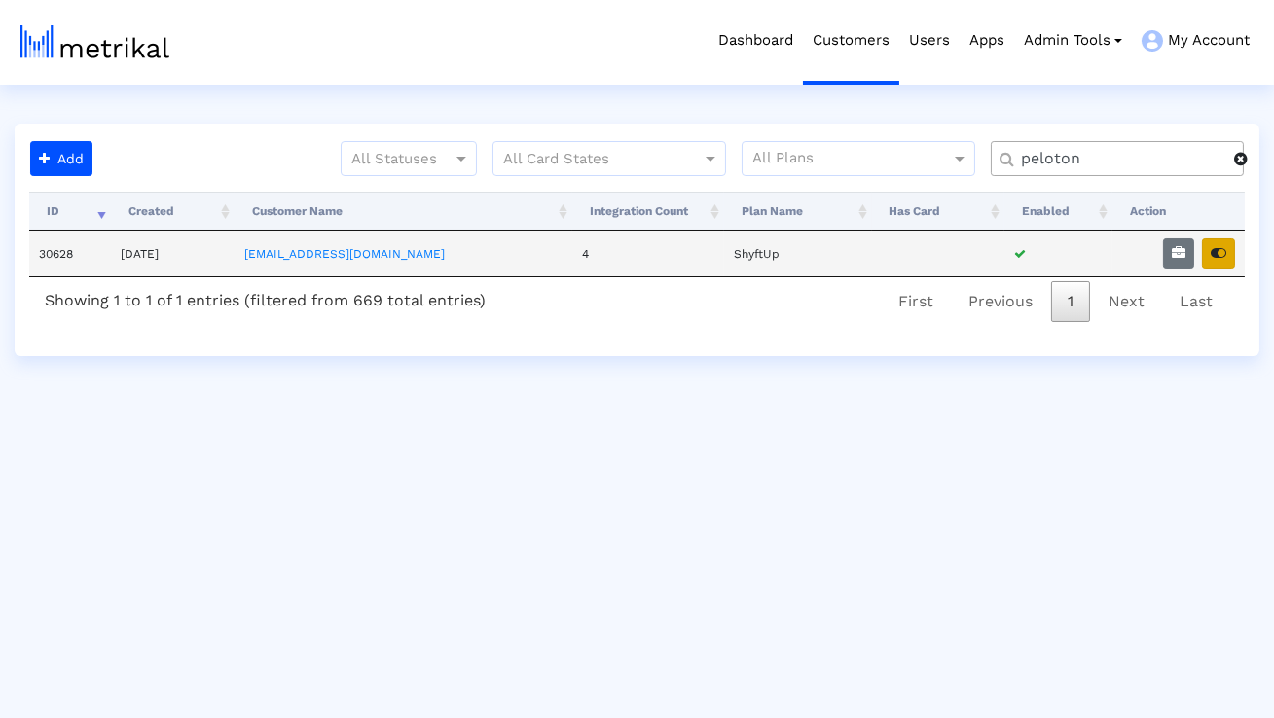
type input "peloton"
click at [1211, 251] on icon "button" at bounding box center [1219, 253] width 16 height 14
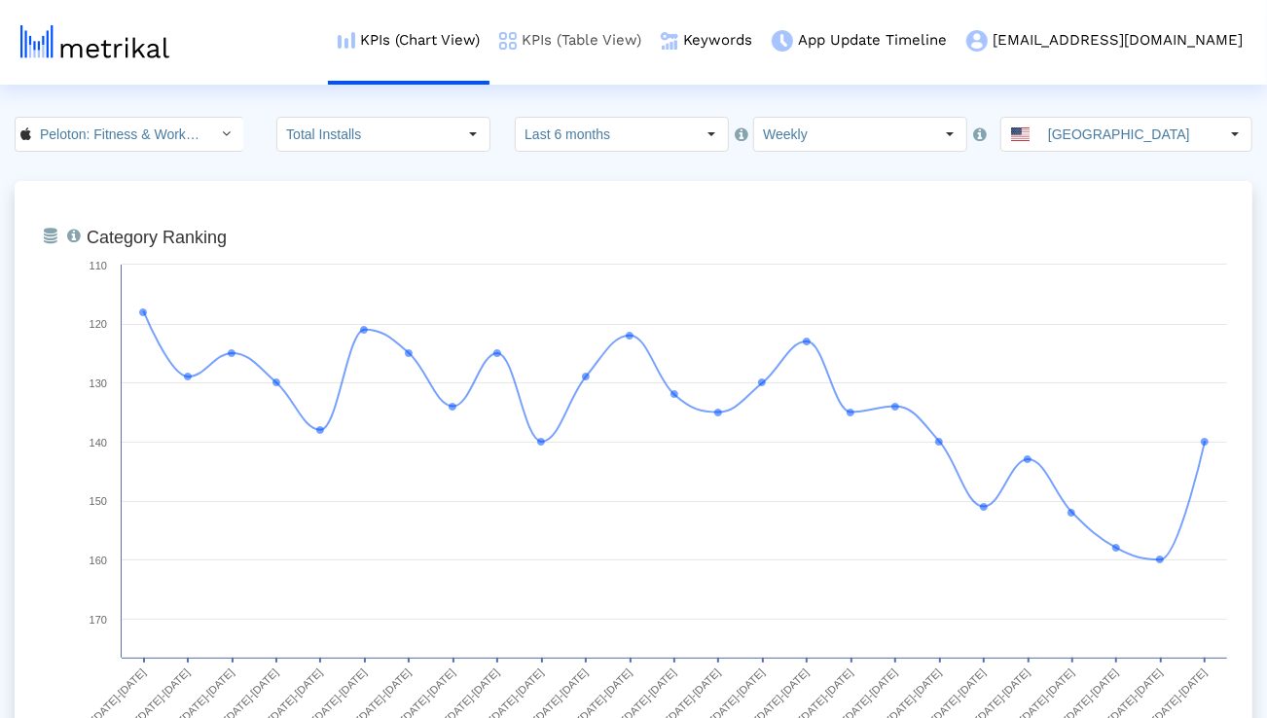
click at [651, 42] on link "KPIs (Table View)" at bounding box center [571, 40] width 162 height 81
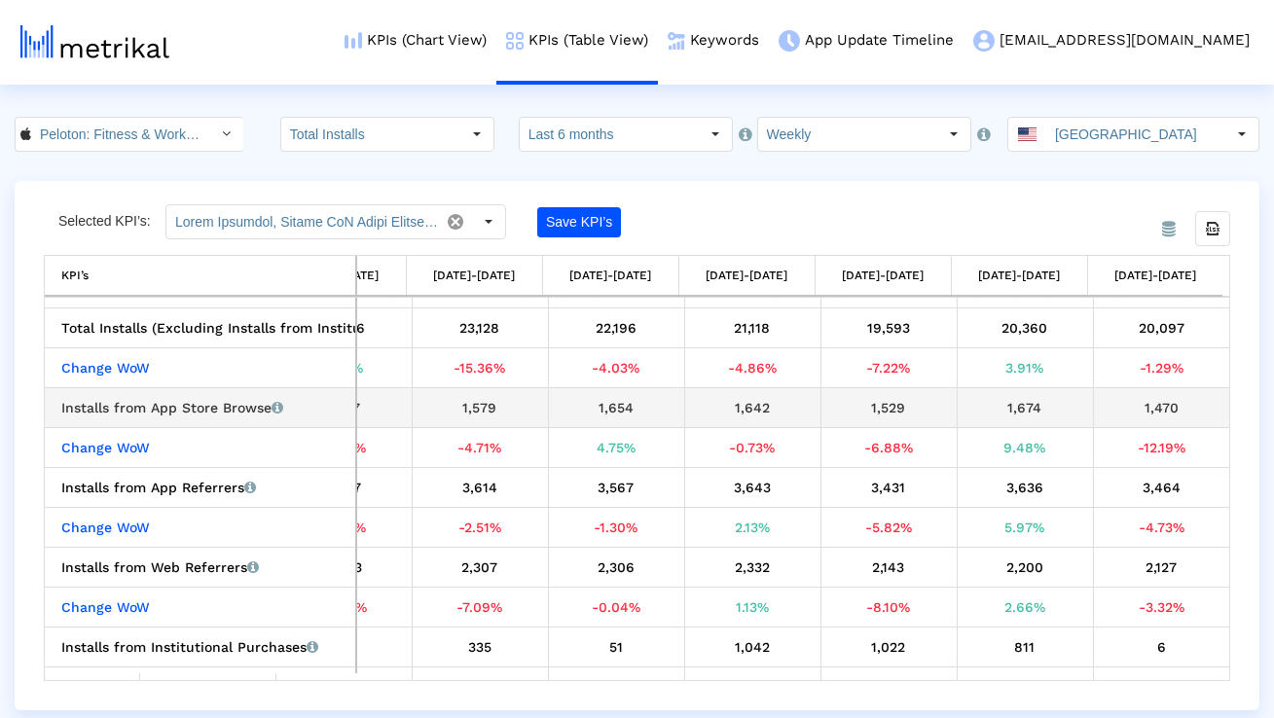
scroll to position [76, 0]
